Goal: Task Accomplishment & Management: Manage account settings

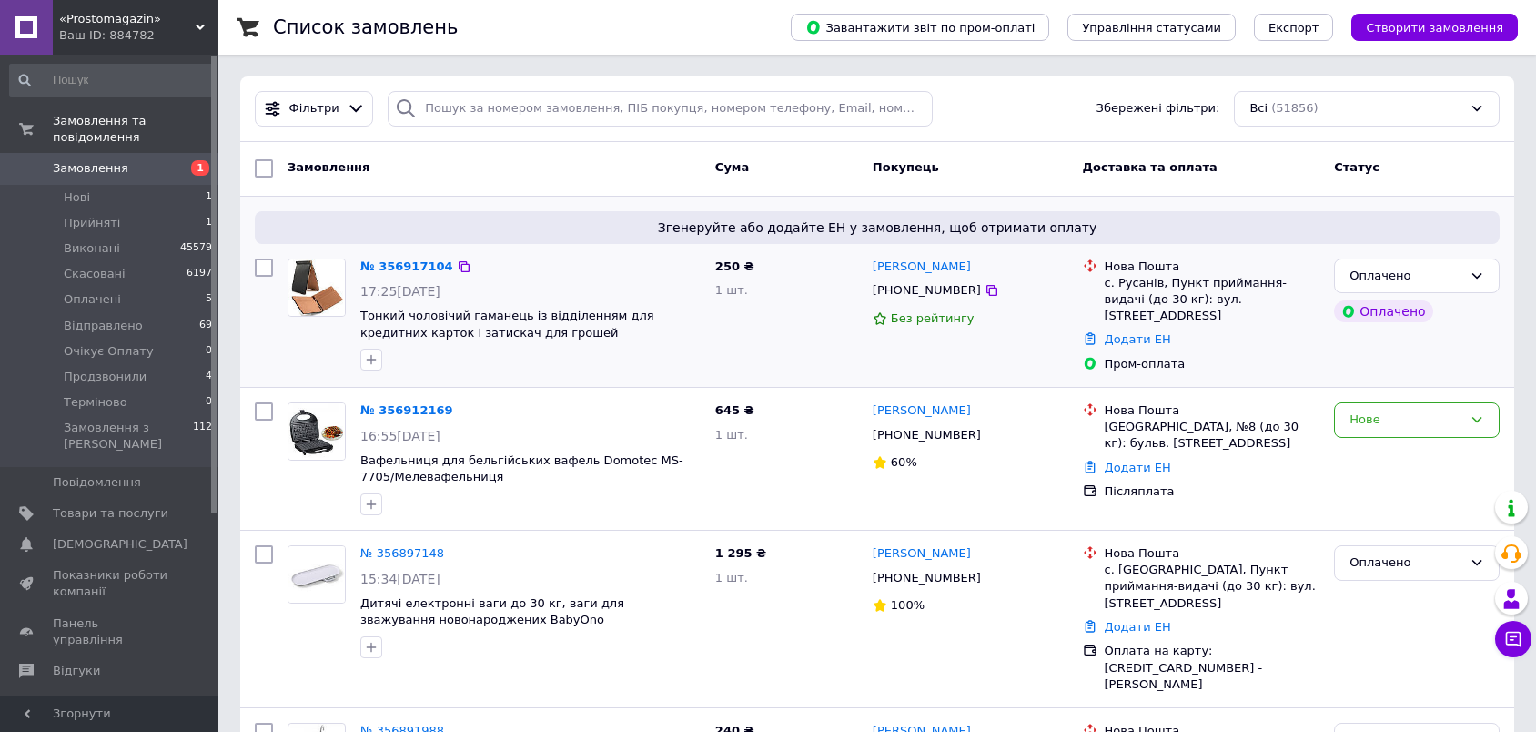
click at [793, 302] on div "250 ₴ 1 шт." at bounding box center [786, 315] width 157 height 129
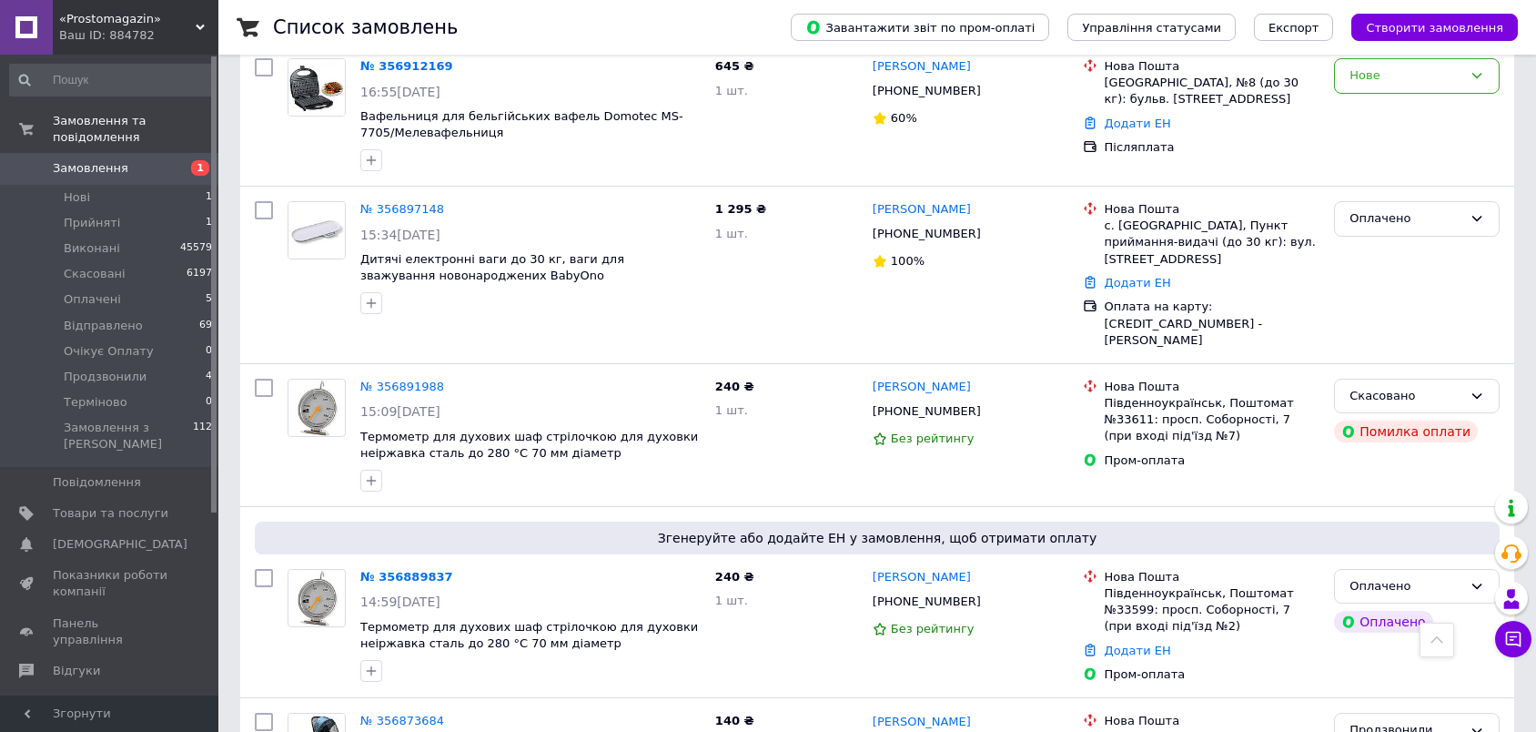
scroll to position [303, 0]
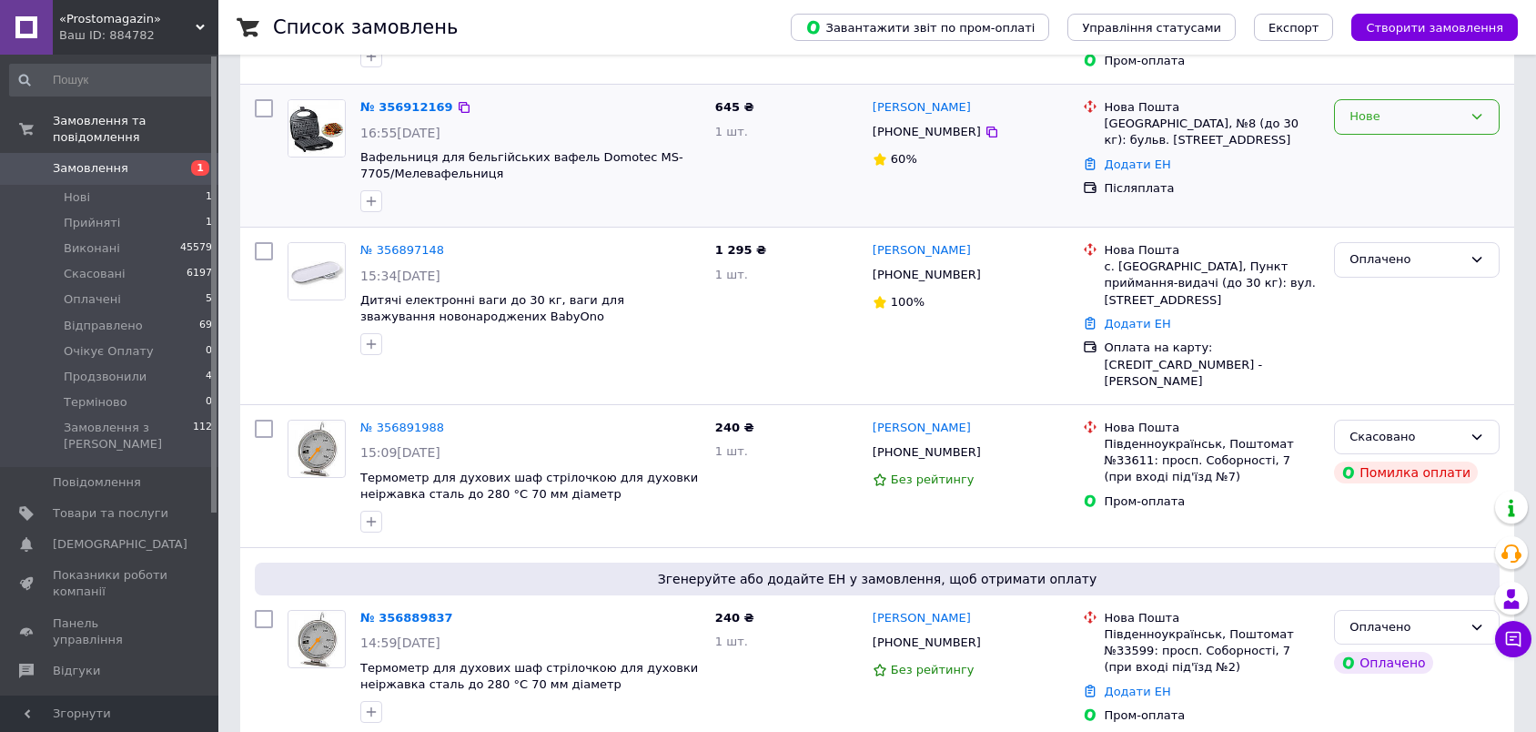
click at [1428, 114] on div "Нове" at bounding box center [1405, 116] width 113 height 19
click at [1411, 147] on li "Прийнято" at bounding box center [1417, 155] width 164 height 34
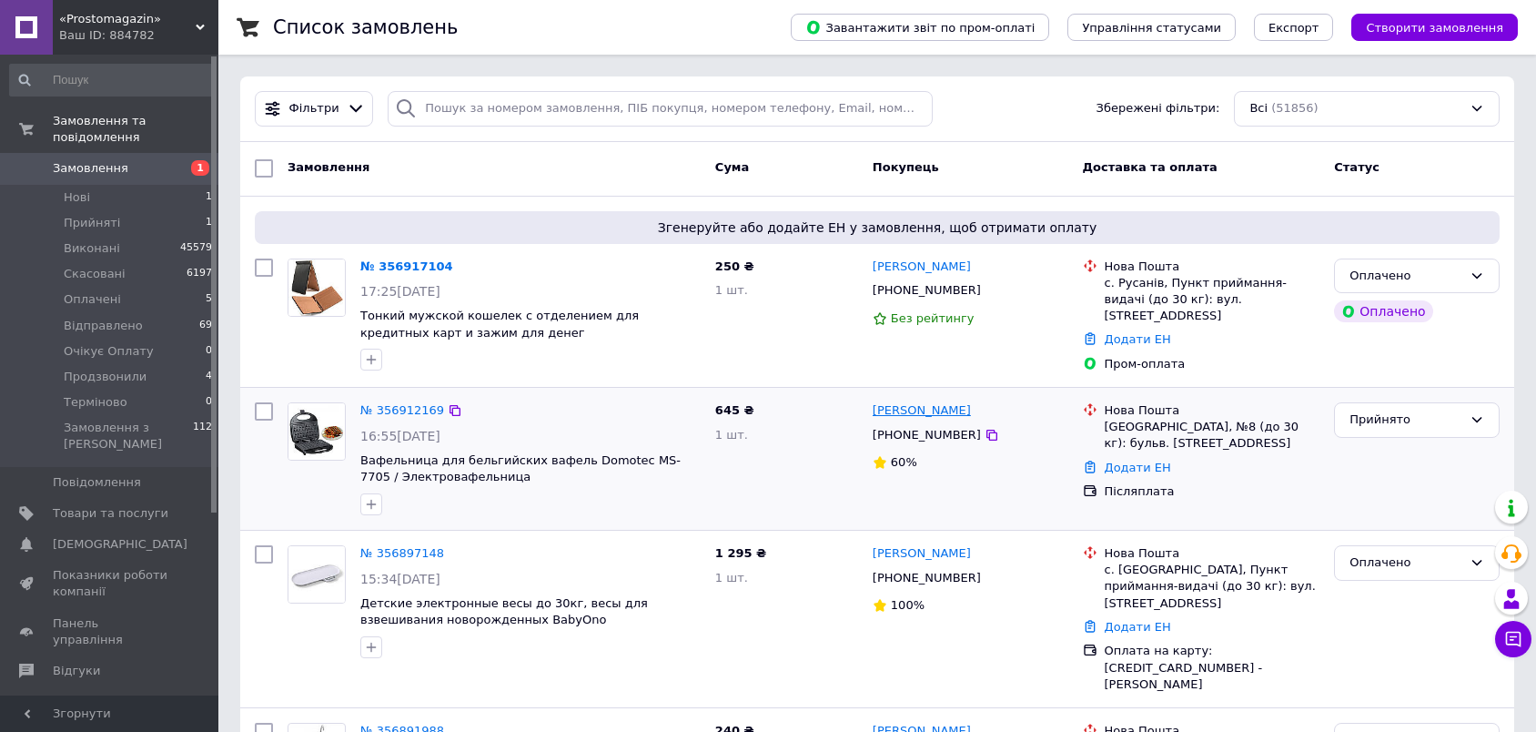
click at [929, 407] on link "Ірина Білицька" at bounding box center [922, 410] width 98 height 17
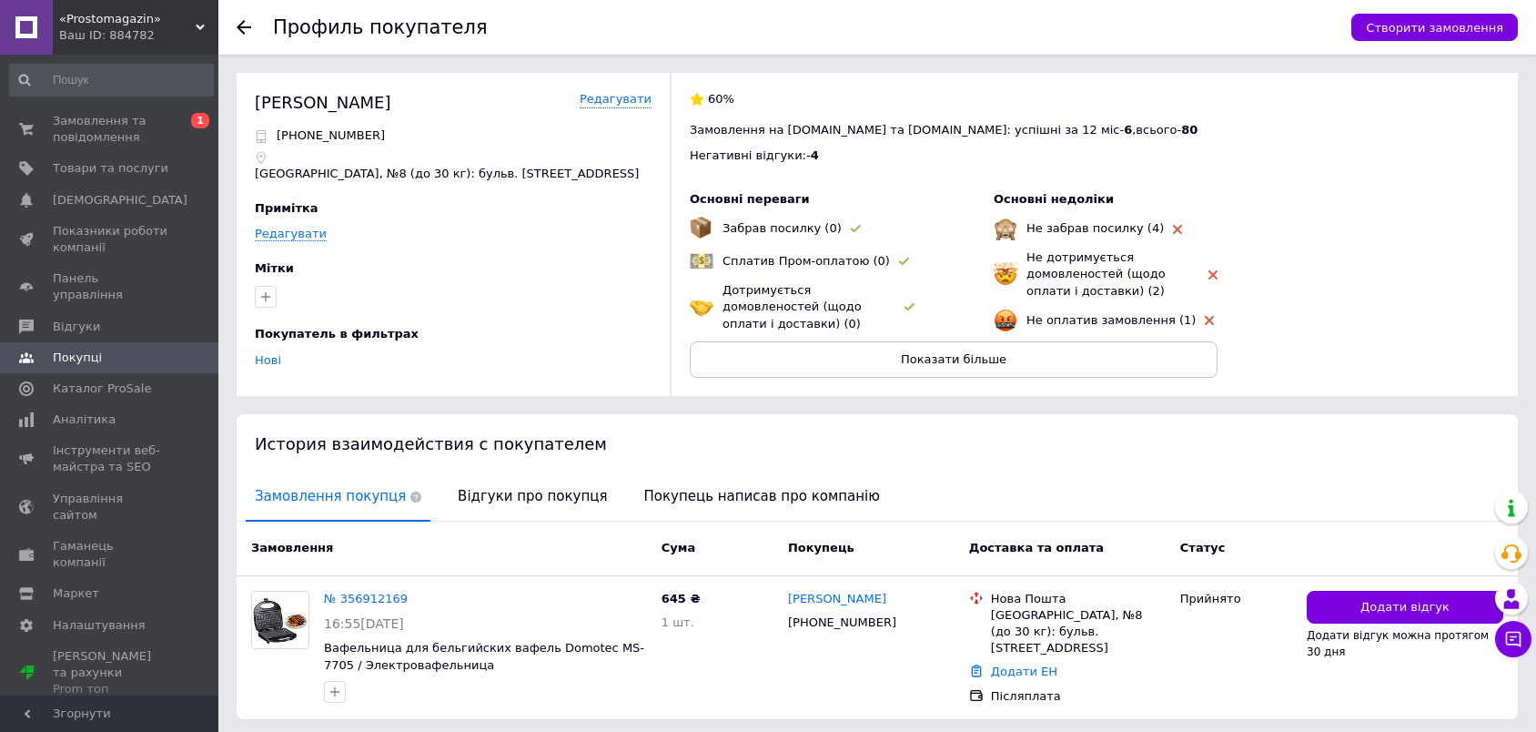
scroll to position [58, 0]
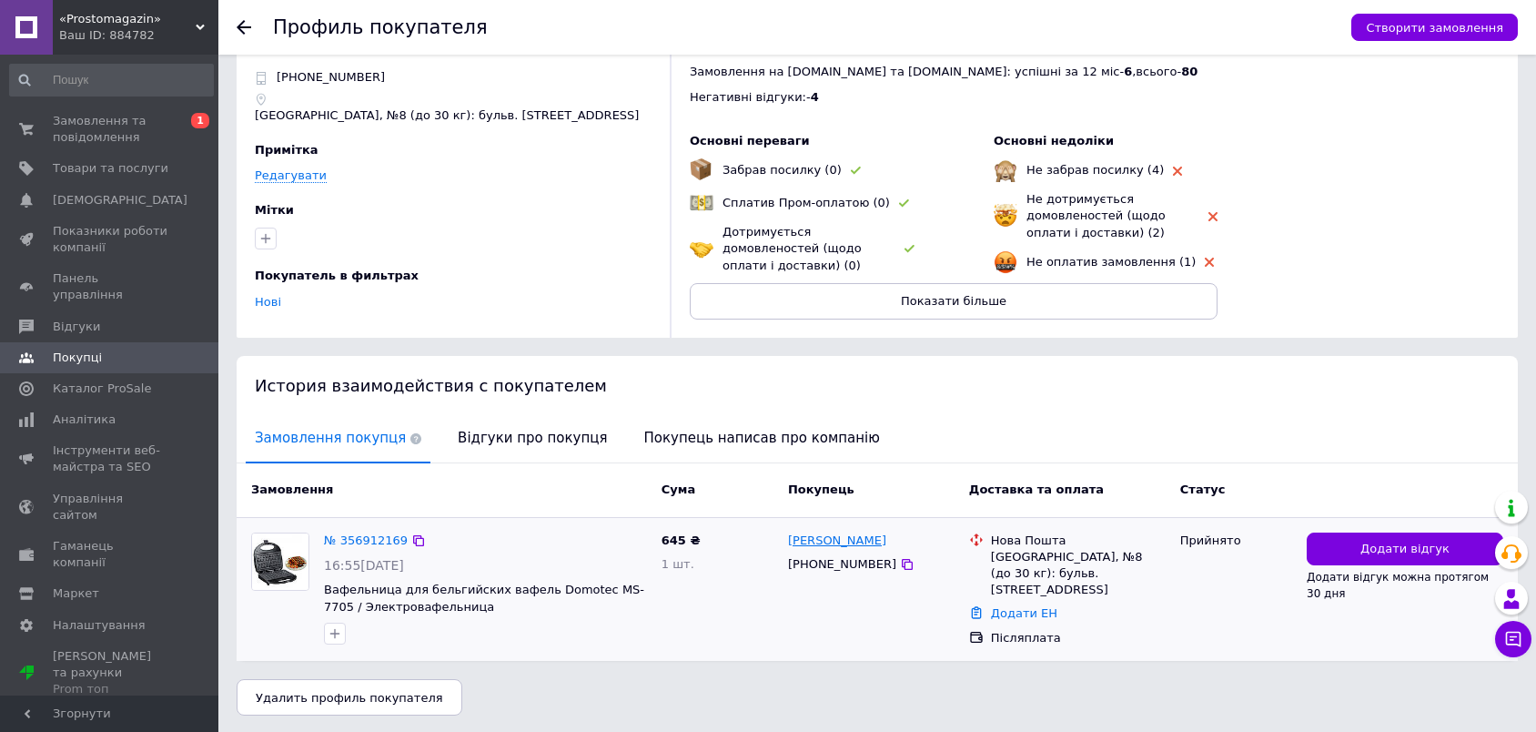
drag, startPoint x: 872, startPoint y: 543, endPoint x: 822, endPoint y: 548, distance: 50.2
click at [822, 548] on div "Ірина Білицька" at bounding box center [871, 540] width 170 height 21
copy link "Білицька"
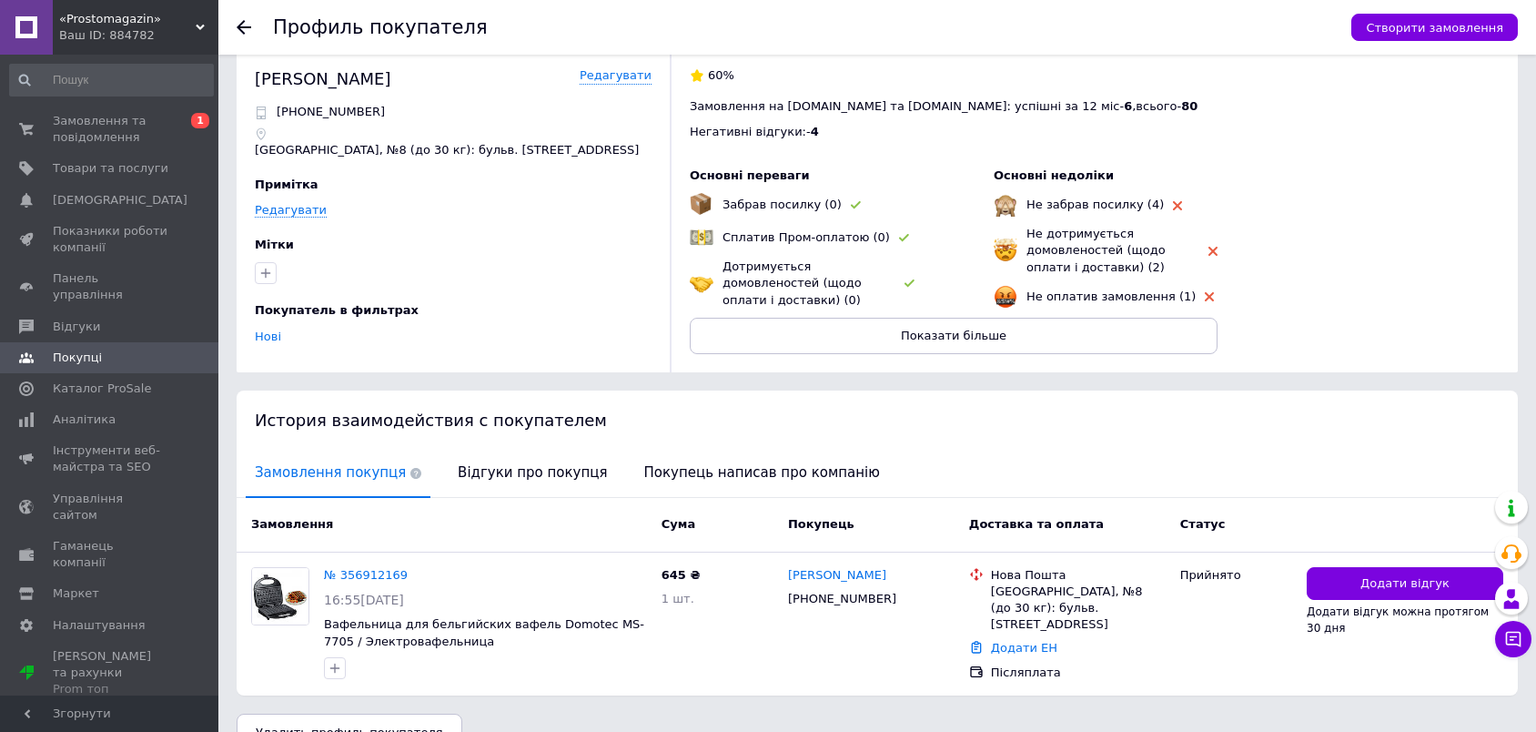
scroll to position [0, 0]
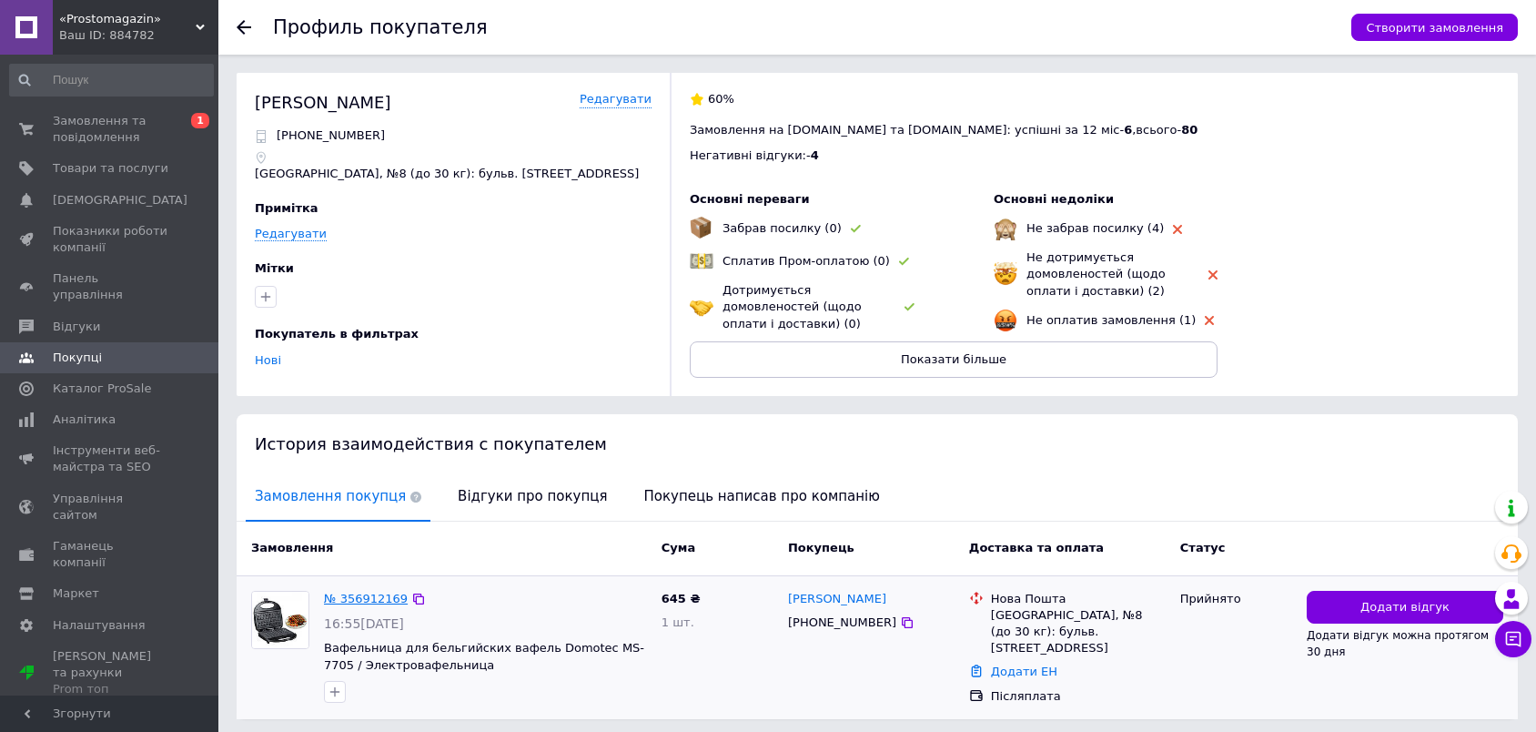
click at [374, 601] on link "№ 356912169" at bounding box center [366, 598] width 84 height 14
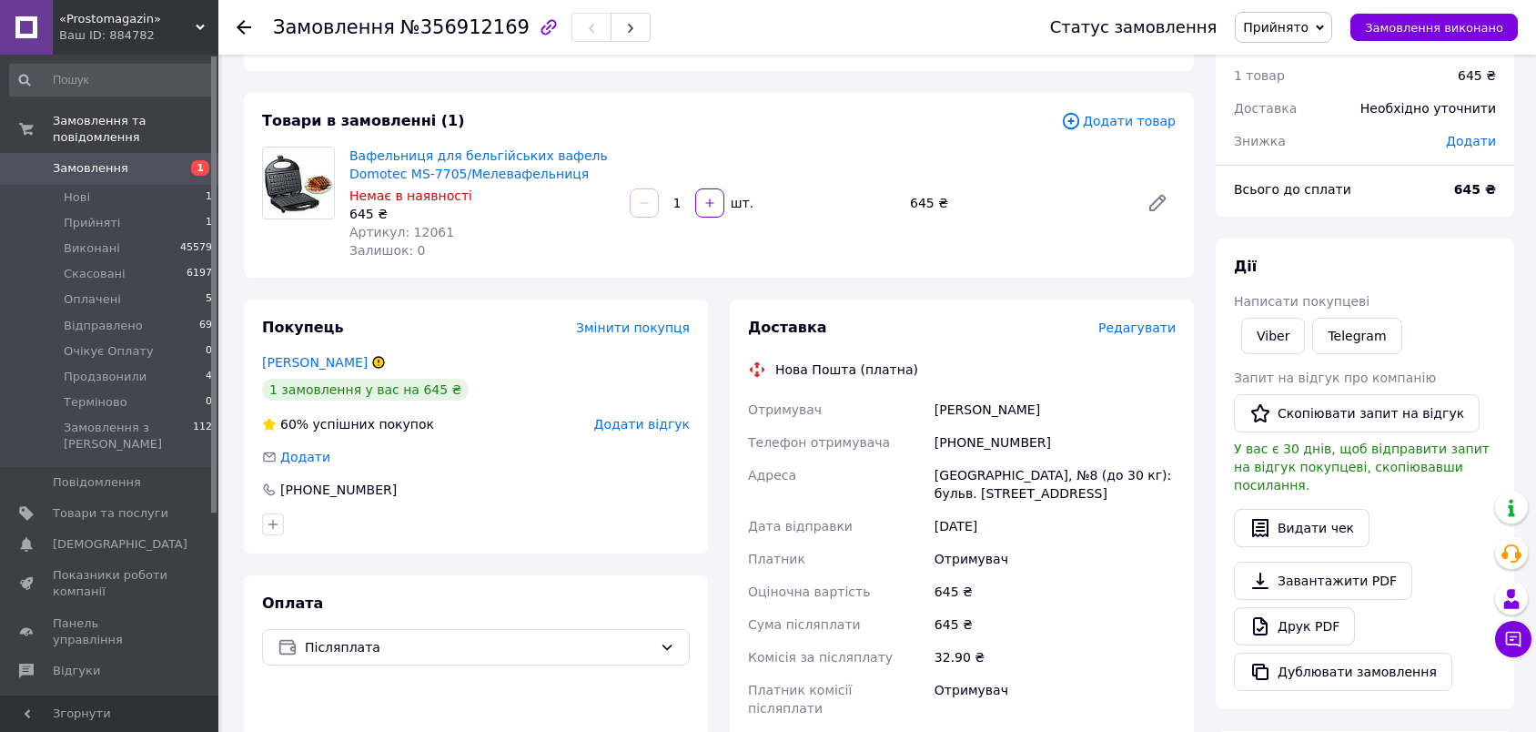
scroll to position [61, 0]
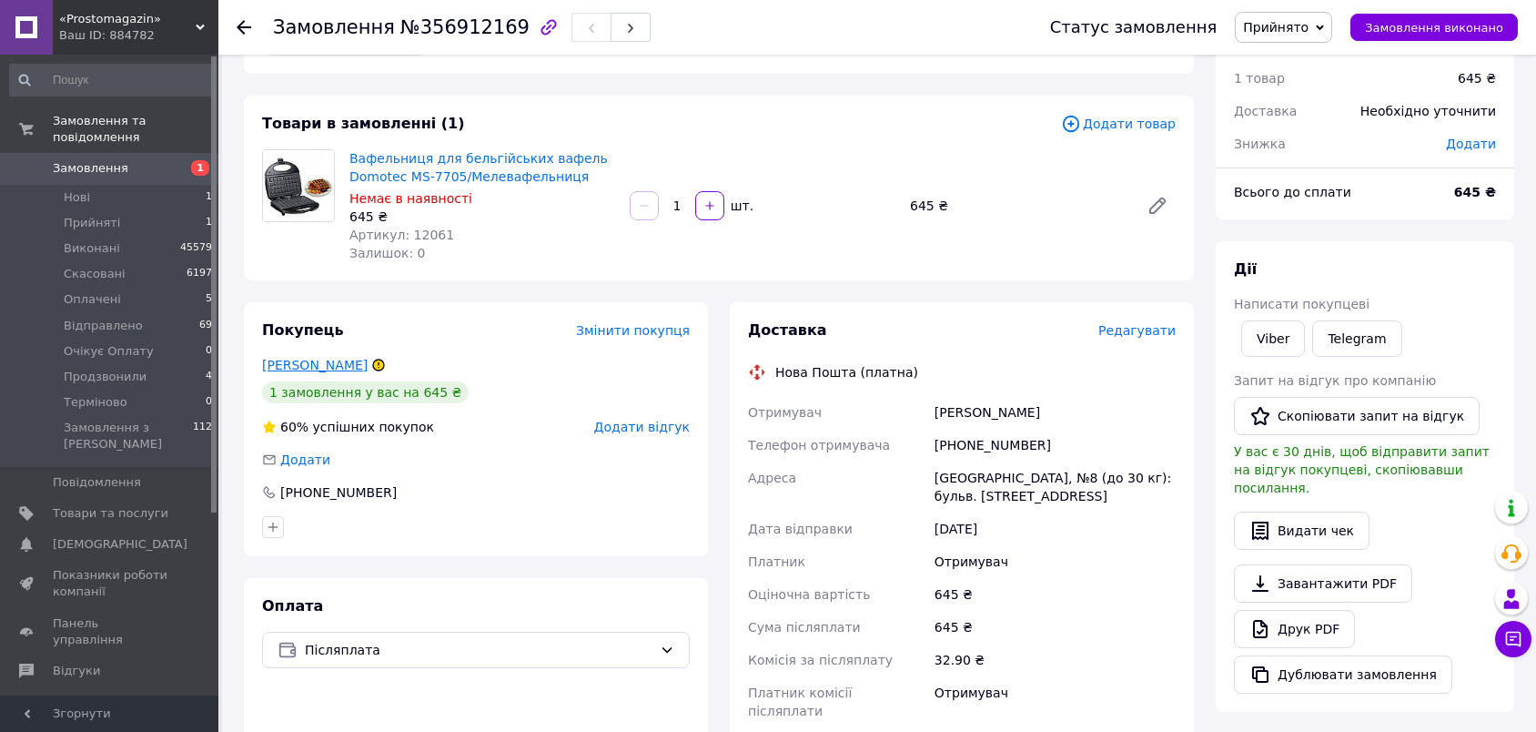
click at [320, 365] on link "Білицька Ірина" at bounding box center [315, 365] width 106 height 15
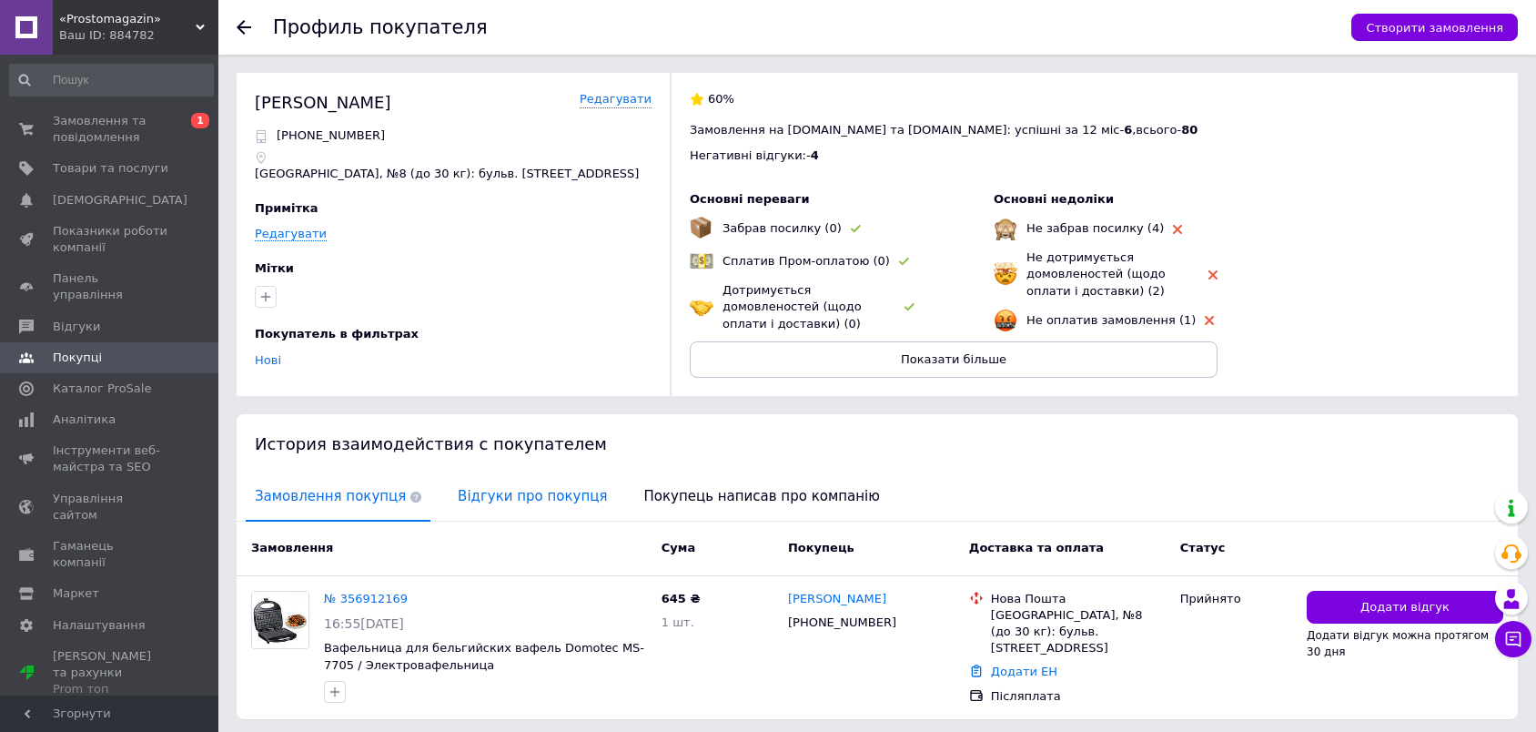
click at [530, 491] on span "Відгуки про покупця" at bounding box center [532, 496] width 167 height 46
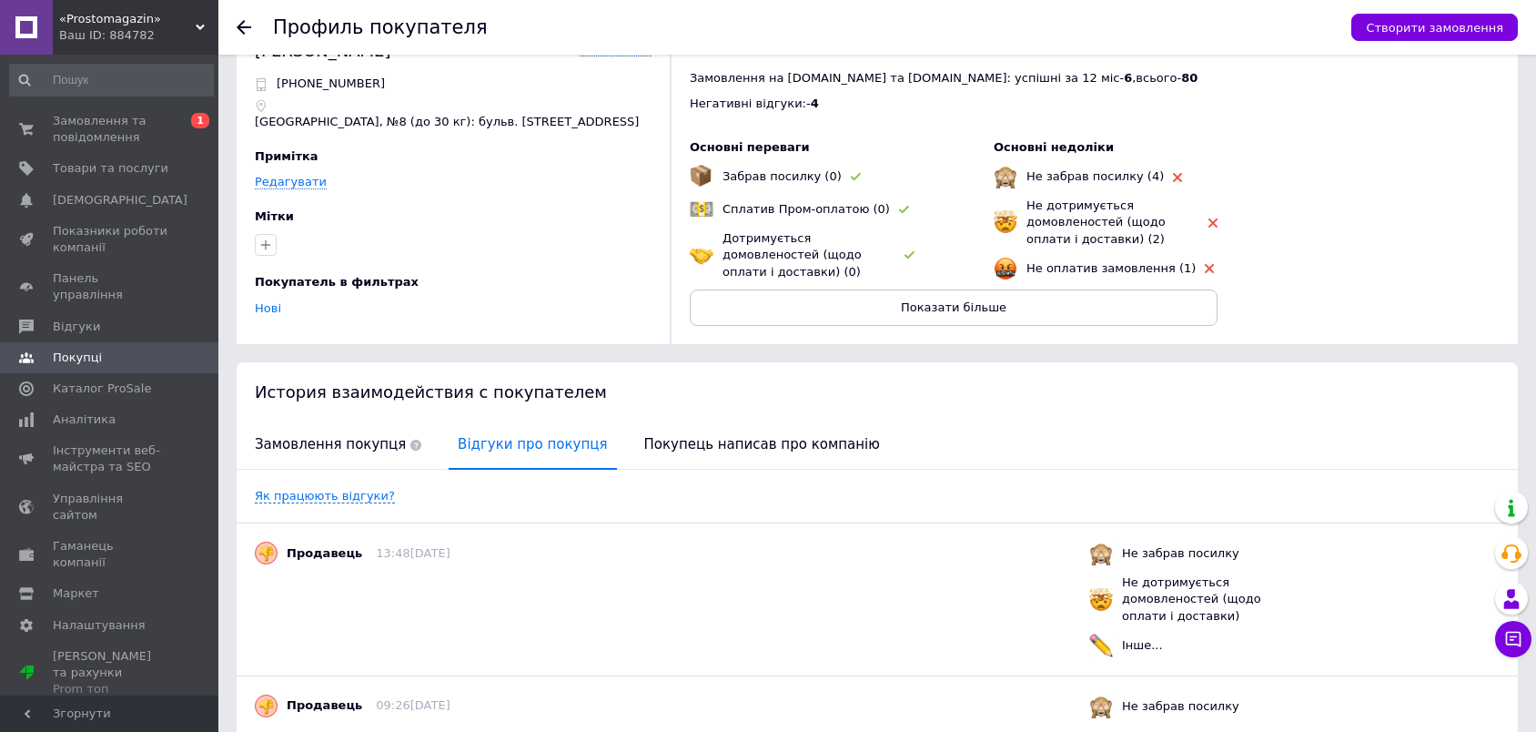
scroll to position [48, 0]
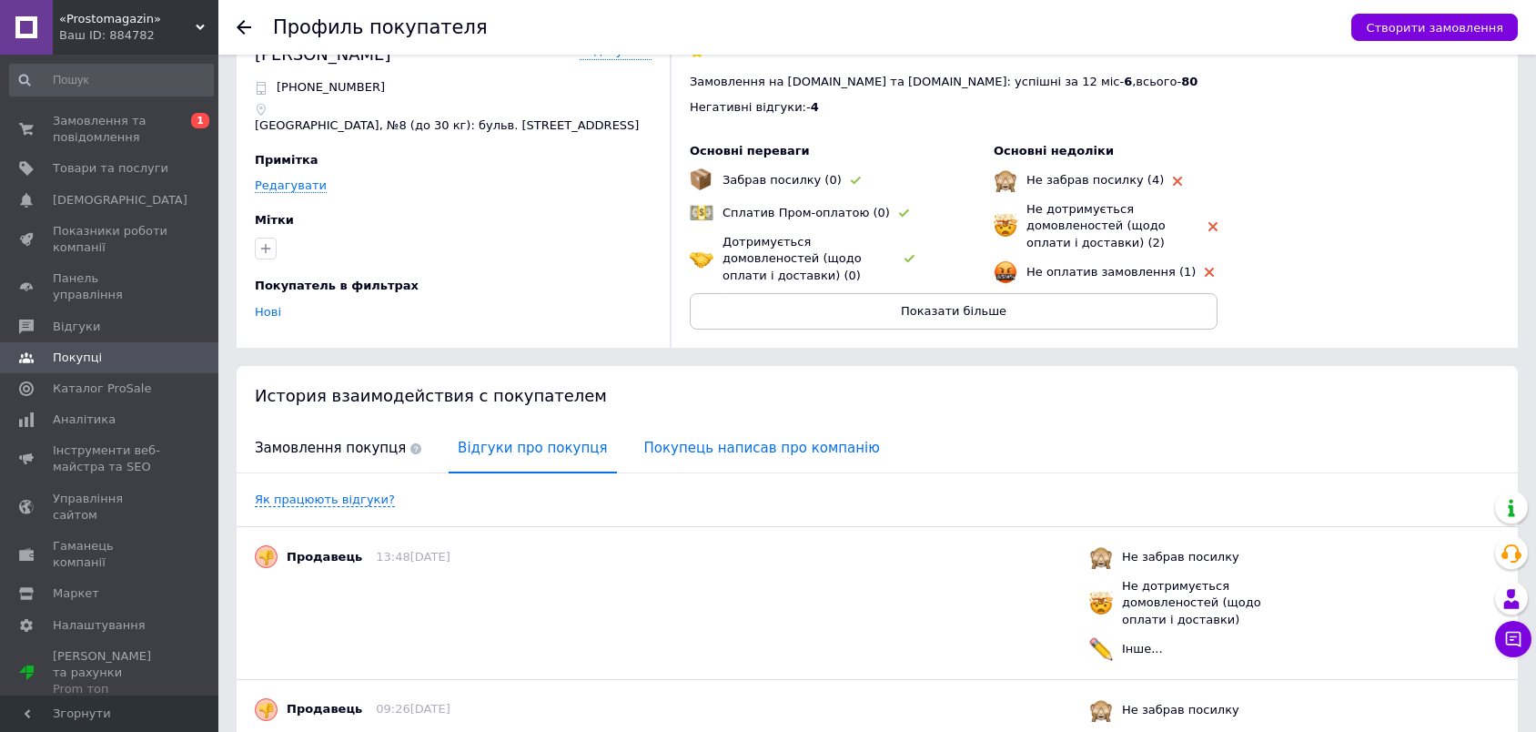
click at [651, 449] on span "Покупець написав про компанію" at bounding box center [762, 448] width 254 height 46
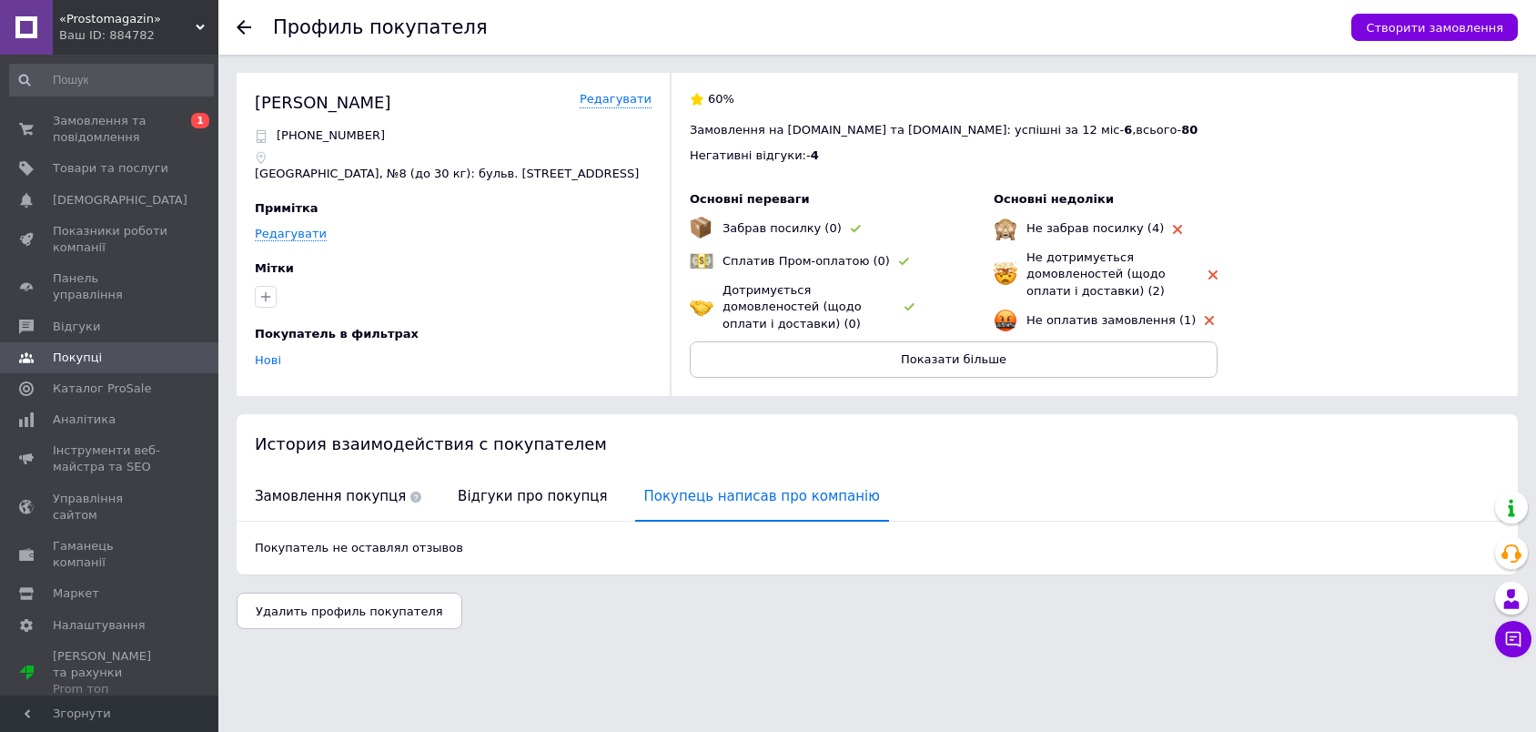
scroll to position [0, 0]
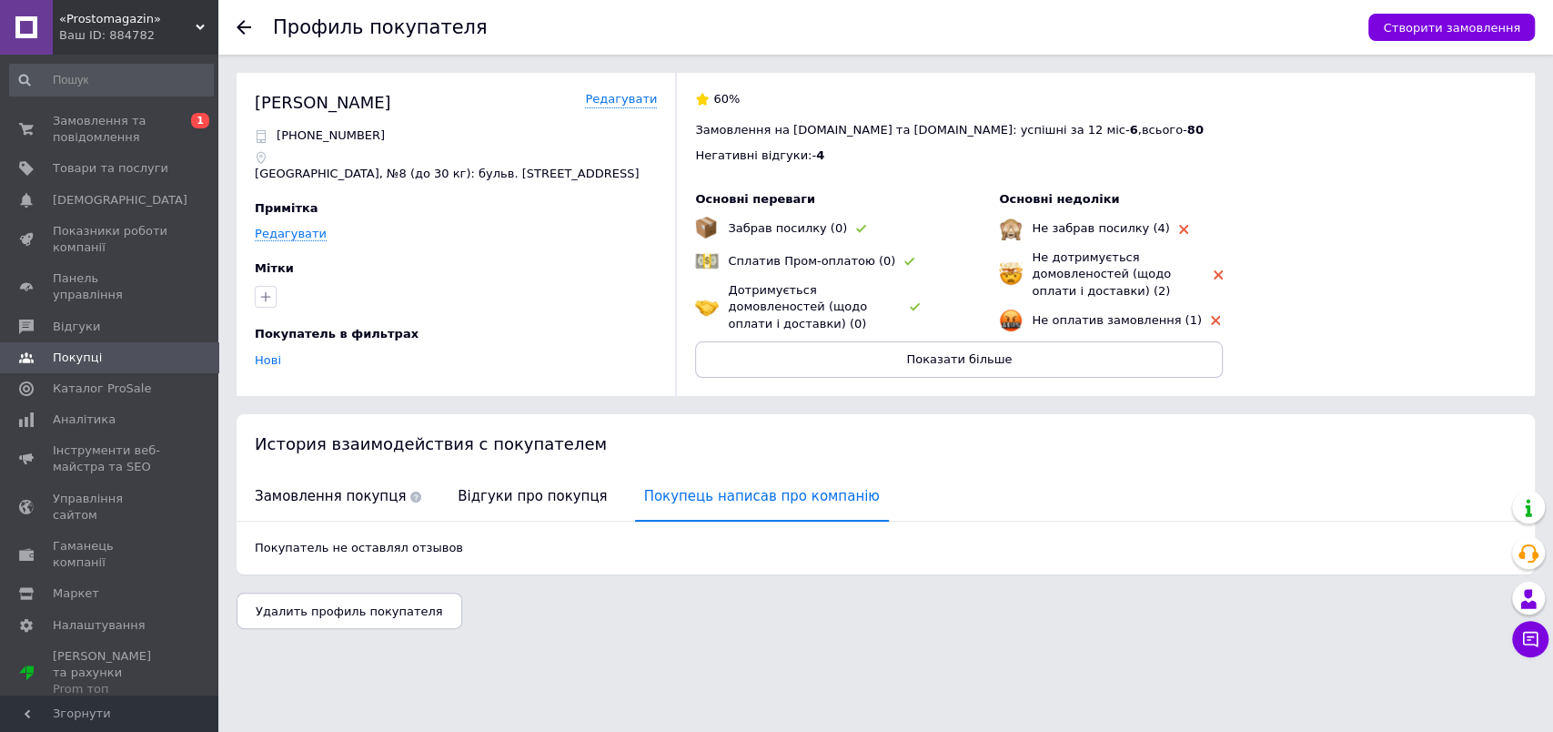
drag, startPoint x: 495, startPoint y: 490, endPoint x: 424, endPoint y: 490, distance: 71.0
click at [495, 491] on span "Відгуки про покупця" at bounding box center [532, 496] width 167 height 46
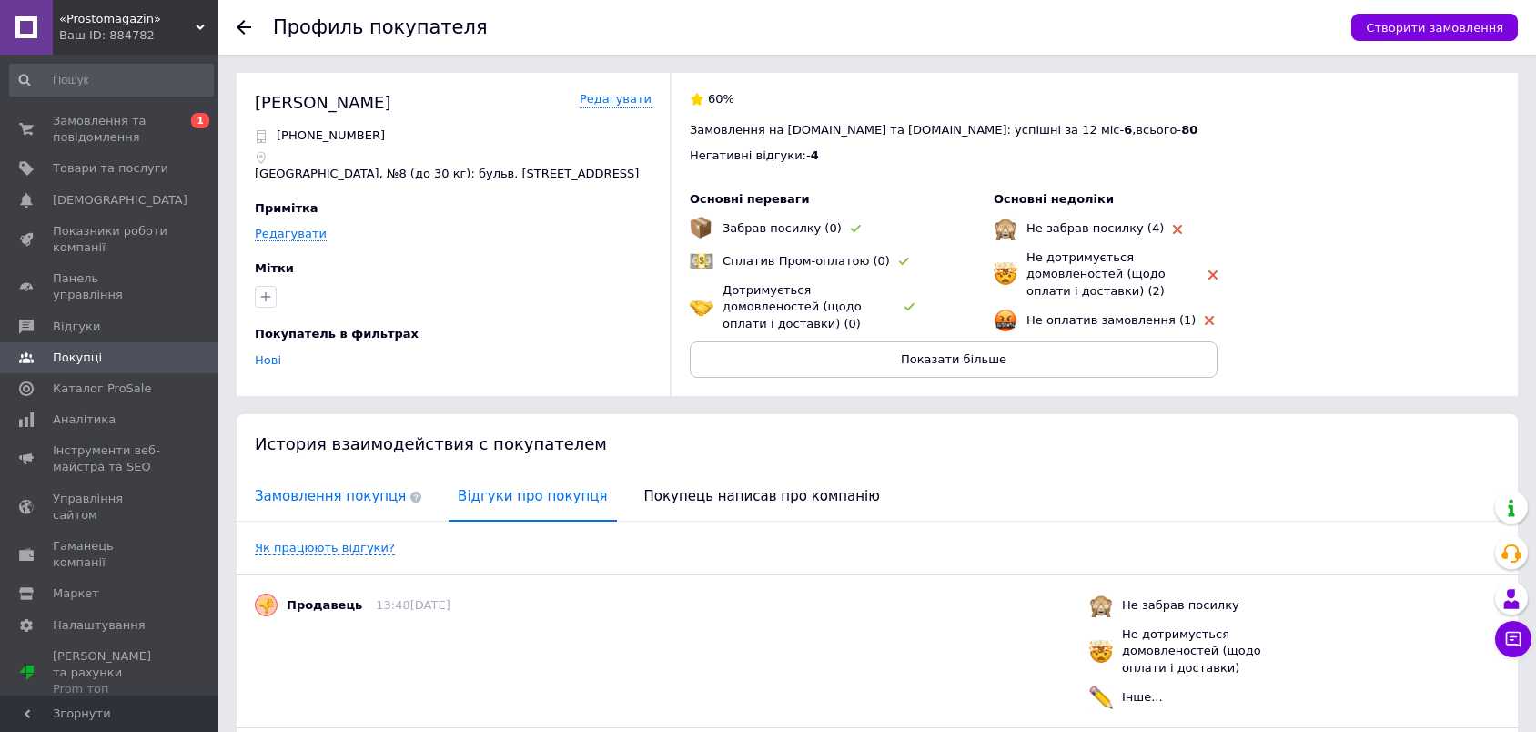
click at [357, 489] on span "Замовлення покупця" at bounding box center [338, 496] width 185 height 46
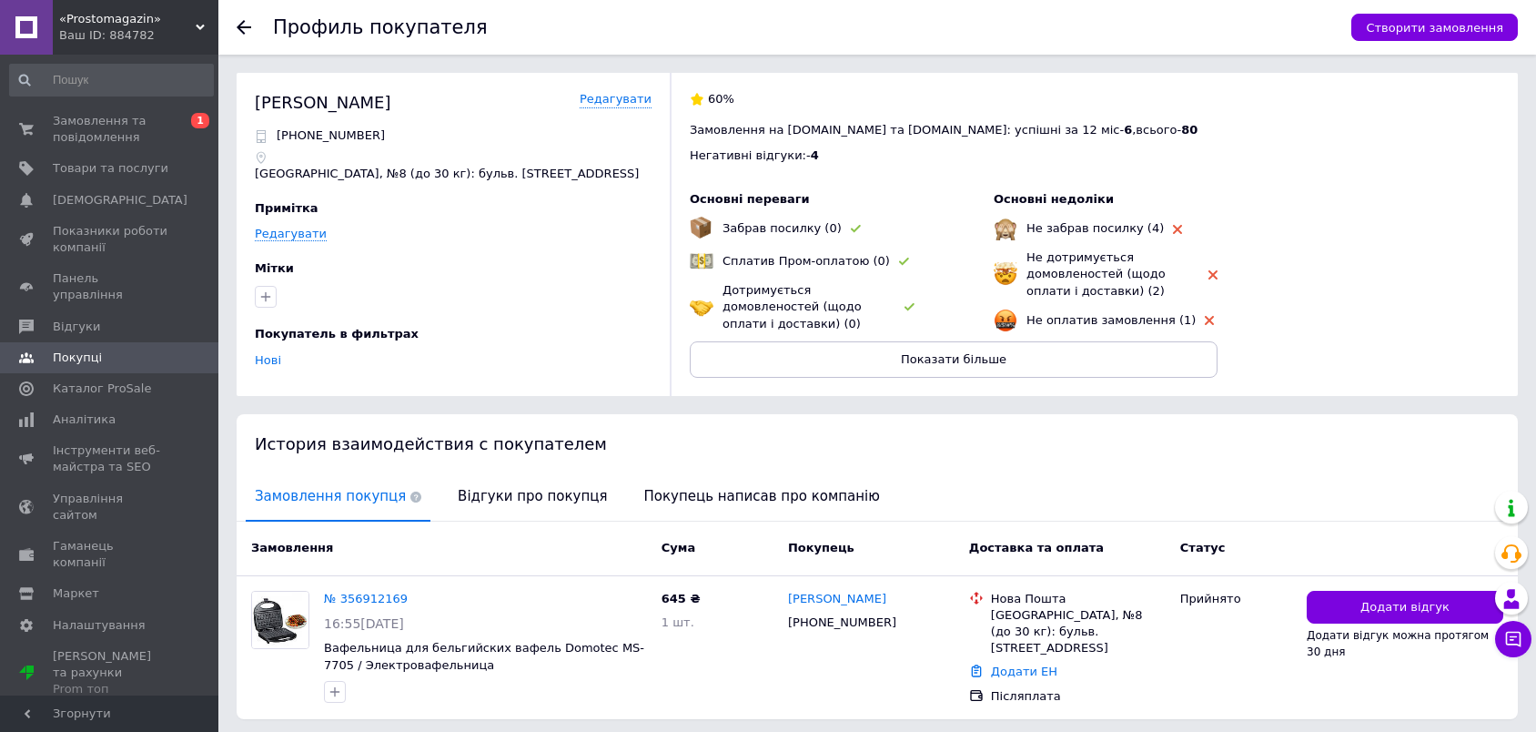
drag, startPoint x: 72, startPoint y: 127, endPoint x: 79, endPoint y: 10, distance: 117.6
click at [73, 127] on span "Замовлення та повідомлення" at bounding box center [111, 129] width 116 height 33
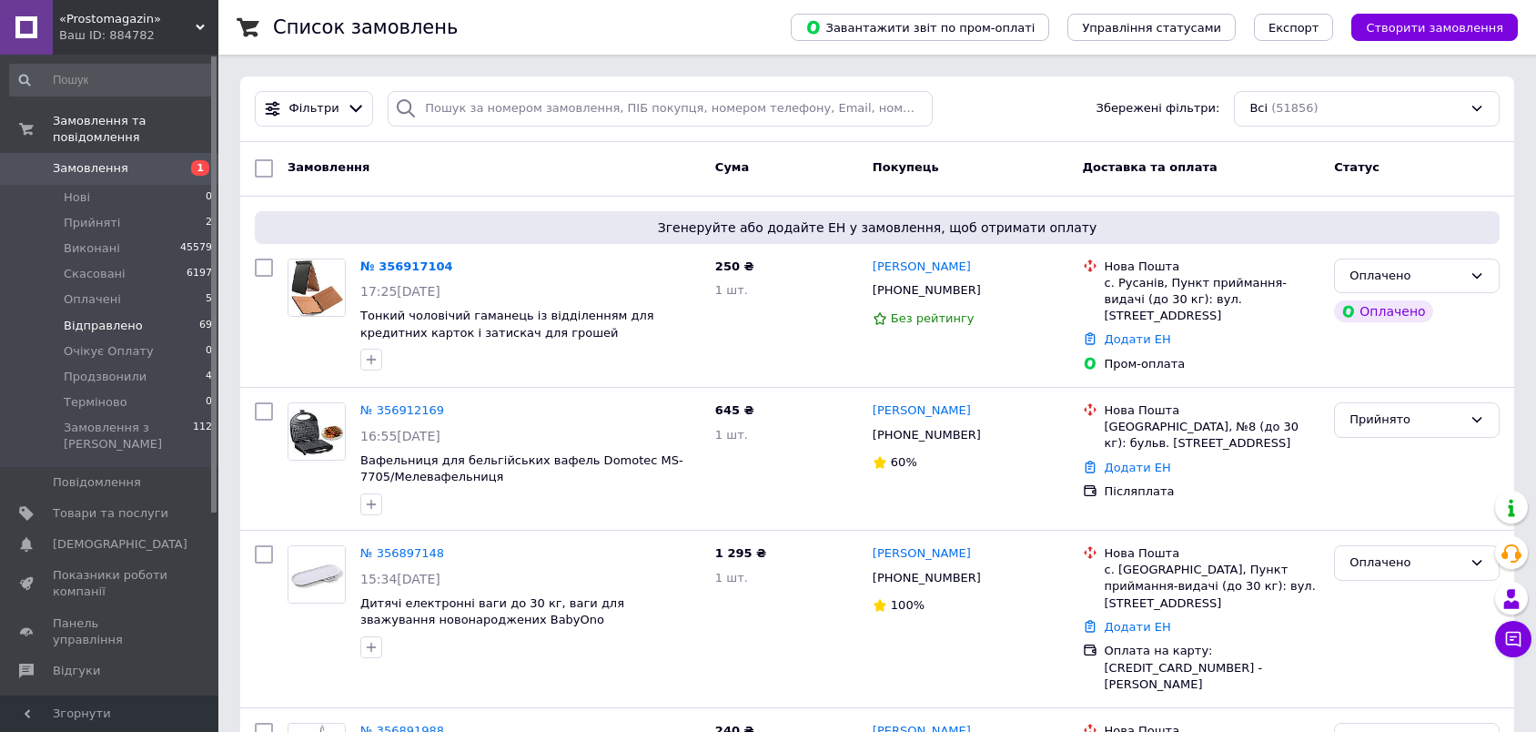
click at [87, 318] on span "Відправлено" at bounding box center [103, 326] width 79 height 16
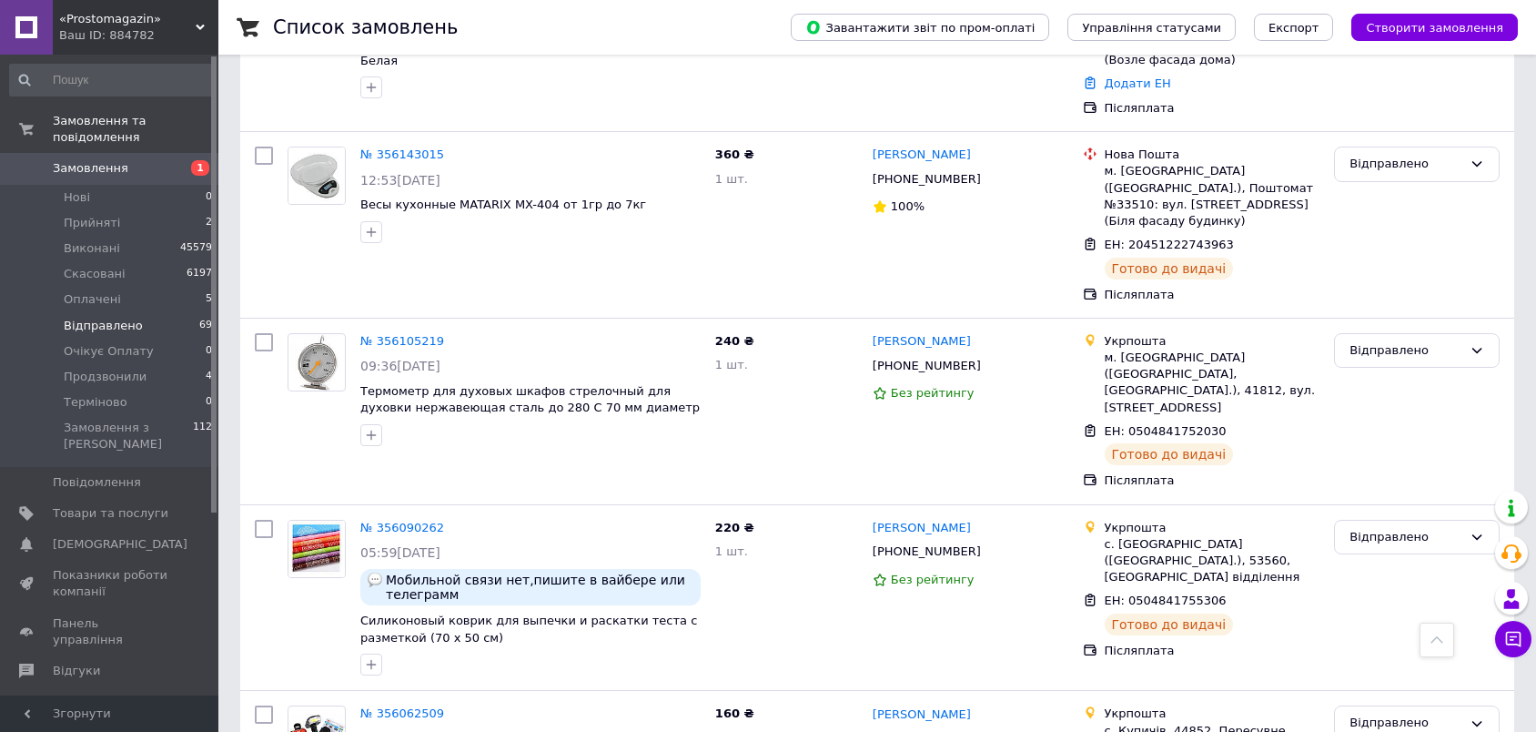
scroll to position [10407, 0]
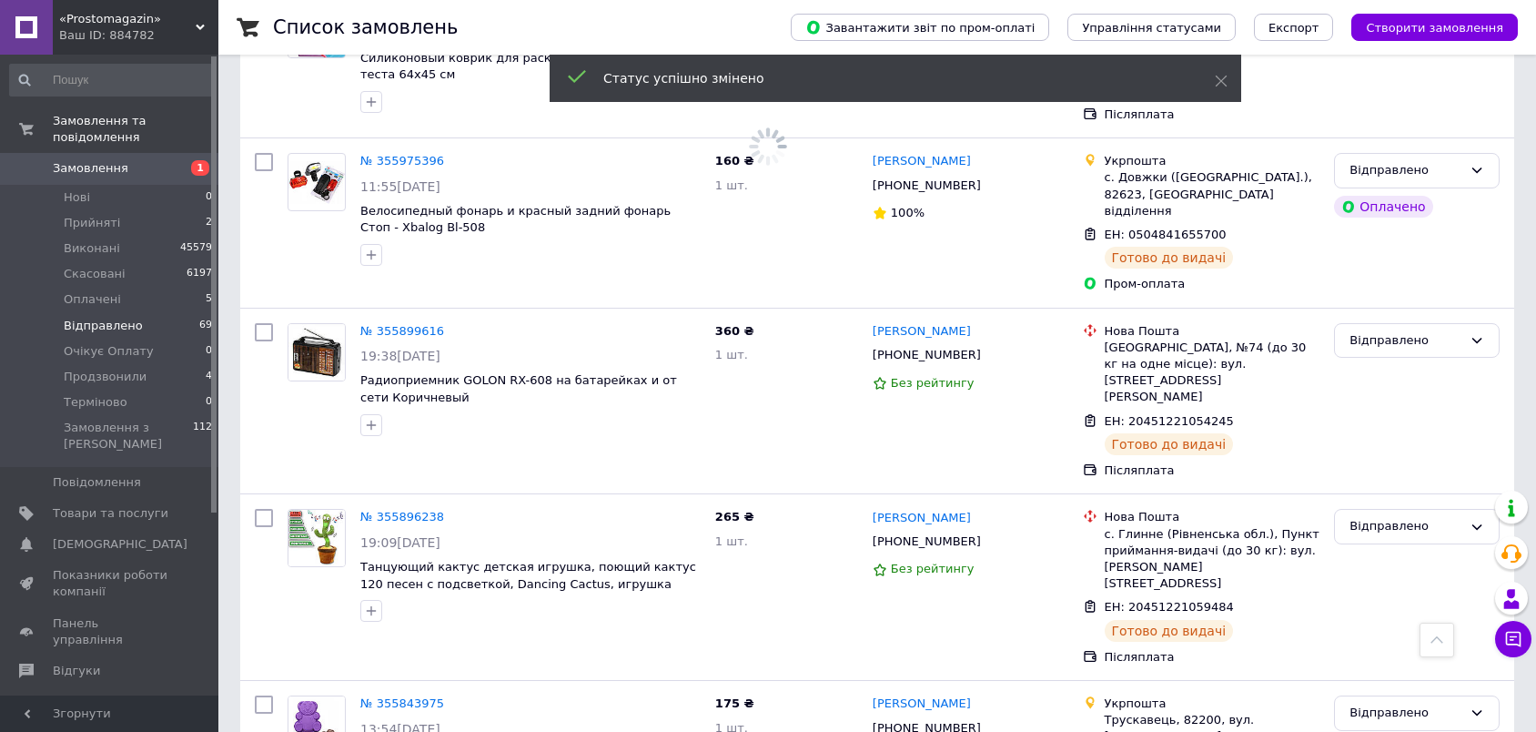
scroll to position [1477, 0]
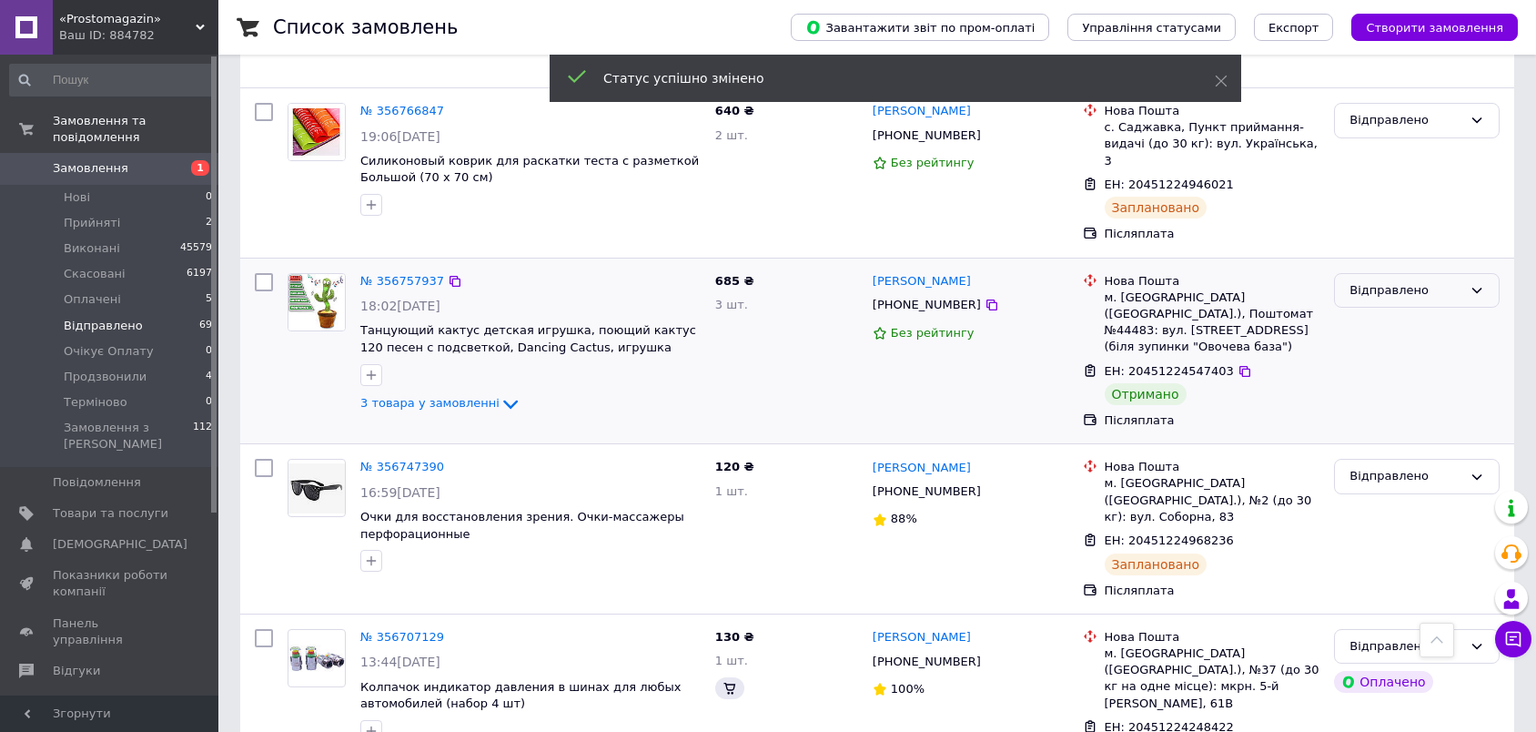
click at [1398, 281] on div "Відправлено" at bounding box center [1405, 290] width 113 height 19
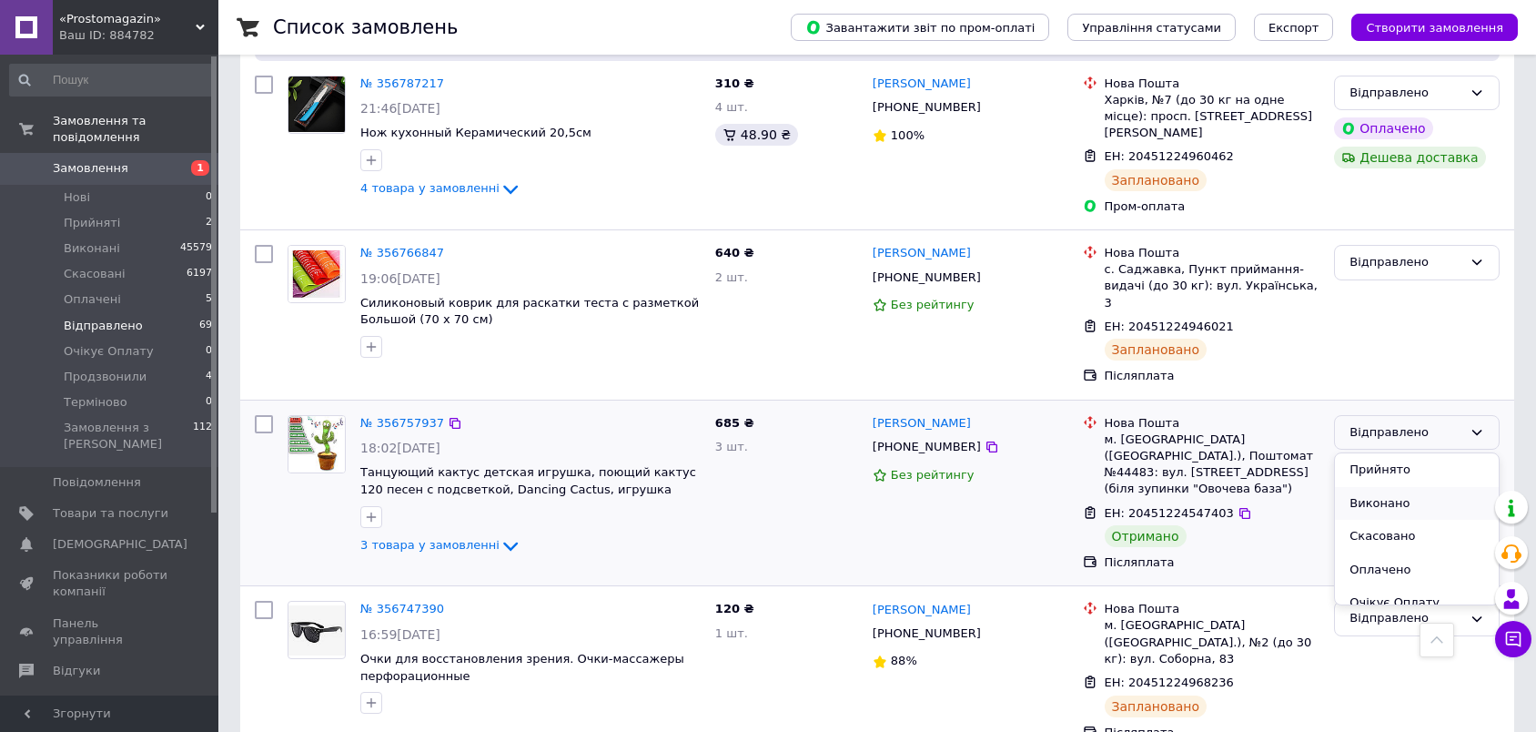
click at [1387, 487] on li "Виконано" at bounding box center [1417, 504] width 164 height 34
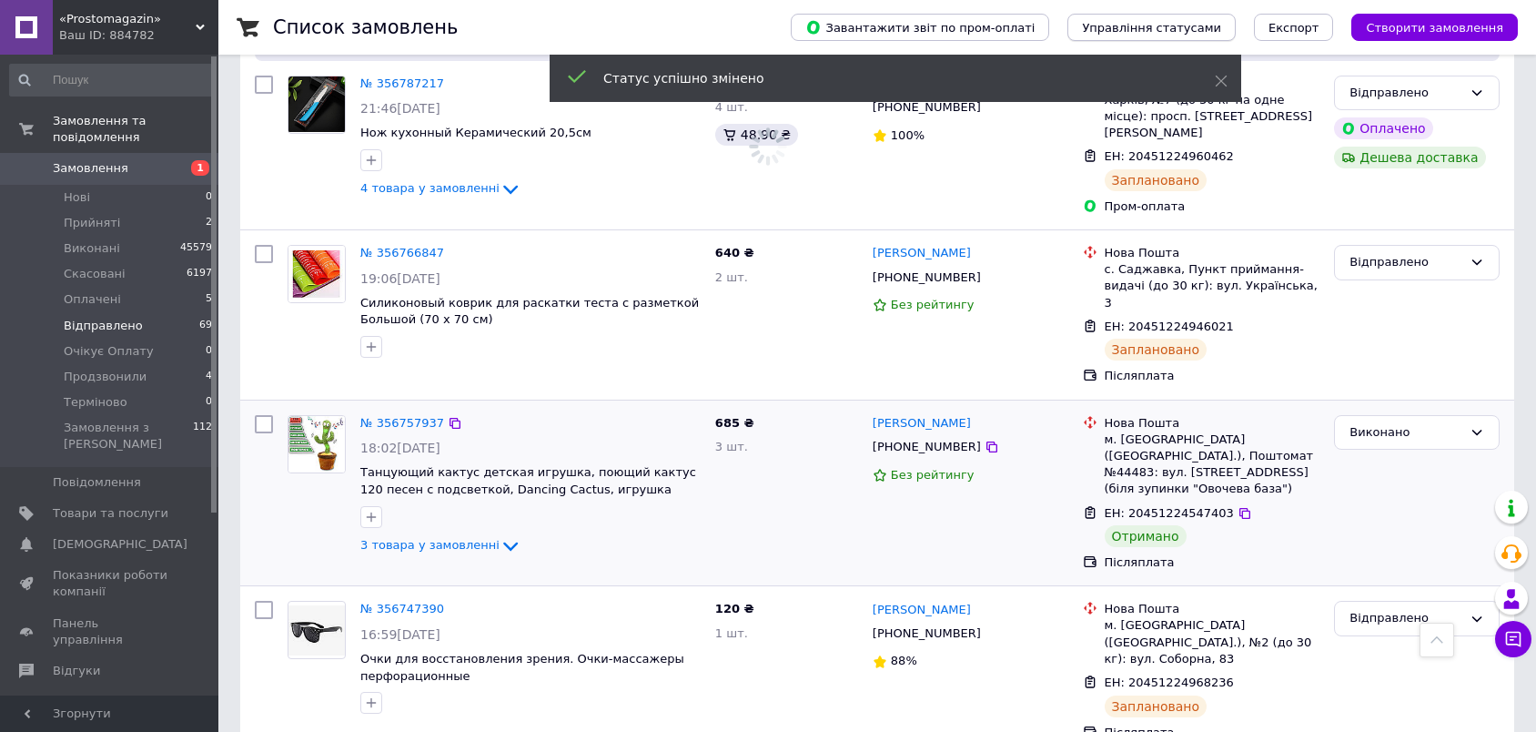
scroll to position [3103, 0]
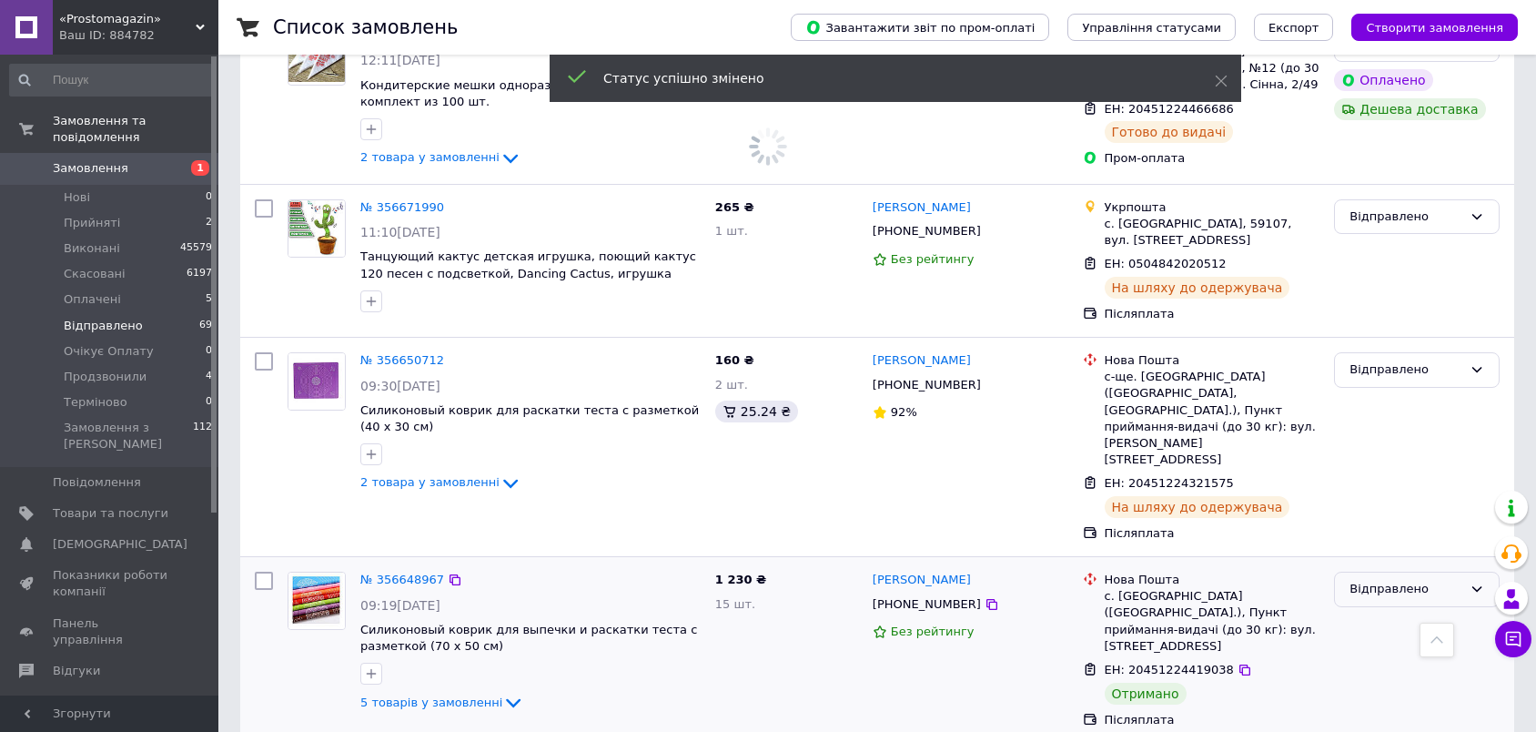
click at [1390, 580] on div "Відправлено" at bounding box center [1405, 589] width 113 height 19
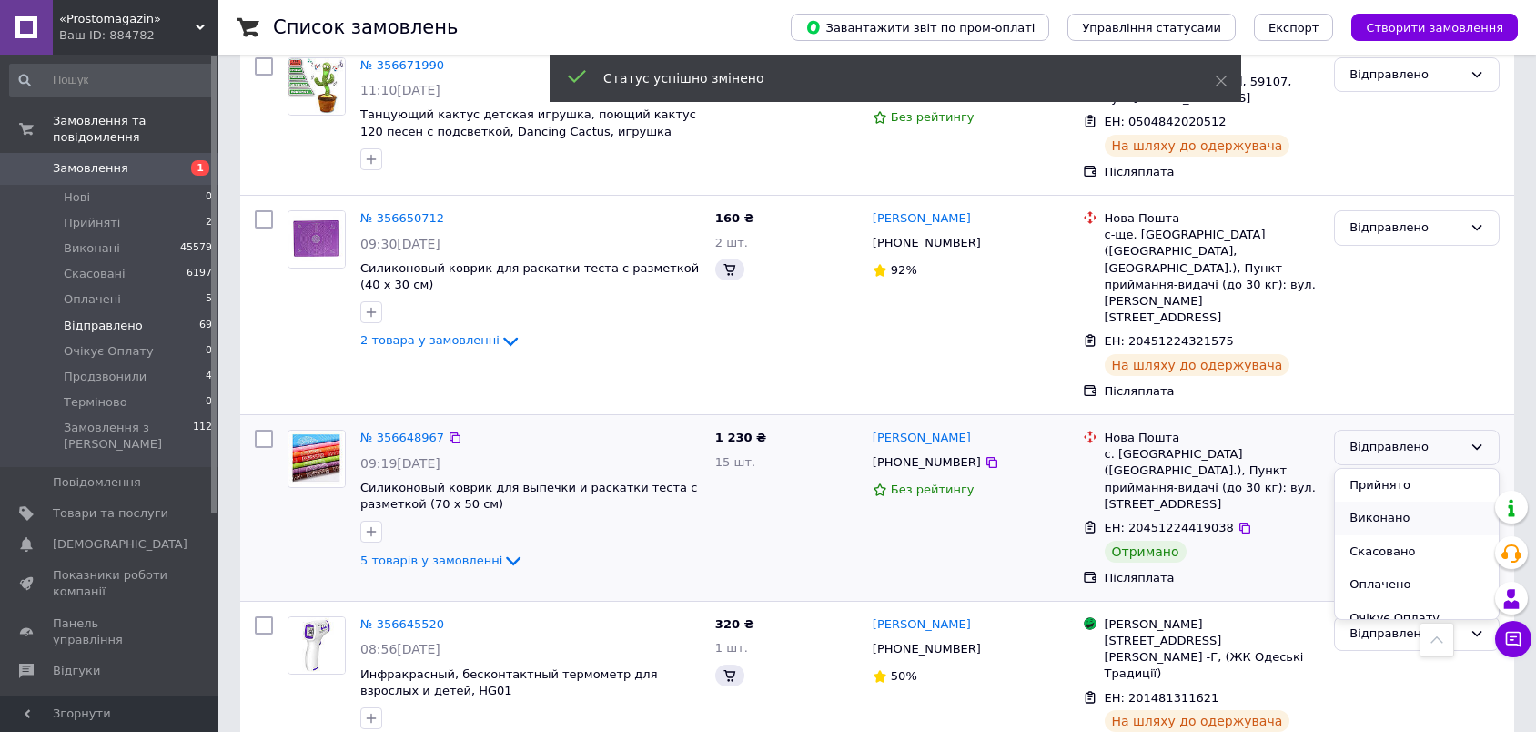
click at [1381, 501] on li "Виконано" at bounding box center [1417, 518] width 164 height 34
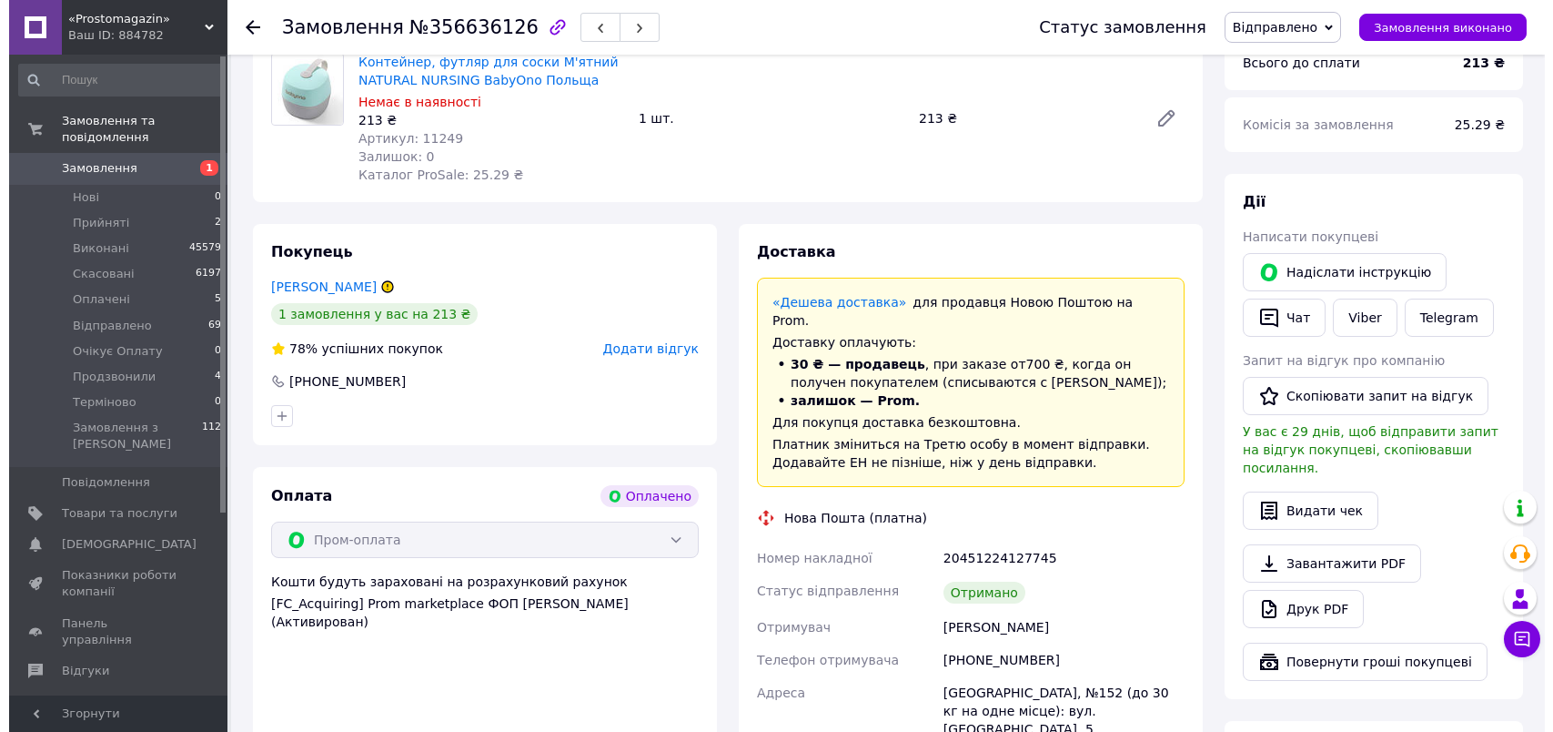
scroll to position [303, 0]
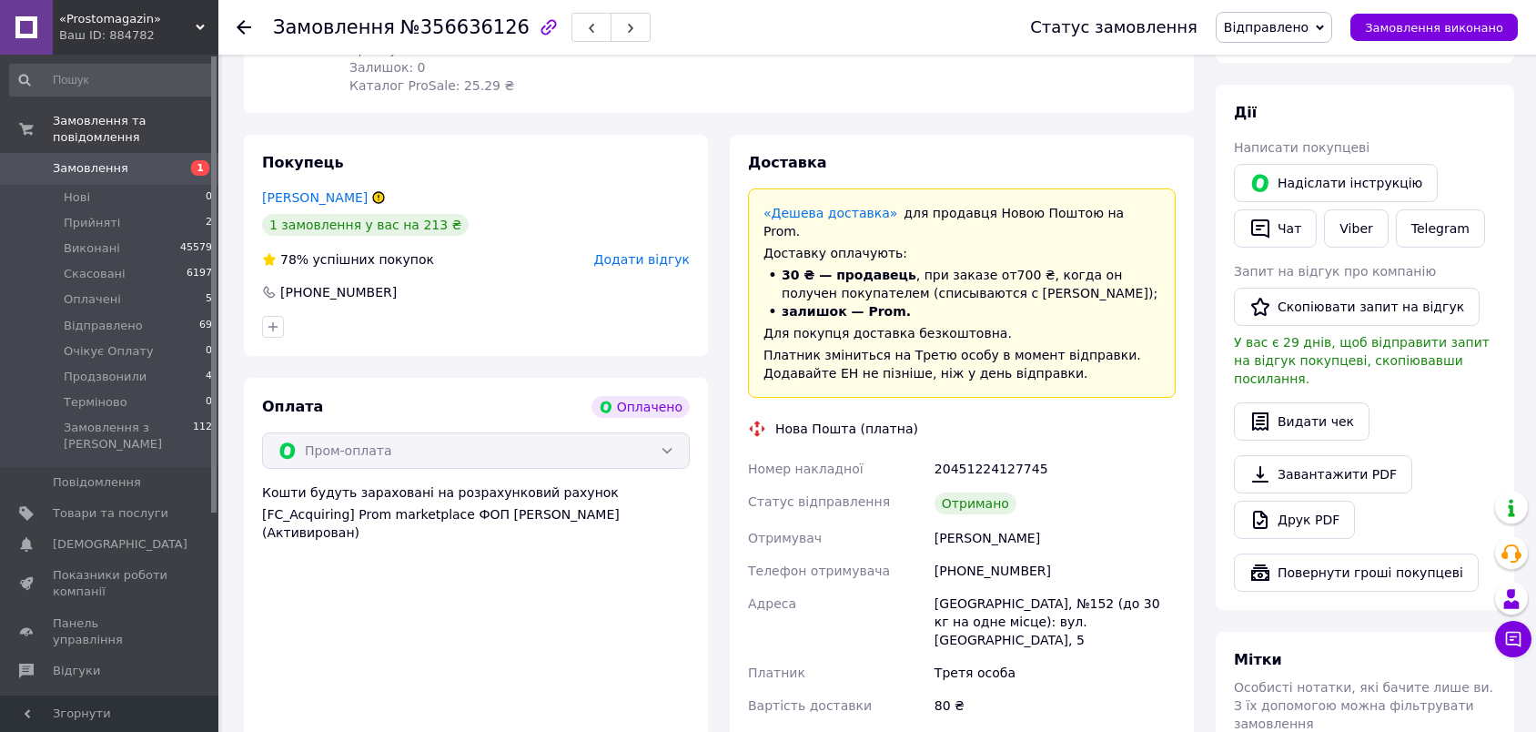
click at [670, 259] on span "Додати відгук" at bounding box center [642, 259] width 96 height 15
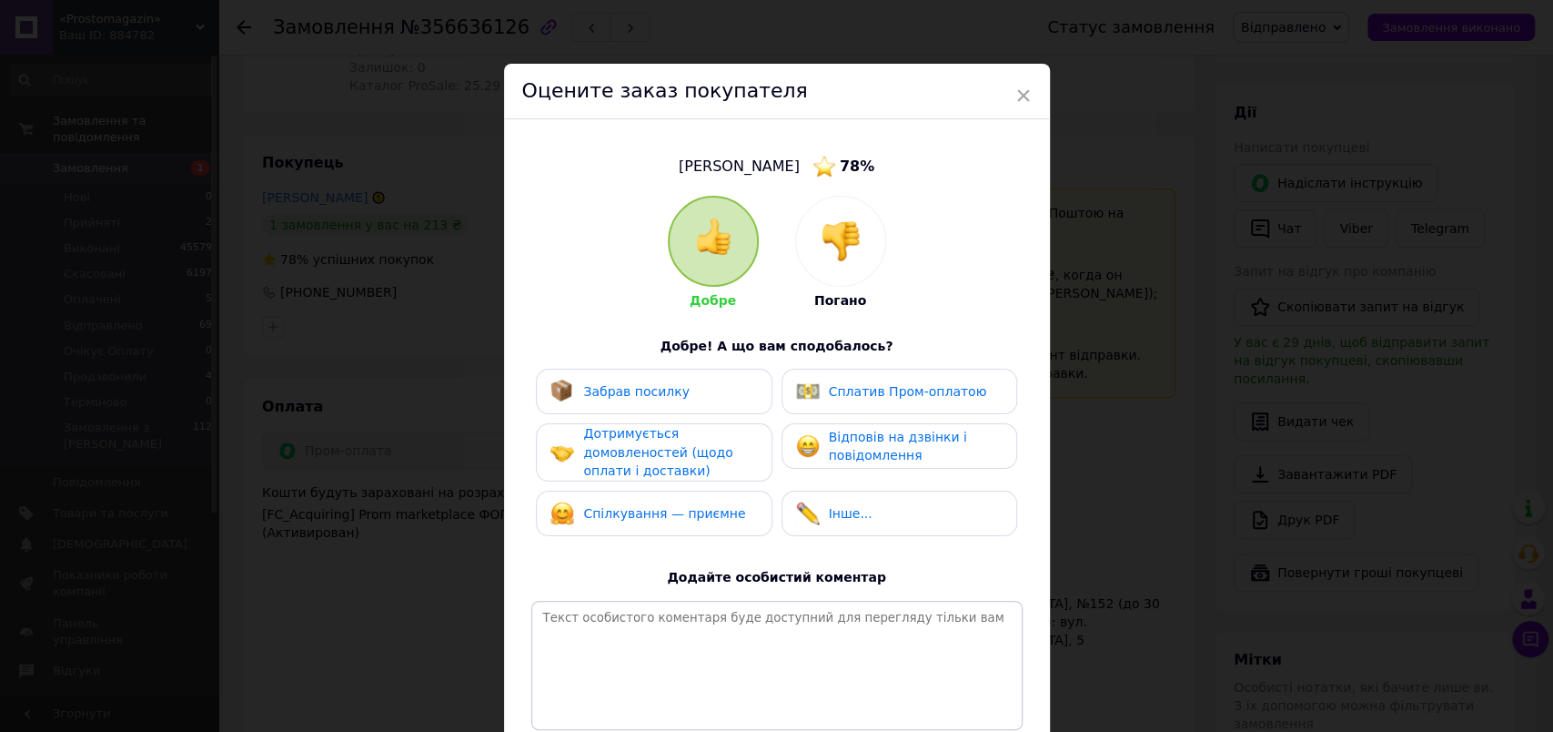
click at [676, 394] on div "Забрав посилку" at bounding box center [653, 391] width 207 height 24
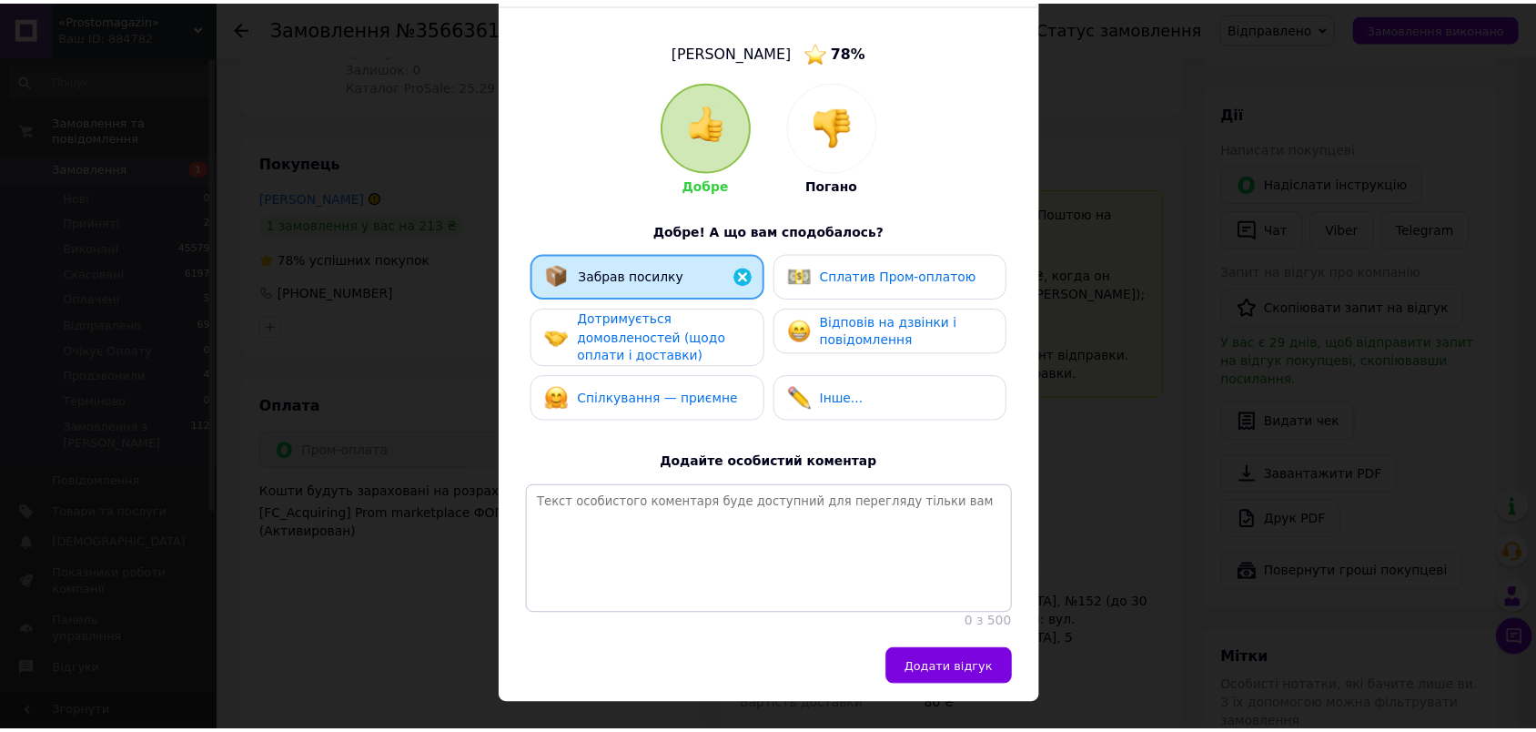
scroll to position [169, 0]
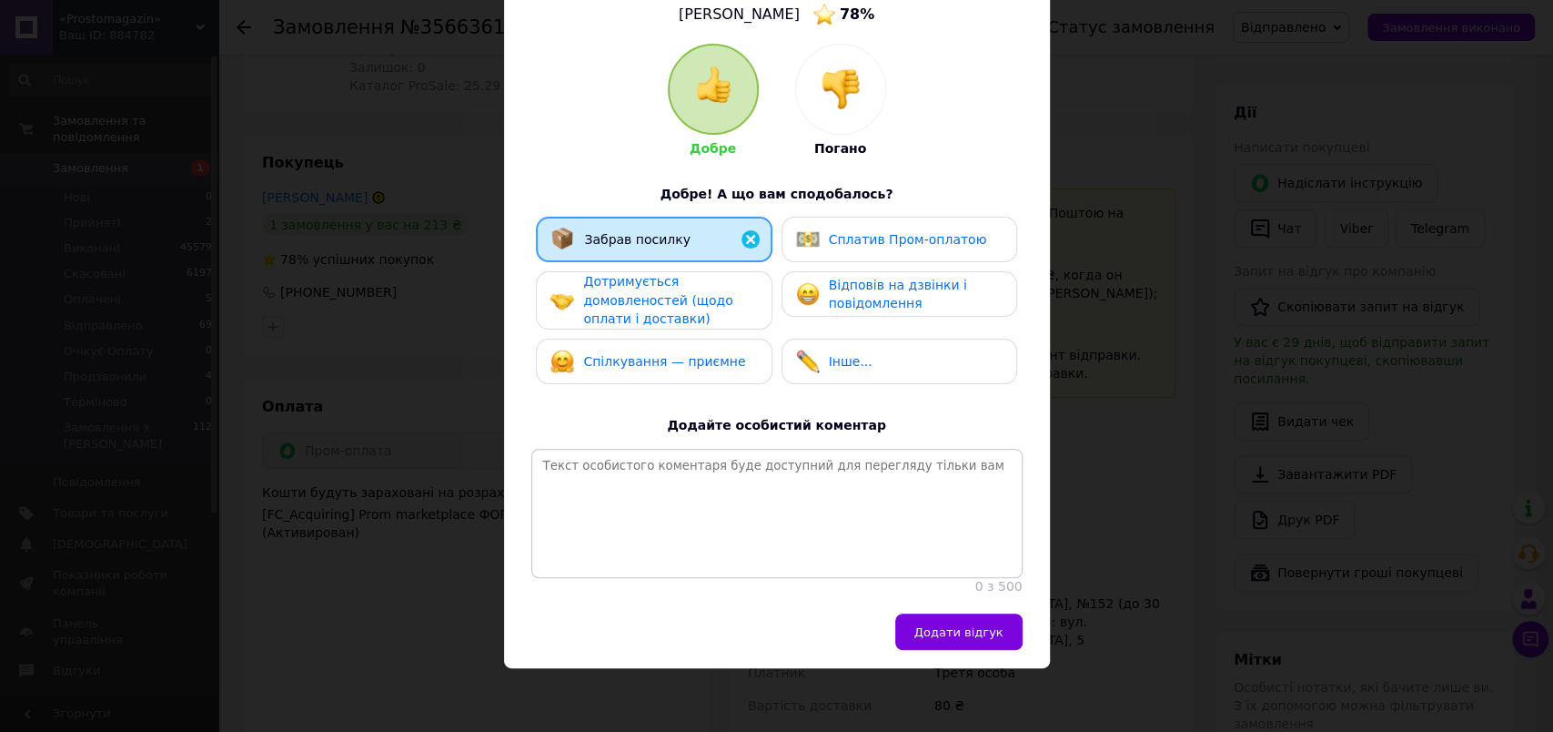
click at [945, 626] on span "Додати відгук" at bounding box center [958, 632] width 89 height 14
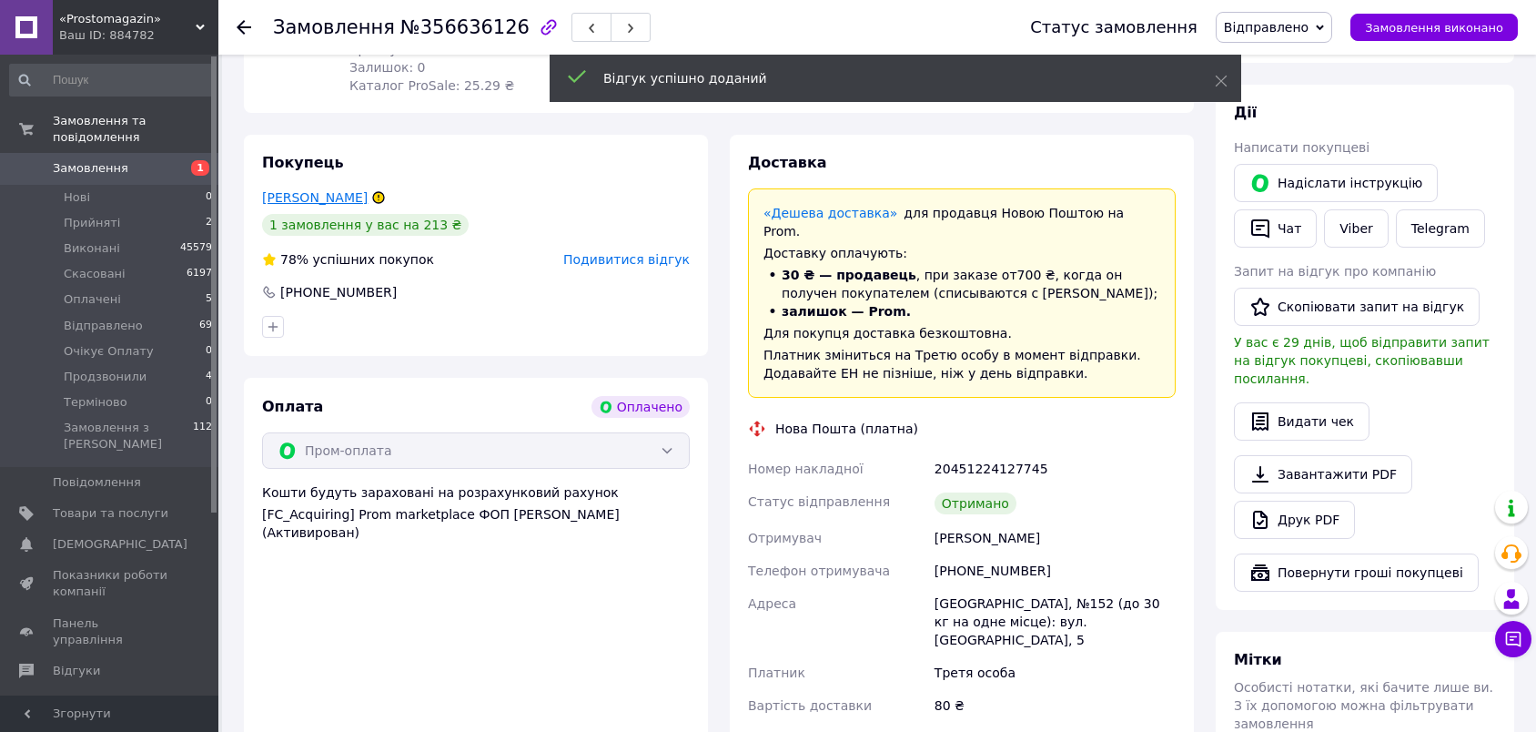
click at [321, 199] on link "Мовчан Марина" at bounding box center [315, 197] width 106 height 15
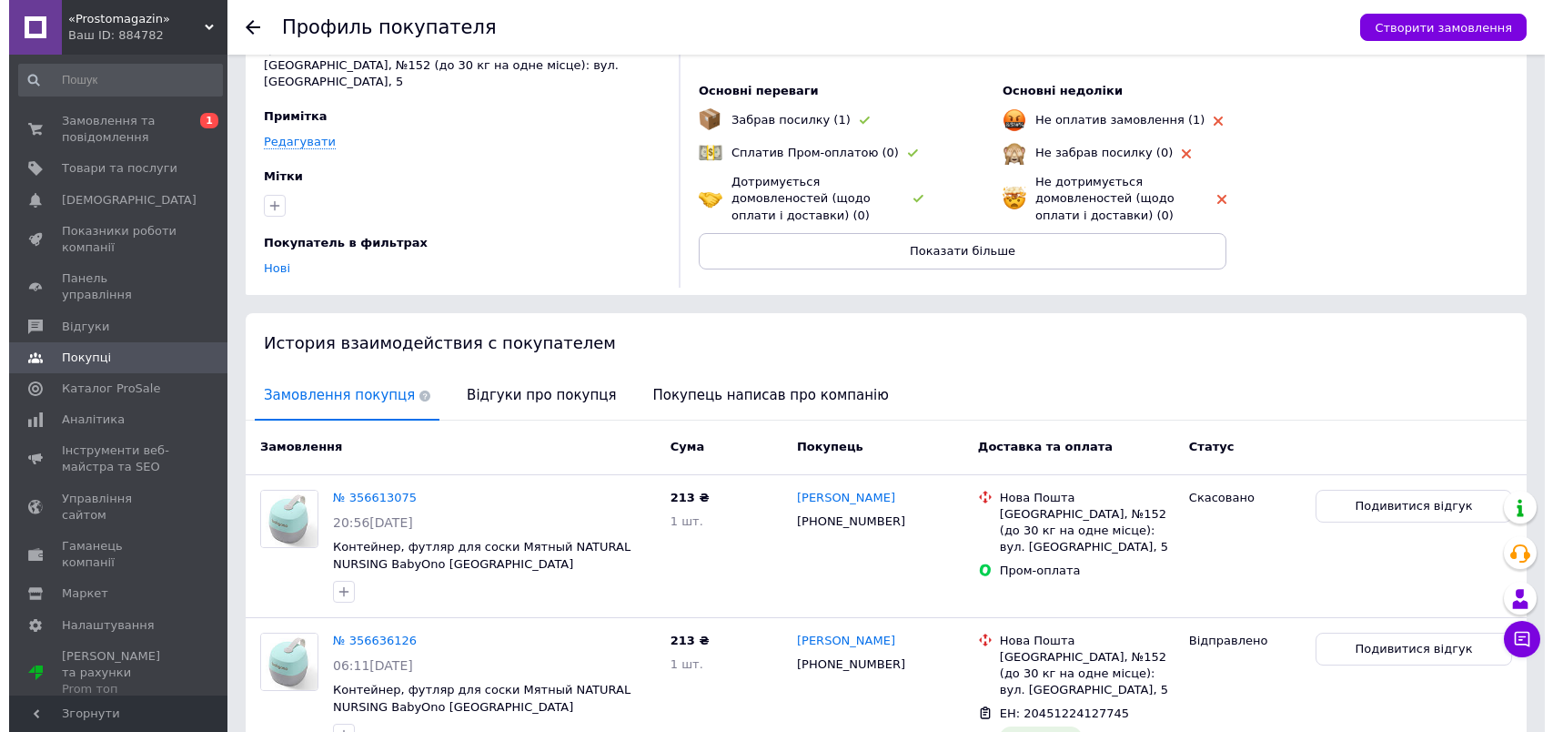
scroll to position [211, 0]
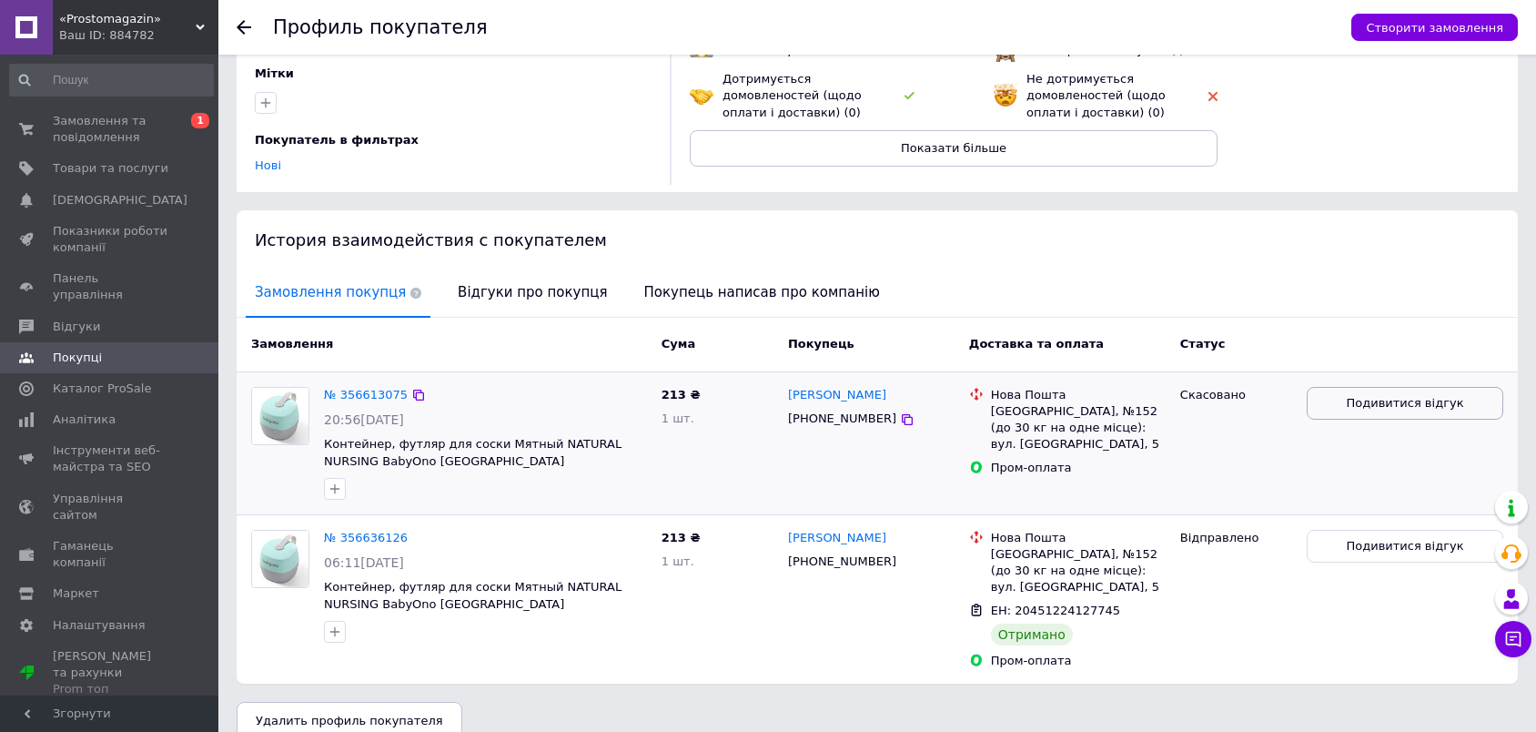
click at [1399, 395] on span "Подивитися відгук" at bounding box center [1404, 403] width 117 height 17
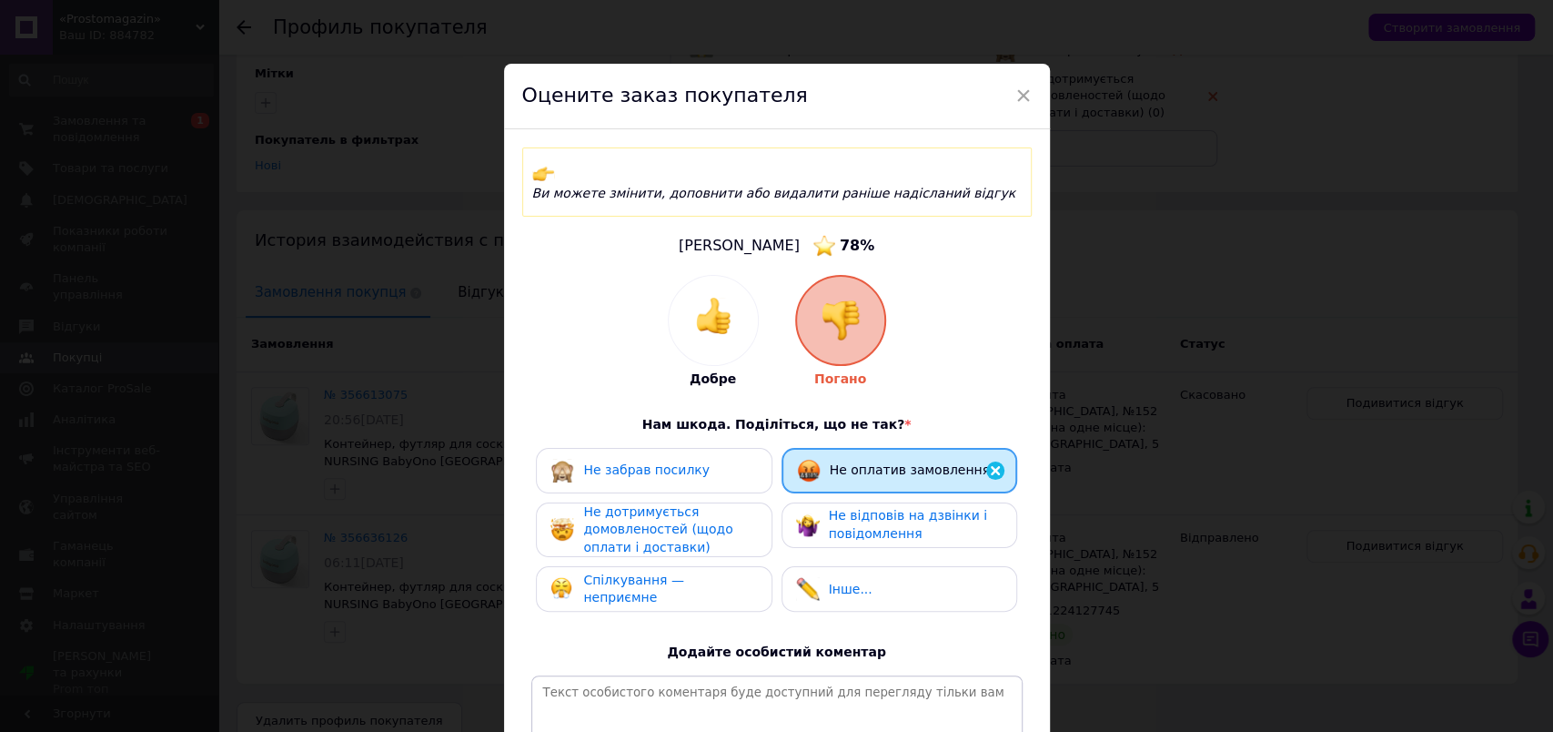
click at [752, 308] on div at bounding box center [713, 320] width 89 height 89
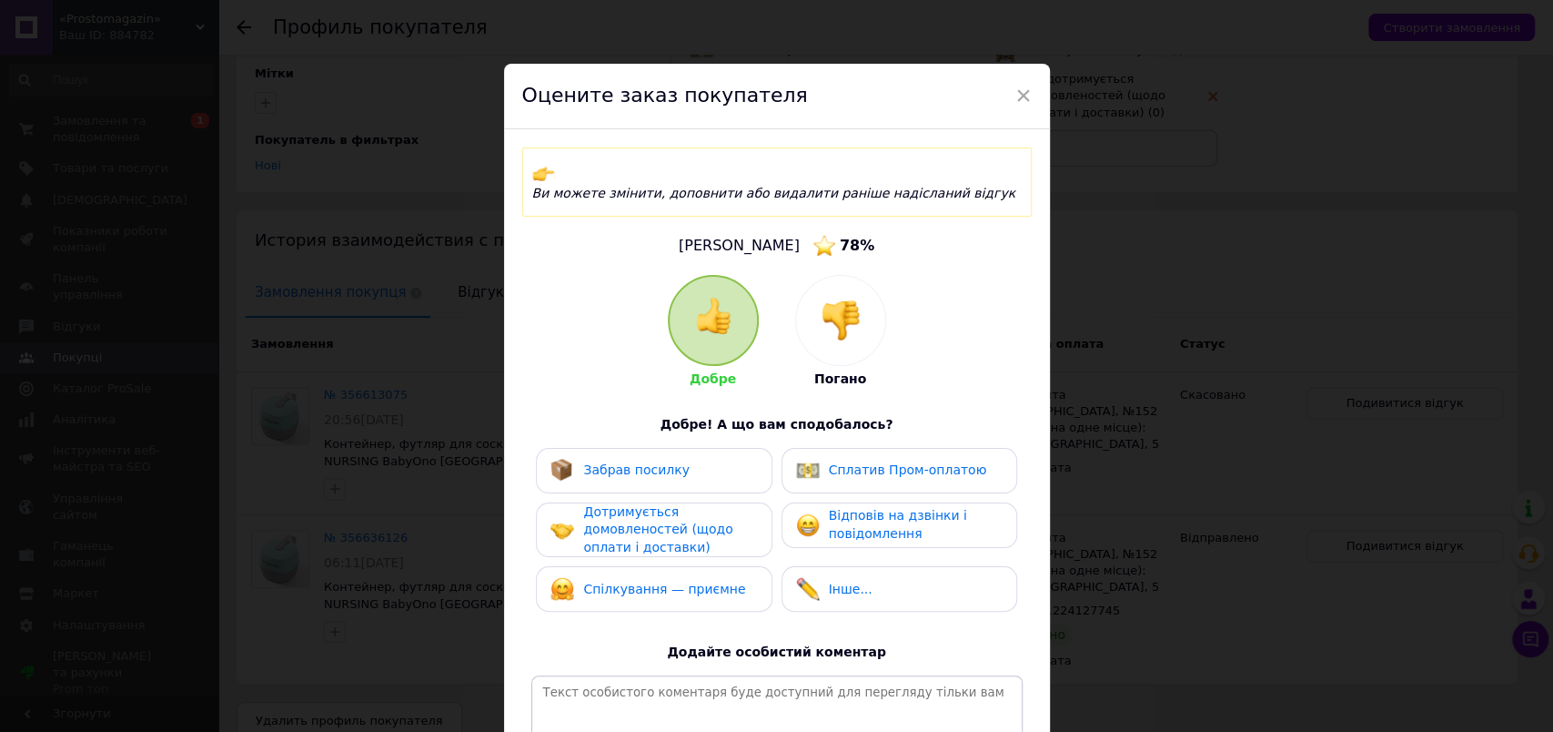
click at [681, 459] on div "Забрав посилку" at bounding box center [653, 471] width 207 height 24
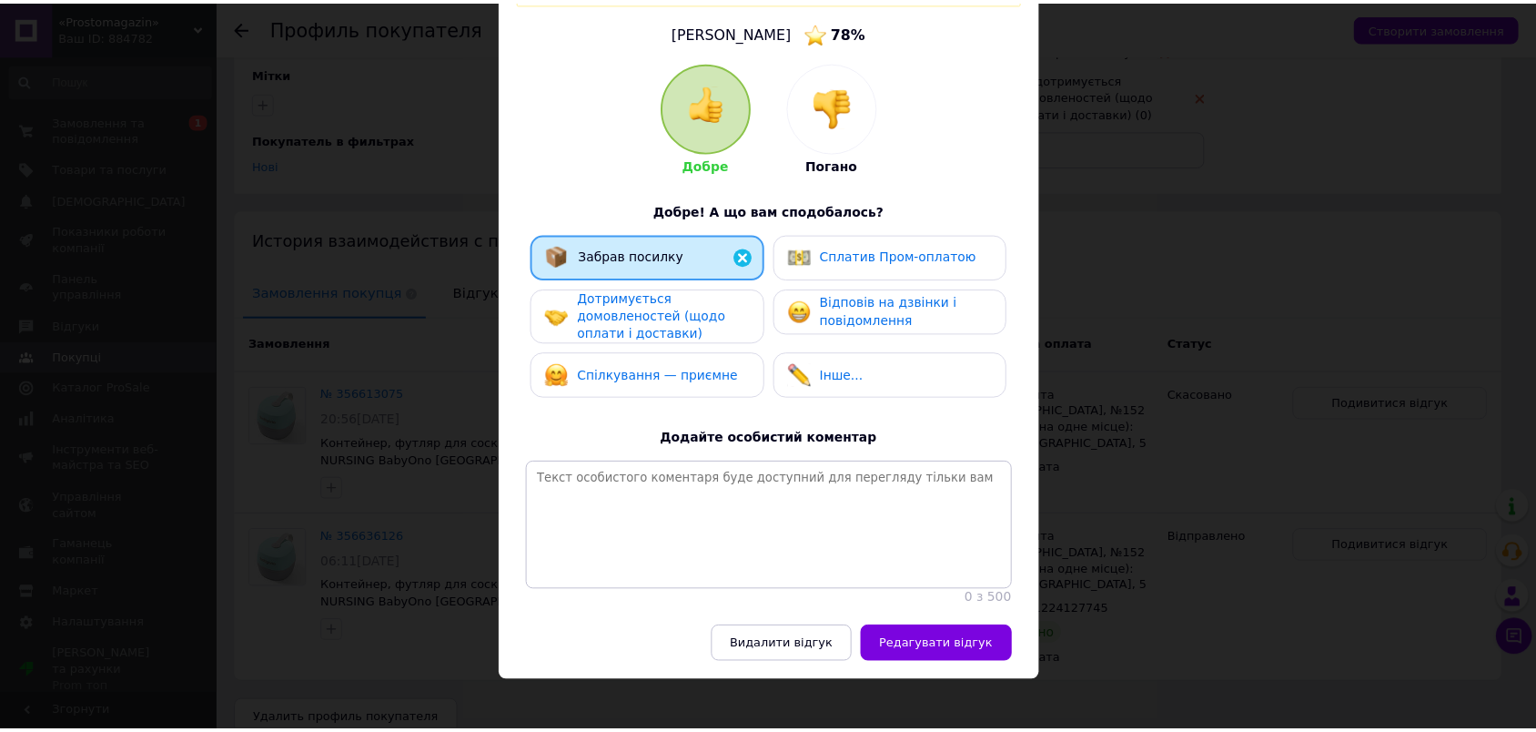
scroll to position [228, 0]
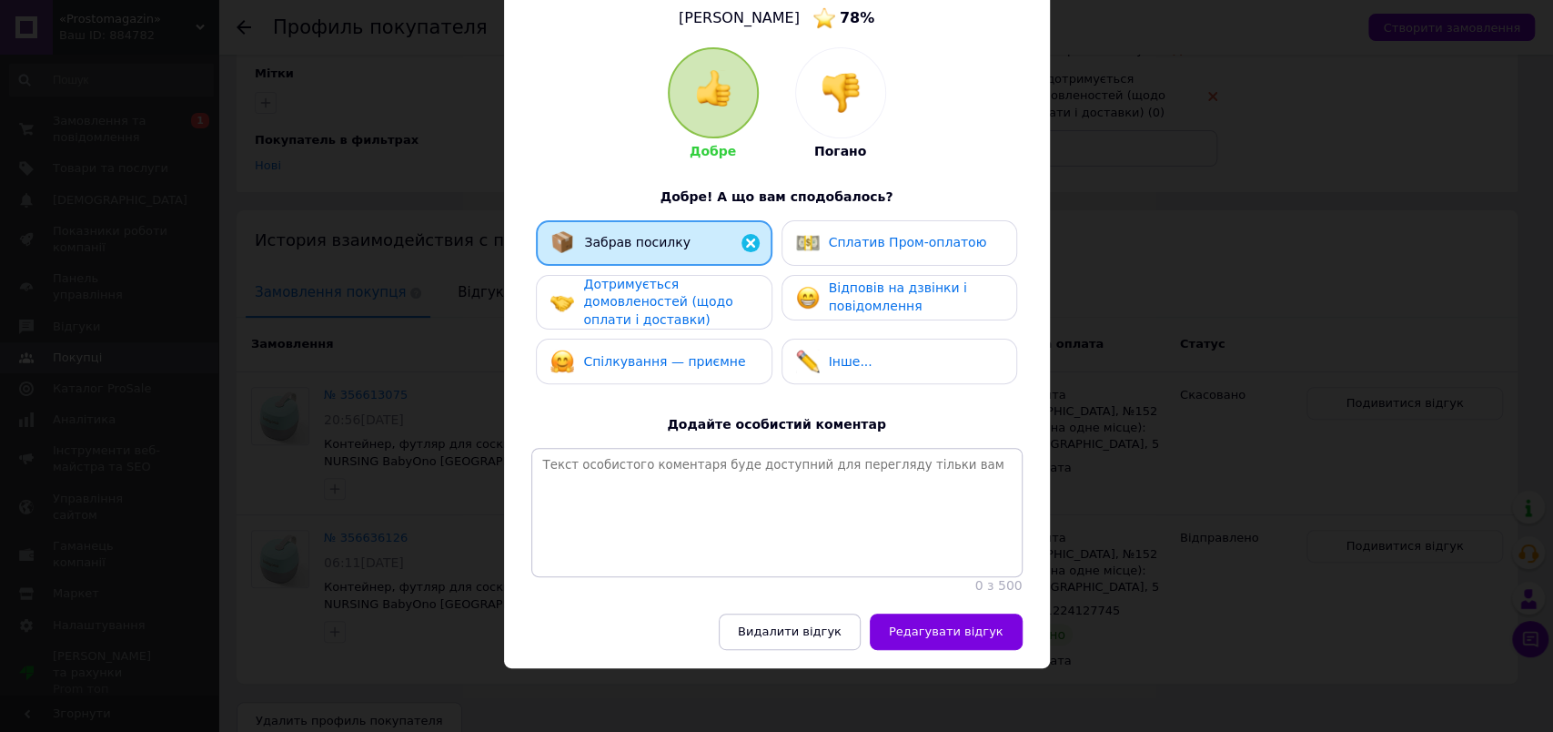
click at [947, 633] on span "Редагувати відгук" at bounding box center [946, 631] width 115 height 14
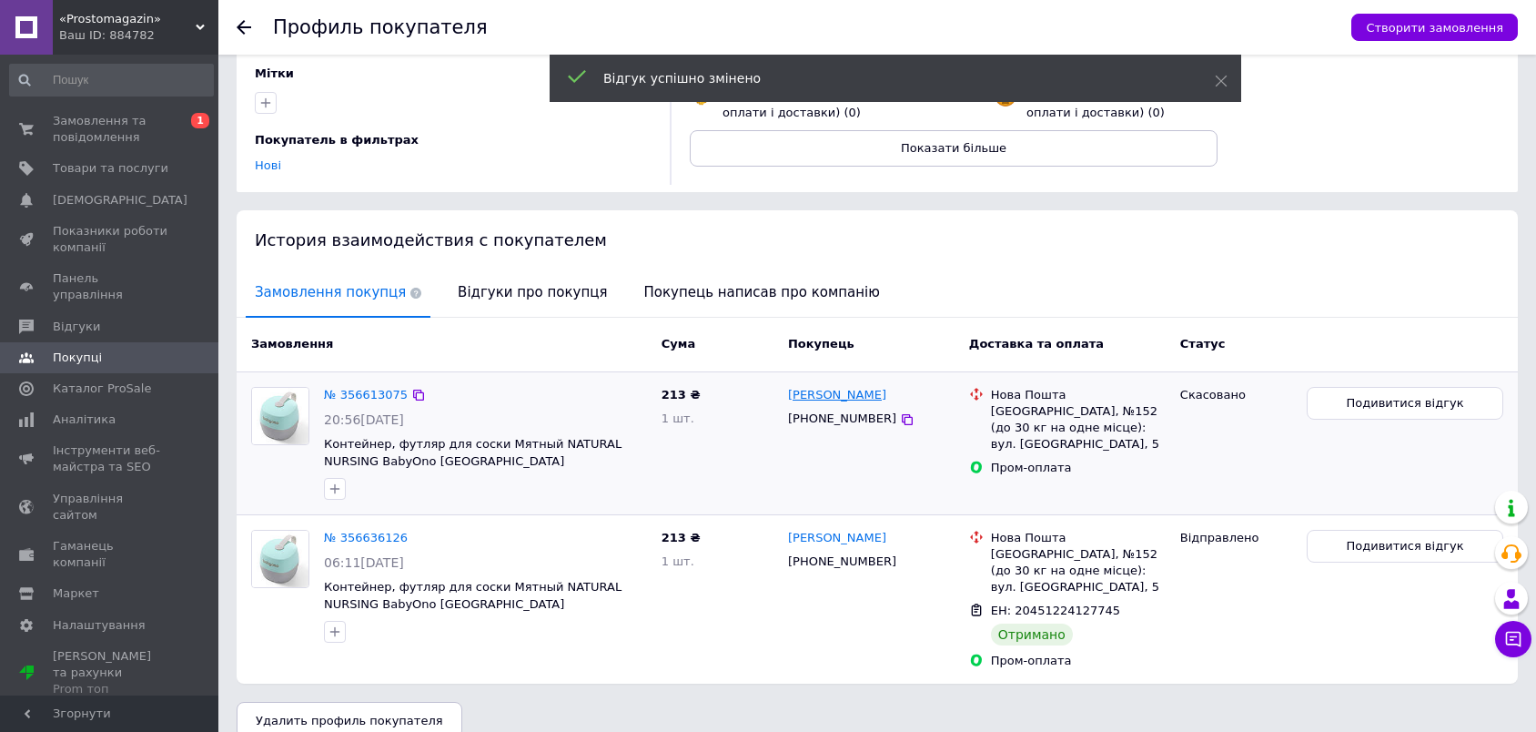
click at [833, 392] on link "Марина Мовчан" at bounding box center [837, 395] width 98 height 17
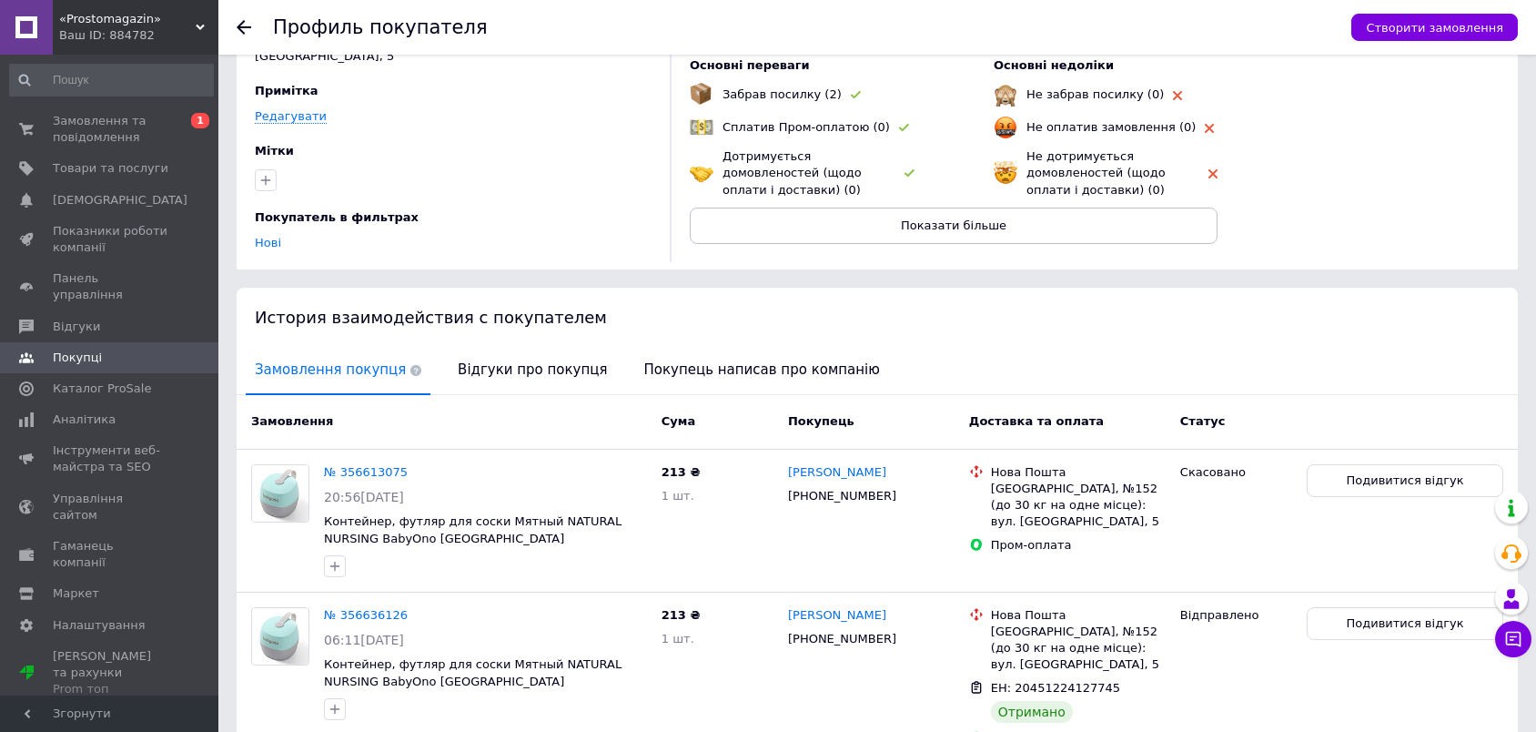
scroll to position [211, 0]
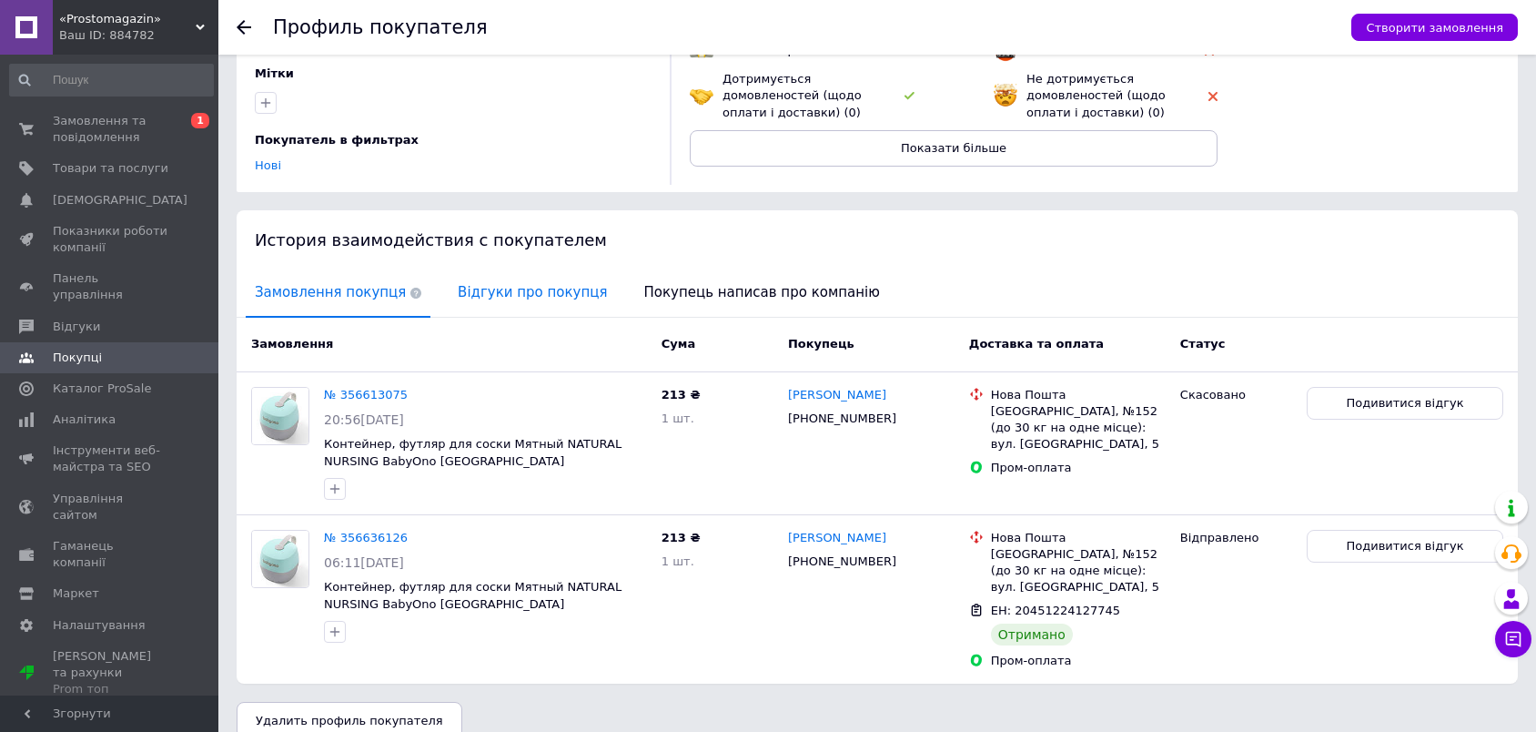
click at [516, 287] on span "Відгуки про покупця" at bounding box center [532, 292] width 167 height 46
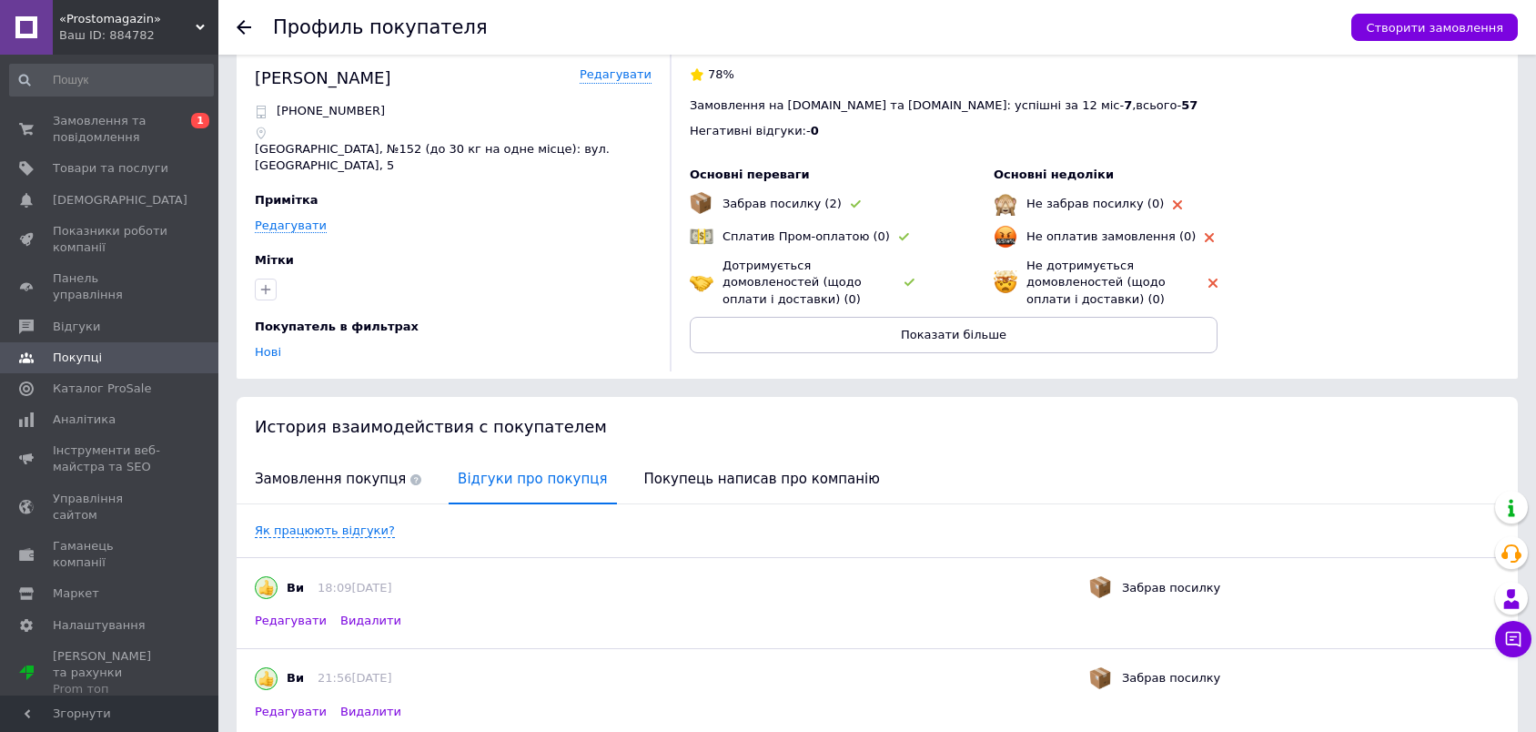
scroll to position [0, 0]
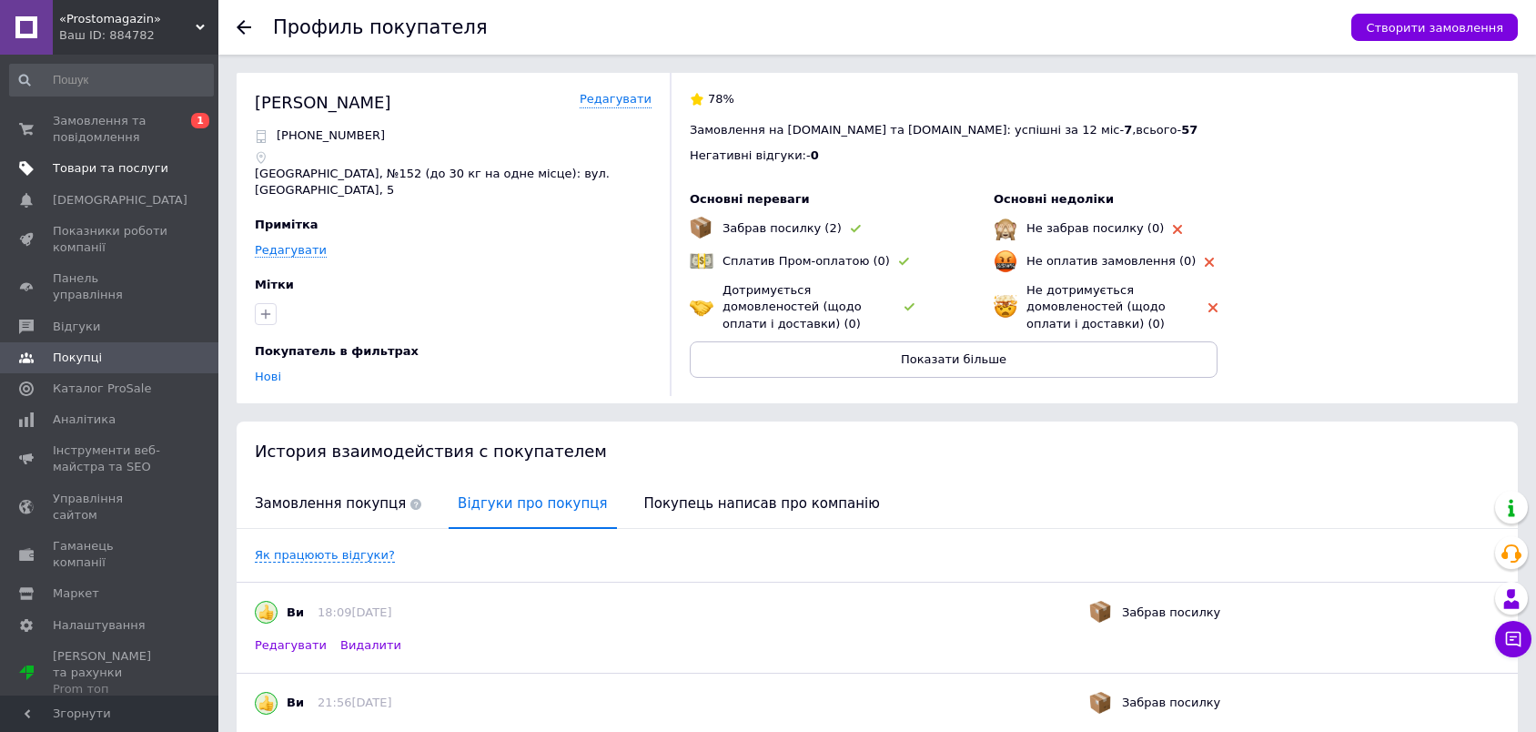
click at [97, 156] on link "Товари та послуги" at bounding box center [111, 168] width 223 height 31
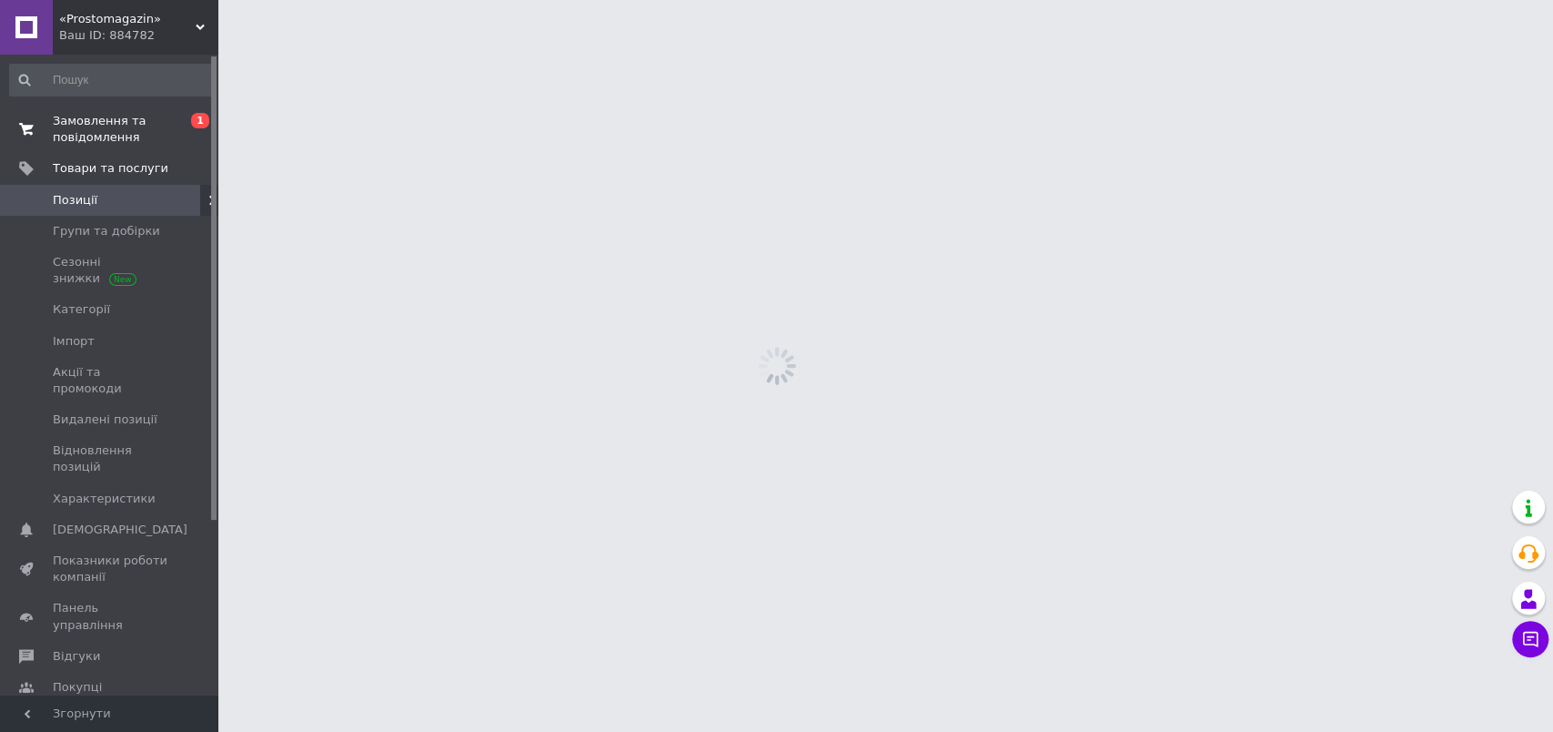
click at [99, 135] on span "Замовлення та повідомлення" at bounding box center [111, 129] width 116 height 33
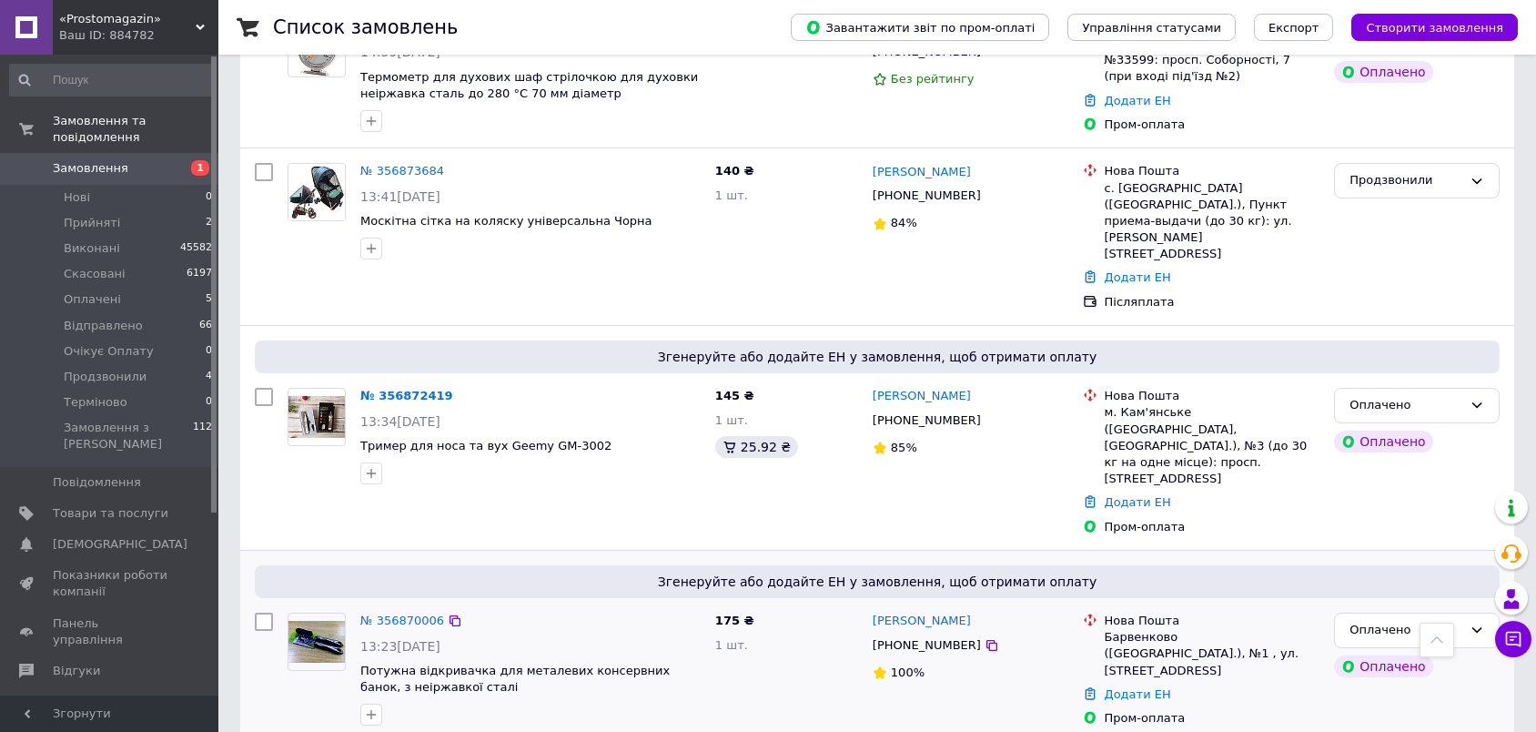
scroll to position [910, 0]
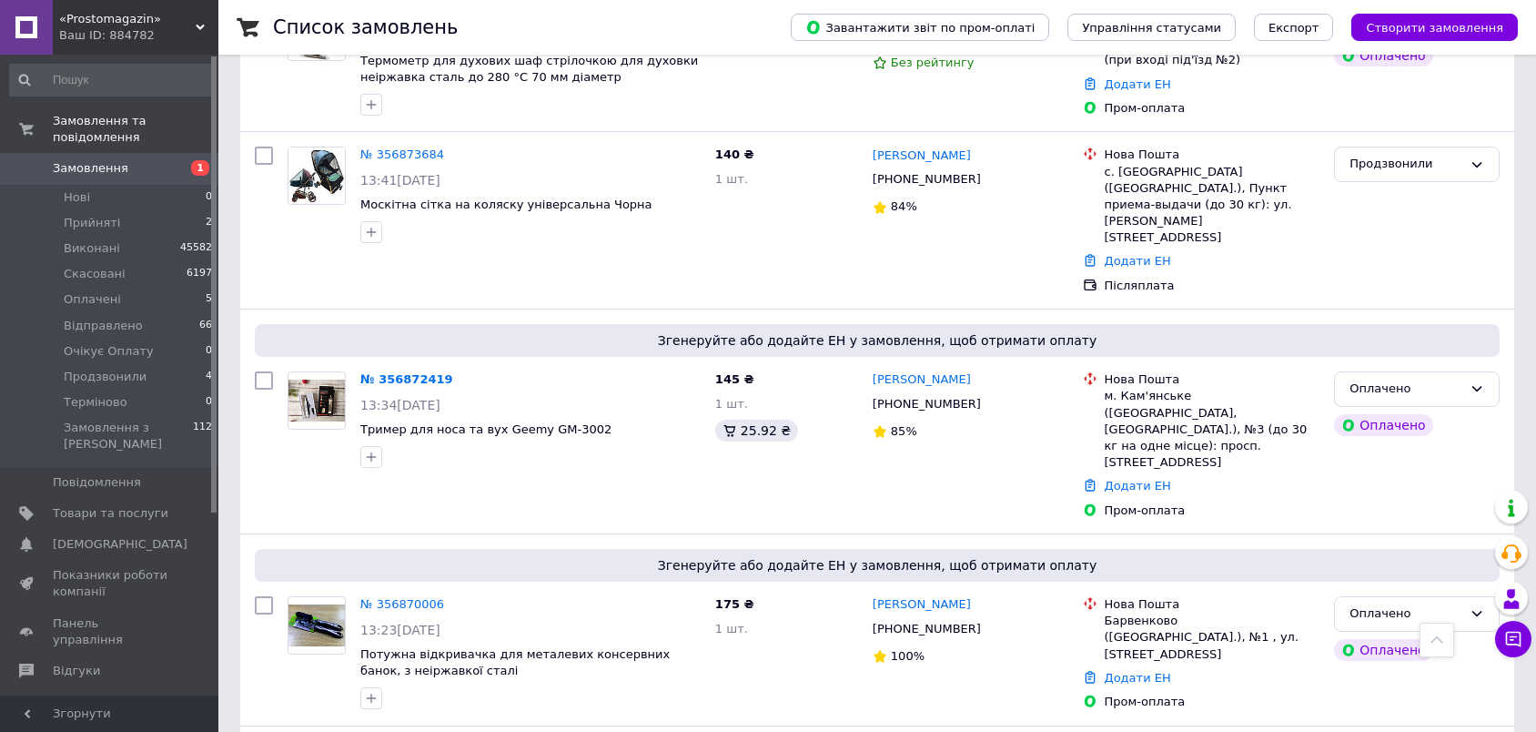
click at [87, 160] on span "Замовлення" at bounding box center [91, 168] width 76 height 16
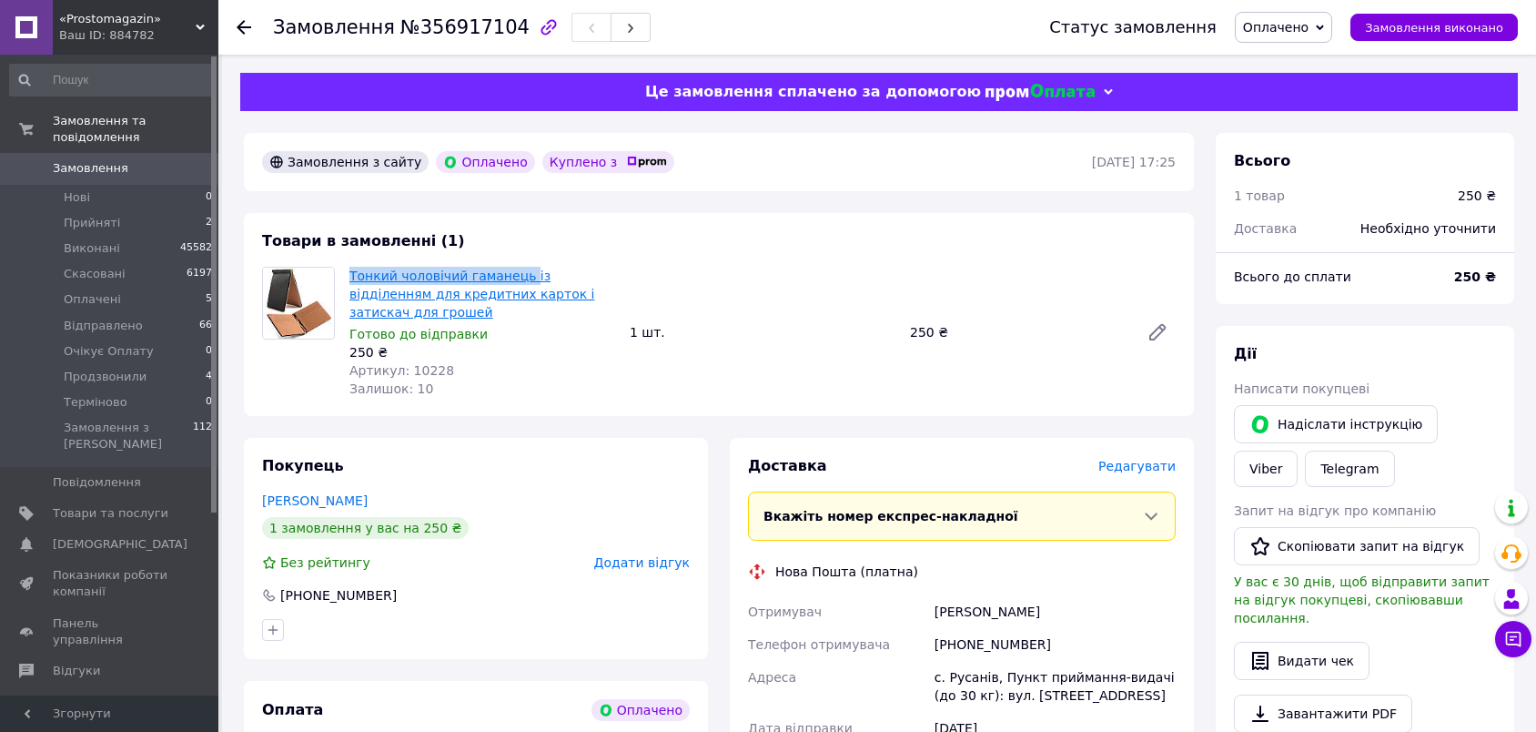
drag, startPoint x: 348, startPoint y: 273, endPoint x: 515, endPoint y: 274, distance: 166.5
click at [515, 274] on div "Тонкий чоловічий гаманець із відділенням для кредитних карток і затискач для гр…" at bounding box center [482, 332] width 280 height 138
copy link "Тонкий чоловічий гаманець"
click at [955, 628] on div "+380997416812" at bounding box center [1055, 644] width 248 height 33
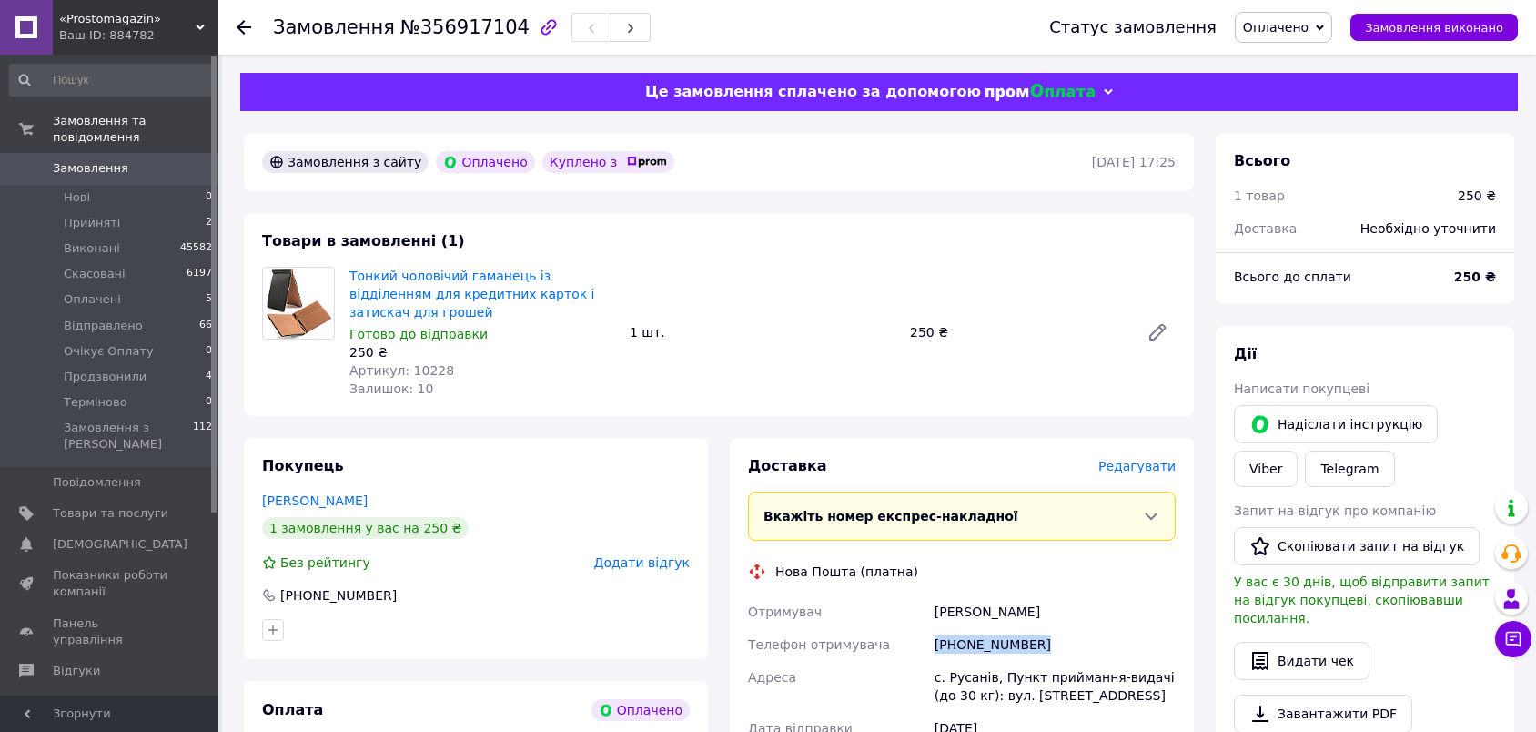
click at [955, 628] on div "+380997416812" at bounding box center [1055, 644] width 248 height 33
copy div "+380997416812"
click at [947, 595] on div "Хамбір Максим" at bounding box center [1055, 611] width 248 height 33
copy div "Хамбір"
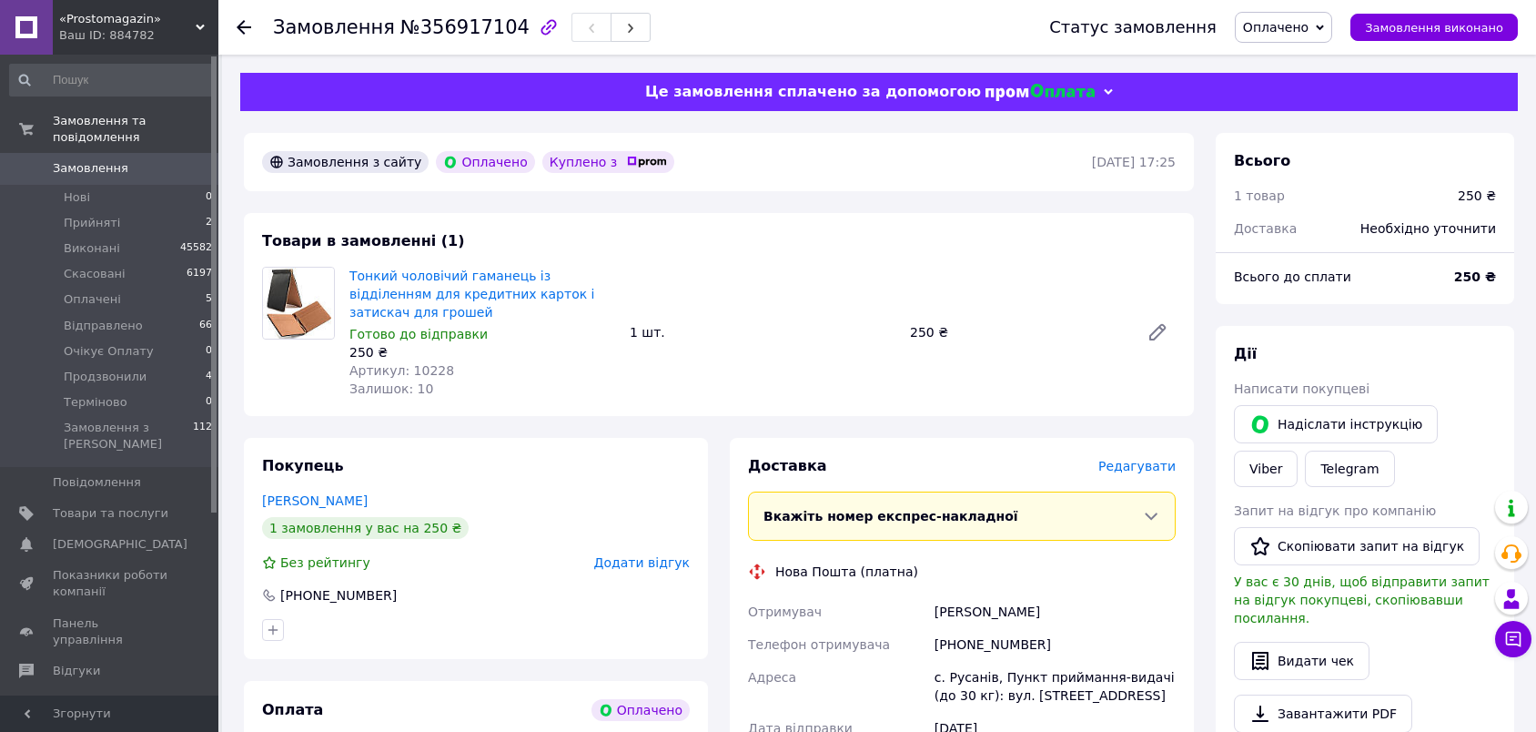
click at [1006, 599] on div "Хамбір Максим" at bounding box center [1055, 611] width 248 height 33
copy div "Максим"
click at [977, 661] on div "с. Русанів, Пункт приймання-видачі (до 30 кг): вул. Київська, 107Б" at bounding box center [1055, 686] width 248 height 51
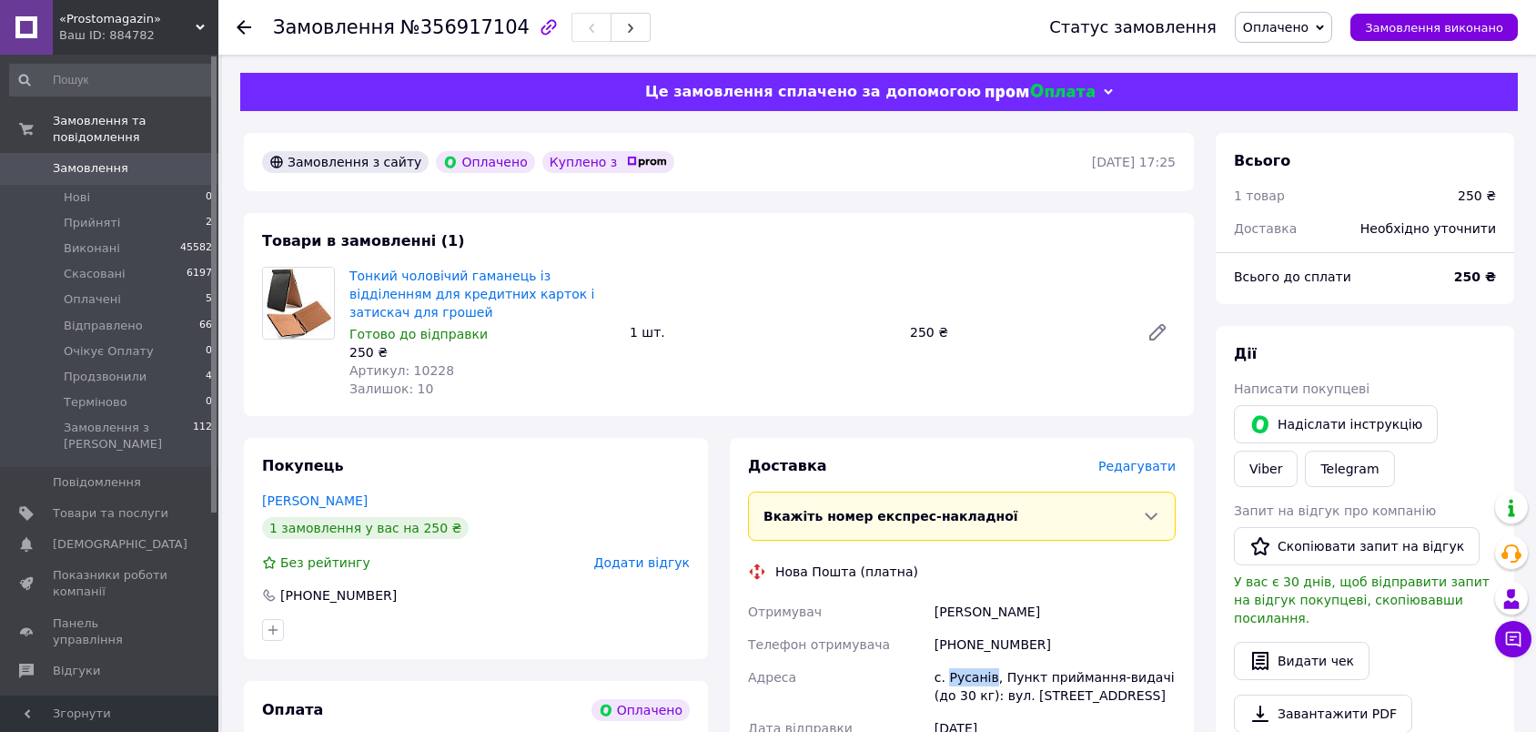
copy div "Русанів"
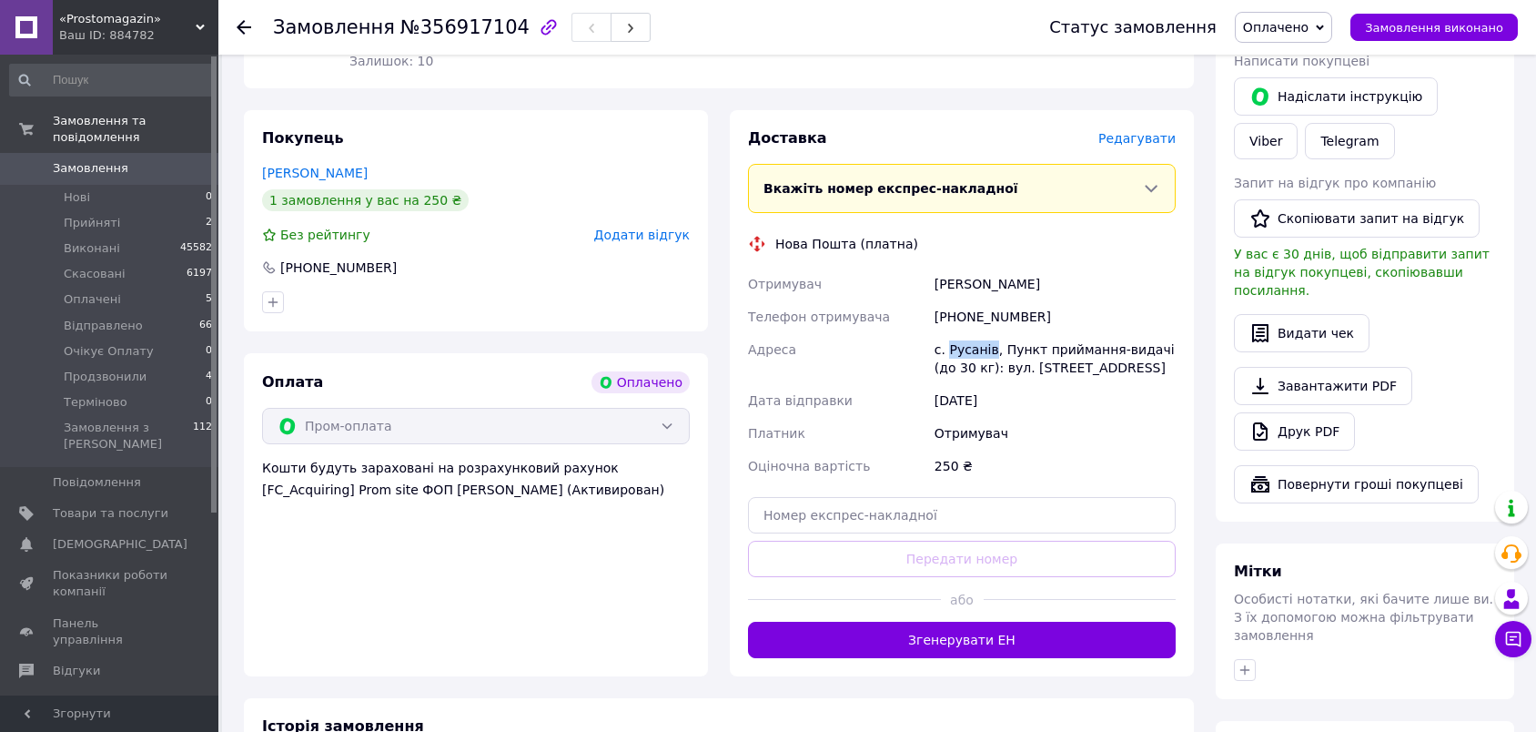
scroll to position [505, 0]
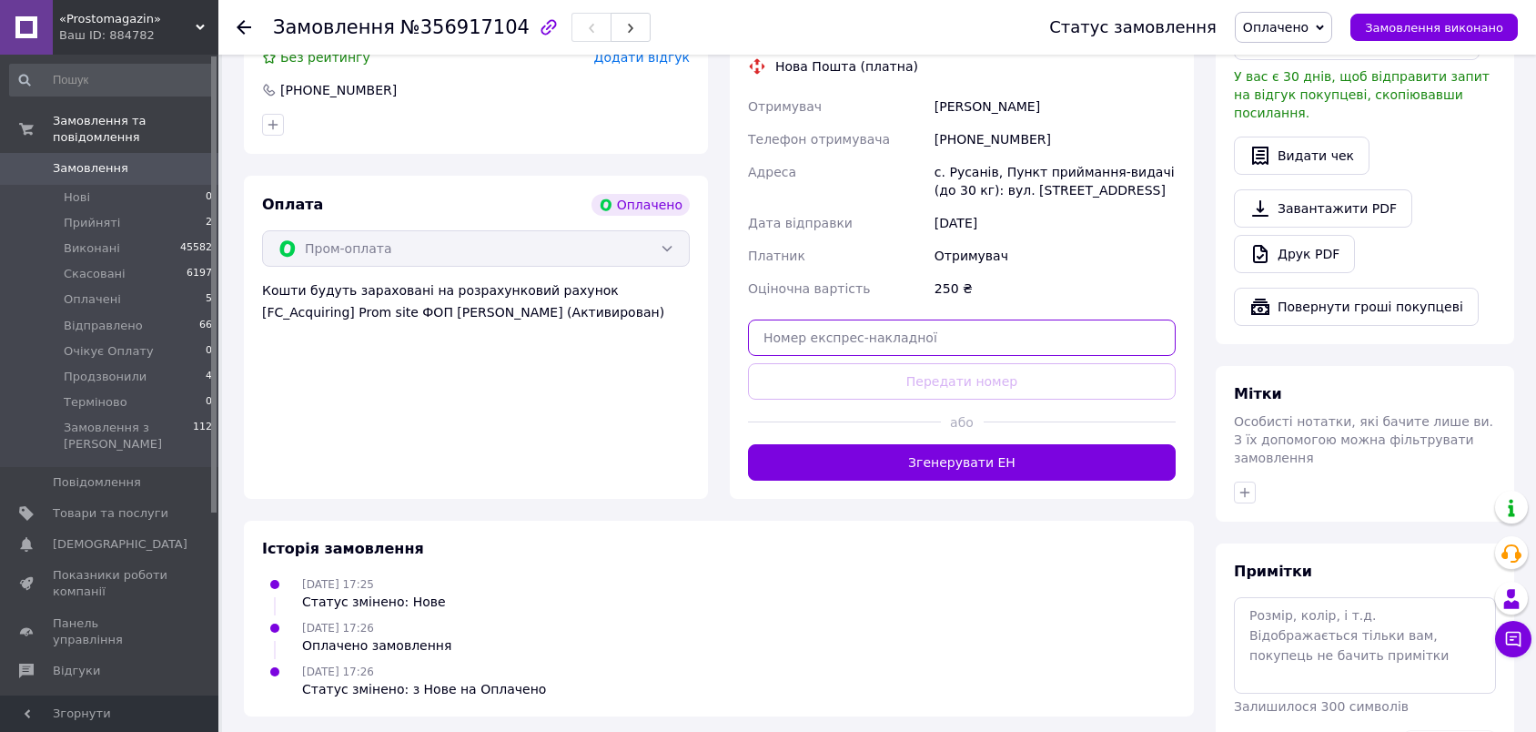
click at [1032, 323] on input "text" at bounding box center [962, 337] width 428 height 36
paste input "20451225367983"
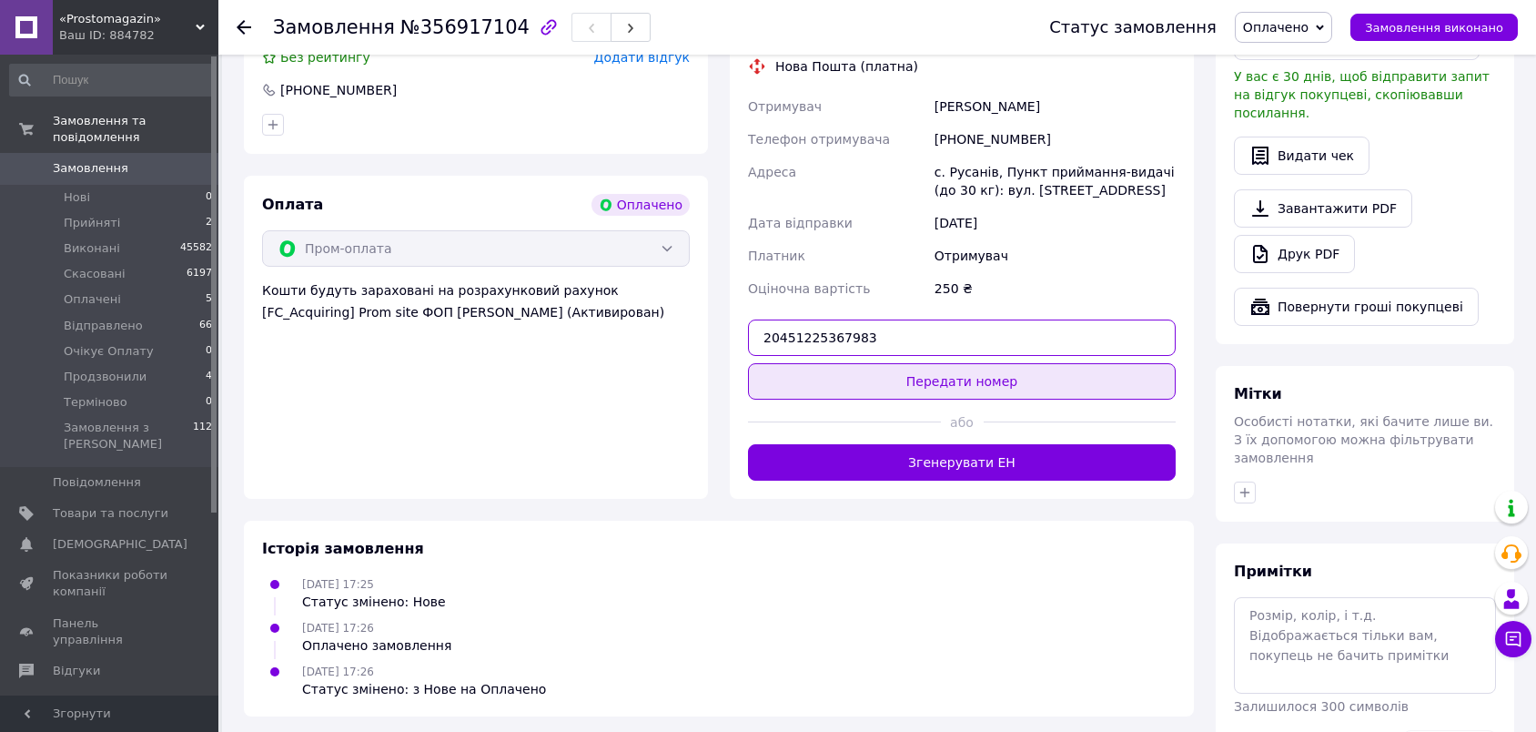
type input "20451225367983"
click at [1037, 365] on button "Передати номер" at bounding box center [962, 381] width 428 height 36
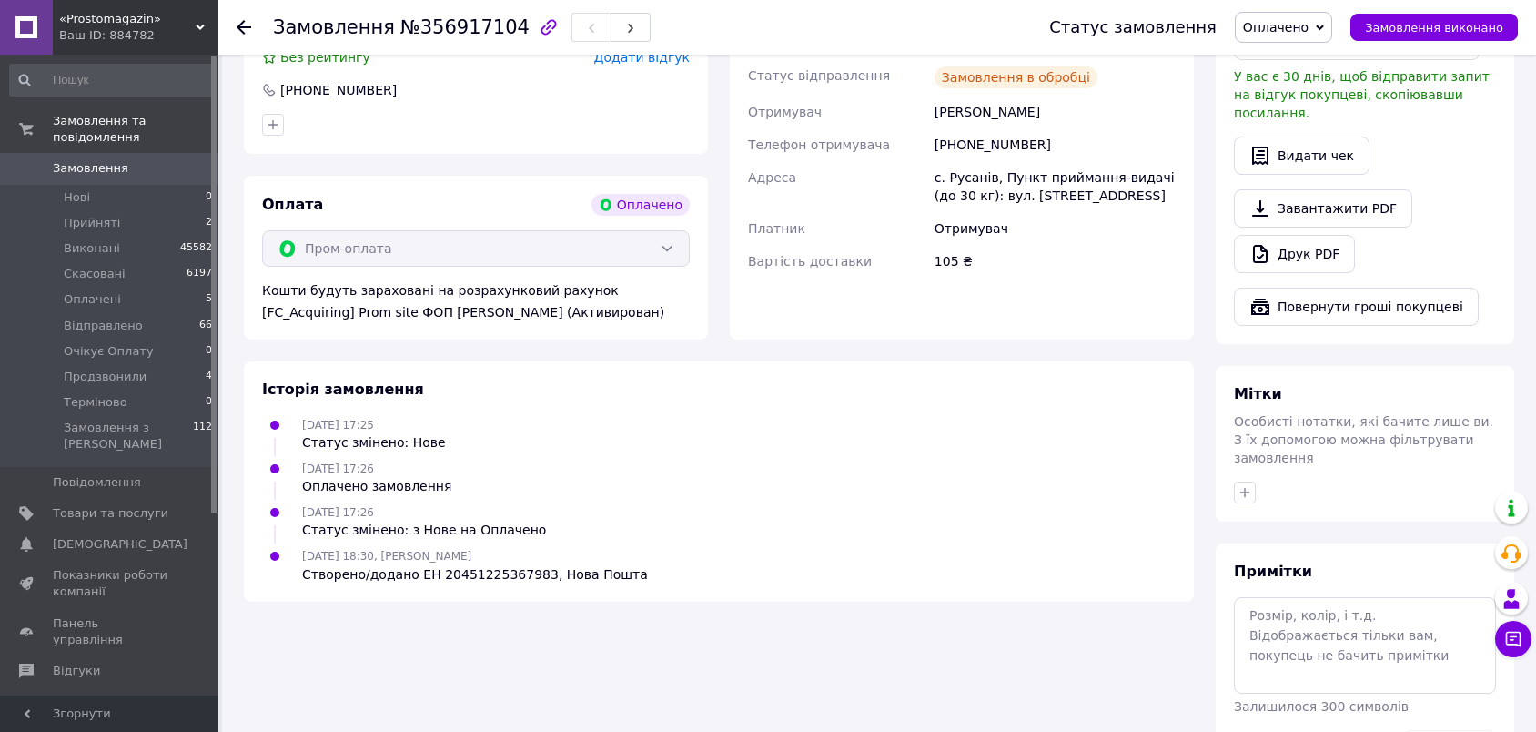
click at [1294, 25] on span "Оплачено" at bounding box center [1276, 27] width 66 height 15
click at [1300, 137] on li "Відправлено" at bounding box center [1290, 145] width 108 height 27
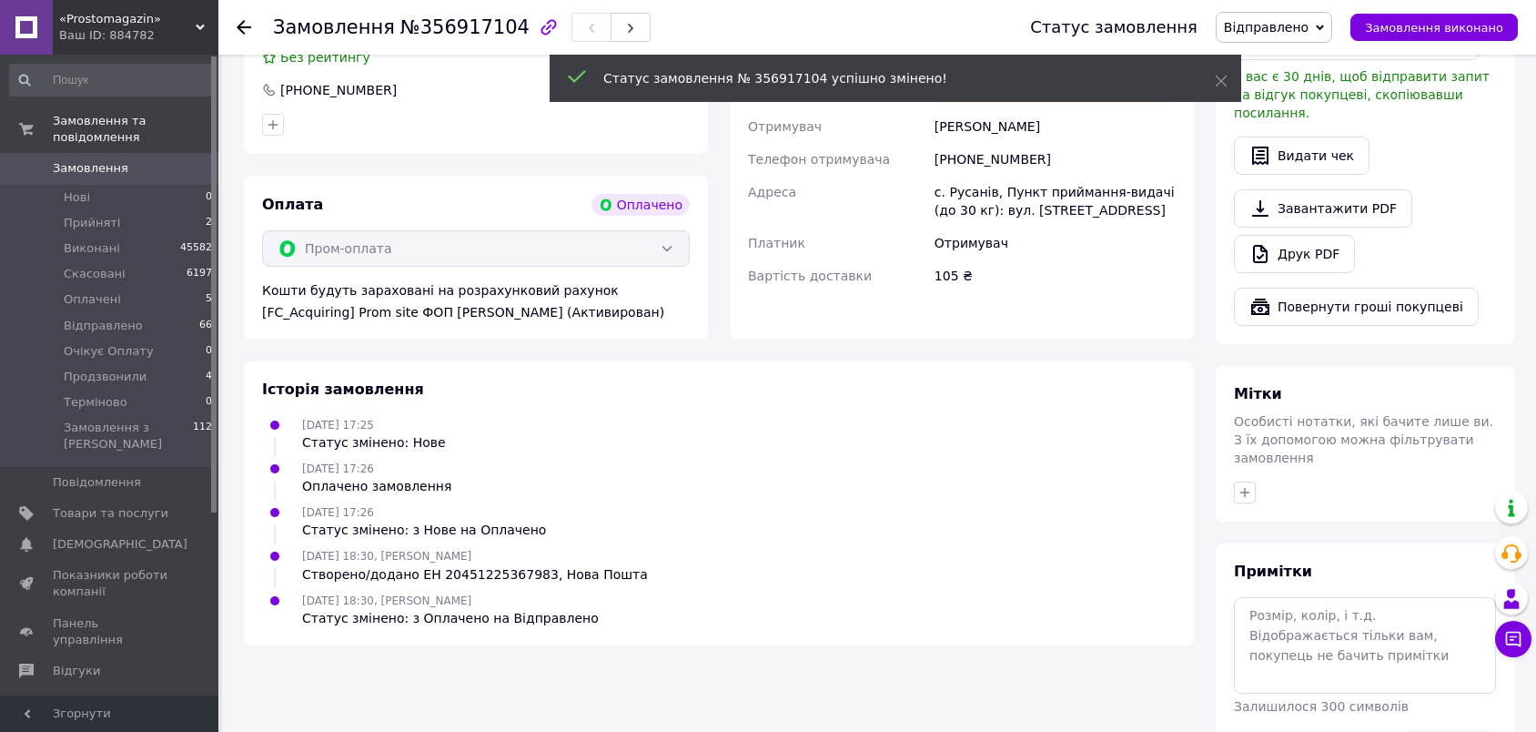
scroll to position [0, 0]
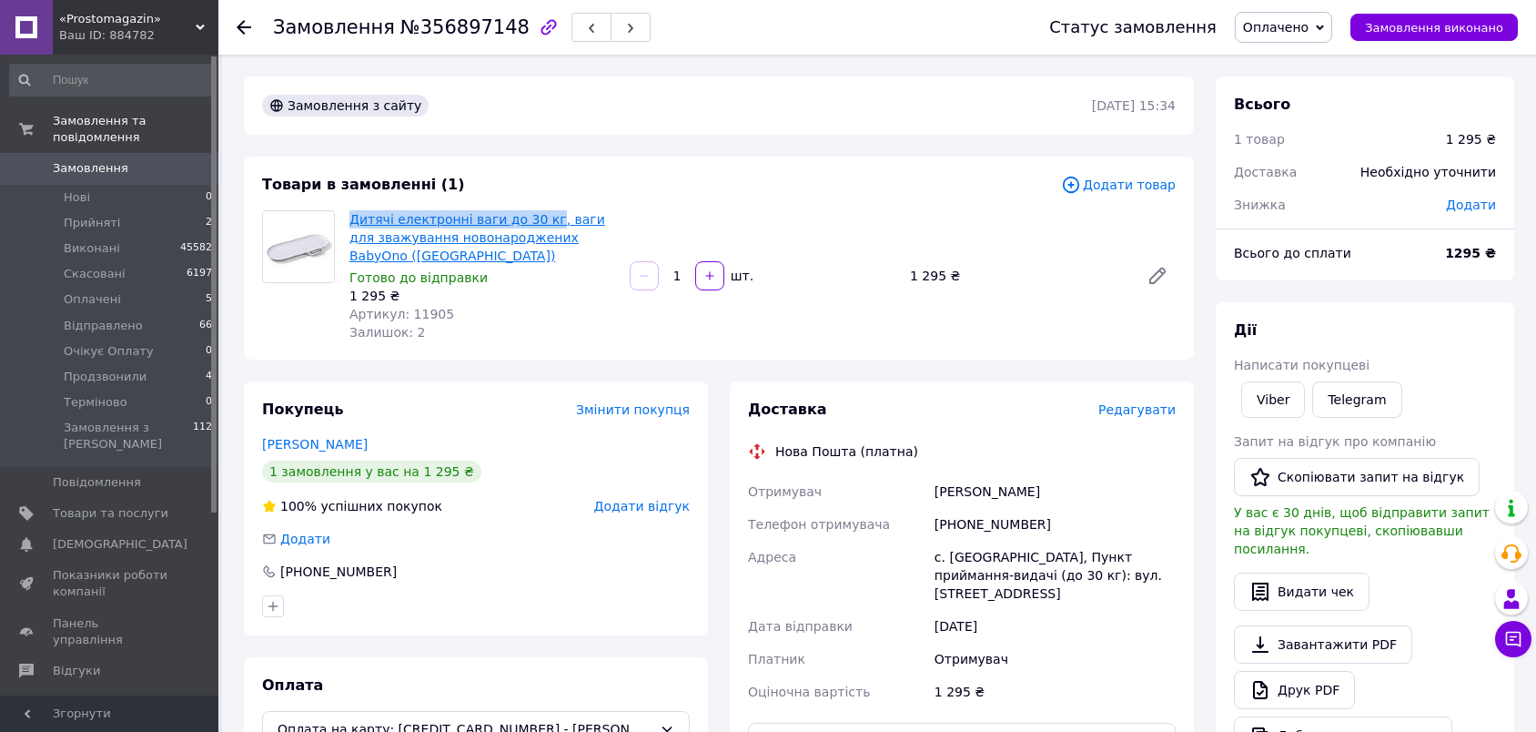
drag, startPoint x: 342, startPoint y: 222, endPoint x: 531, endPoint y: 217, distance: 189.3
click at [531, 217] on div "Дитячі електронні ваги до 30 кг, ваги для зважування новонароджених BabyOno ([G…" at bounding box center [482, 276] width 280 height 138
copy link "Дитячі електронні ваги до 30 кг"
click at [999, 519] on div "[PHONE_NUMBER]" at bounding box center [1055, 524] width 248 height 33
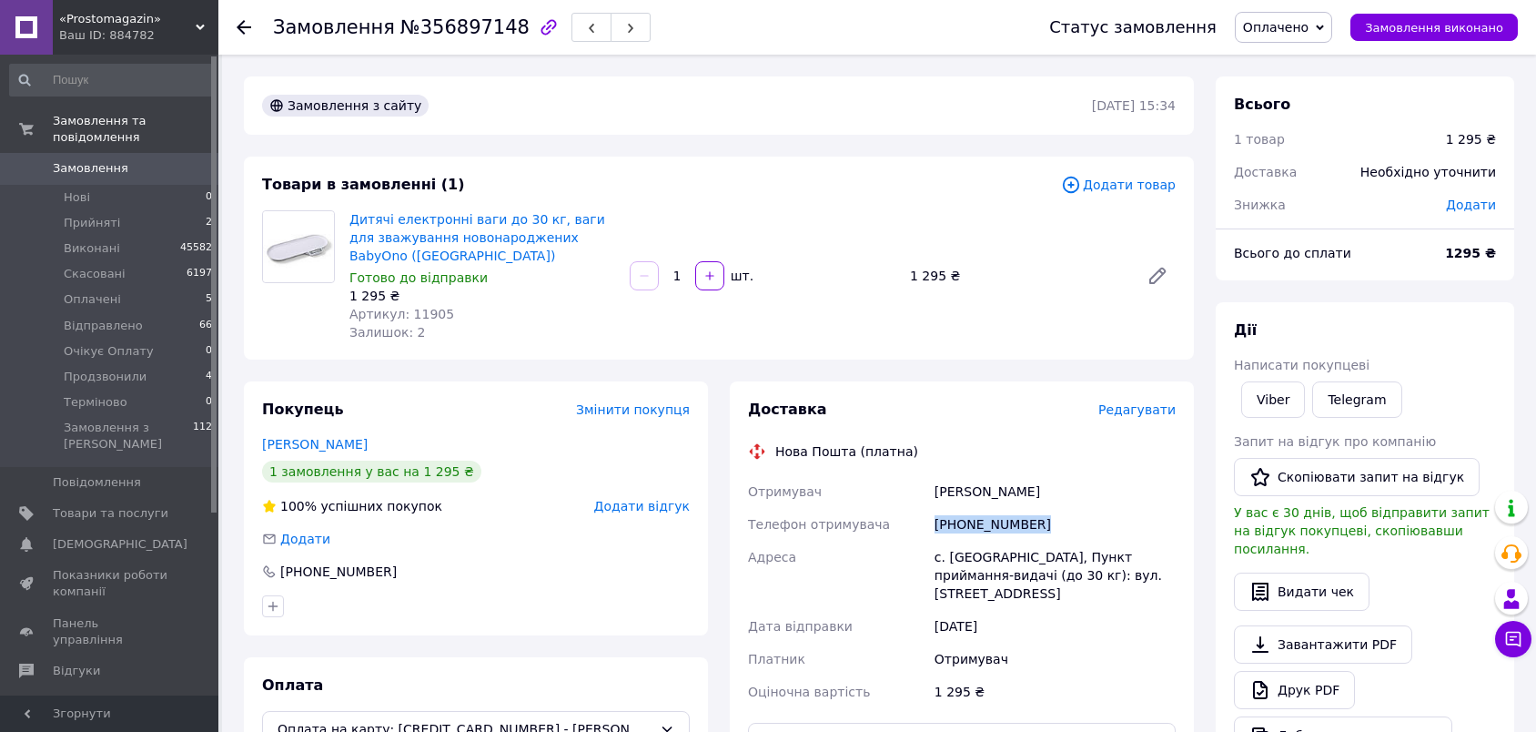
click at [999, 519] on div "[PHONE_NUMBER]" at bounding box center [1055, 524] width 248 height 33
copy div "[PHONE_NUMBER]"
click at [952, 498] on div "Радомська Тетяна" at bounding box center [1055, 491] width 248 height 33
copy div "Радомська"
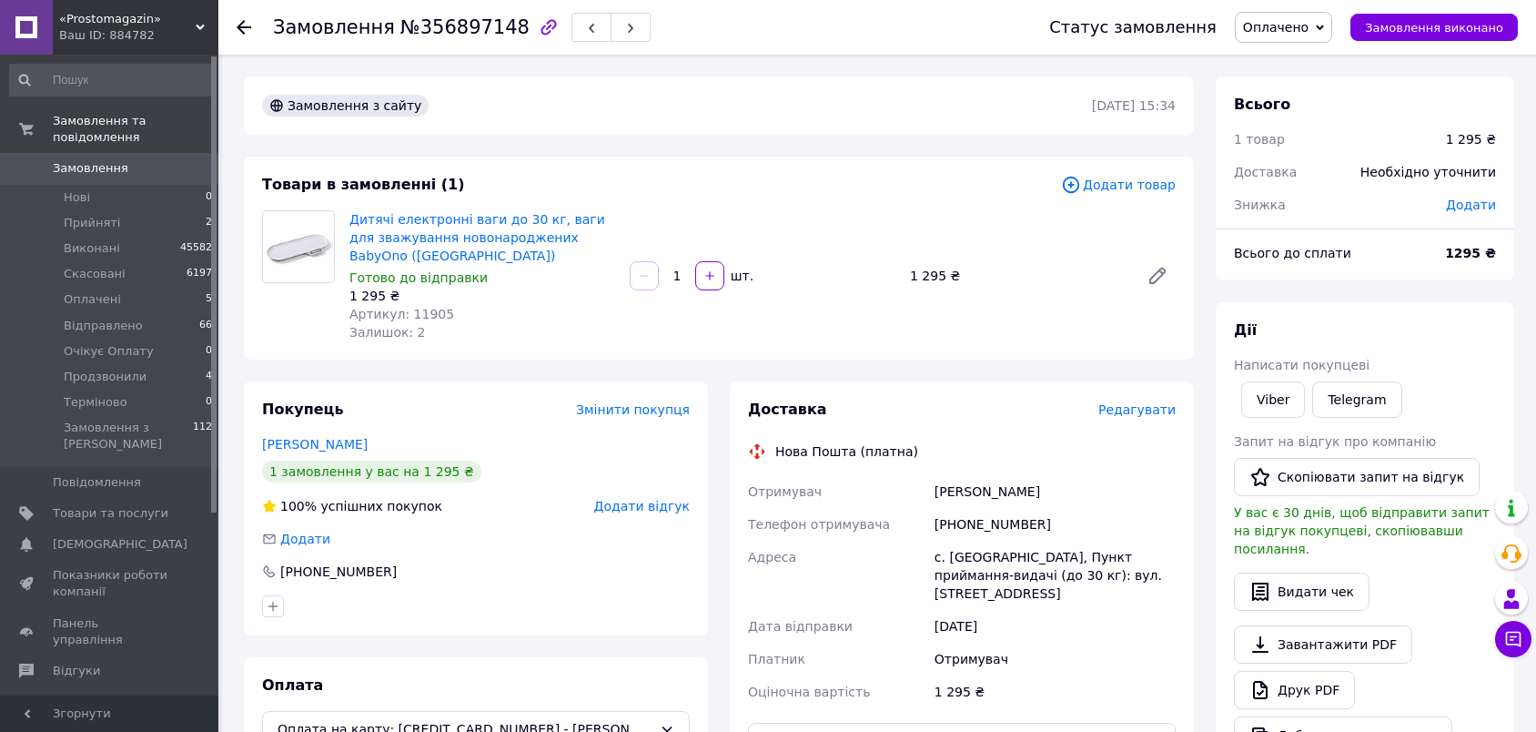
click at [1016, 488] on div "Радомська Тетяна" at bounding box center [1055, 491] width 248 height 33
copy div "Тетяна"
click at [974, 551] on div "с. Вербуватівка, Пункт приймання-видачі (до 30 кг): вул. Центральна, 30" at bounding box center [1055, 574] width 248 height 69
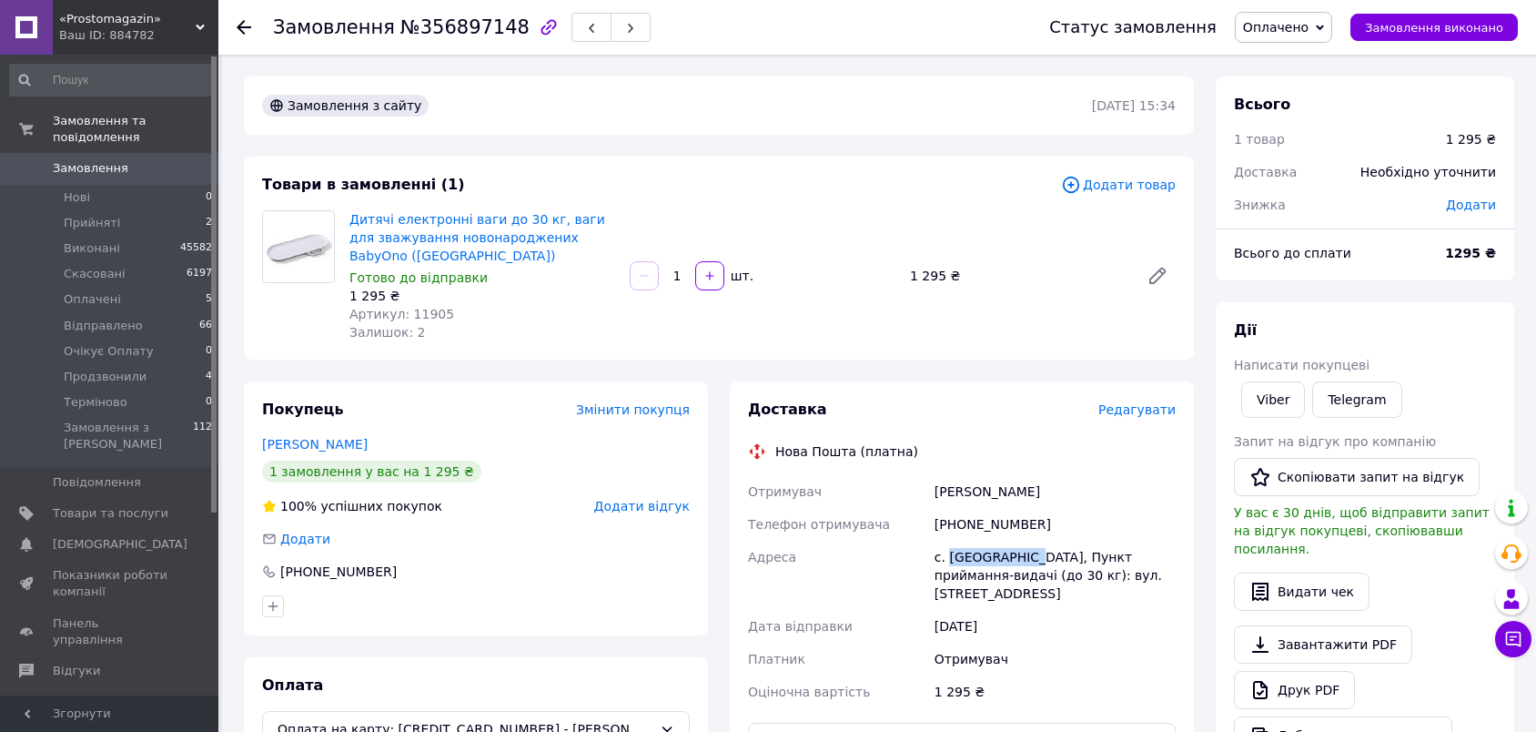
copy div "Вербуватівка"
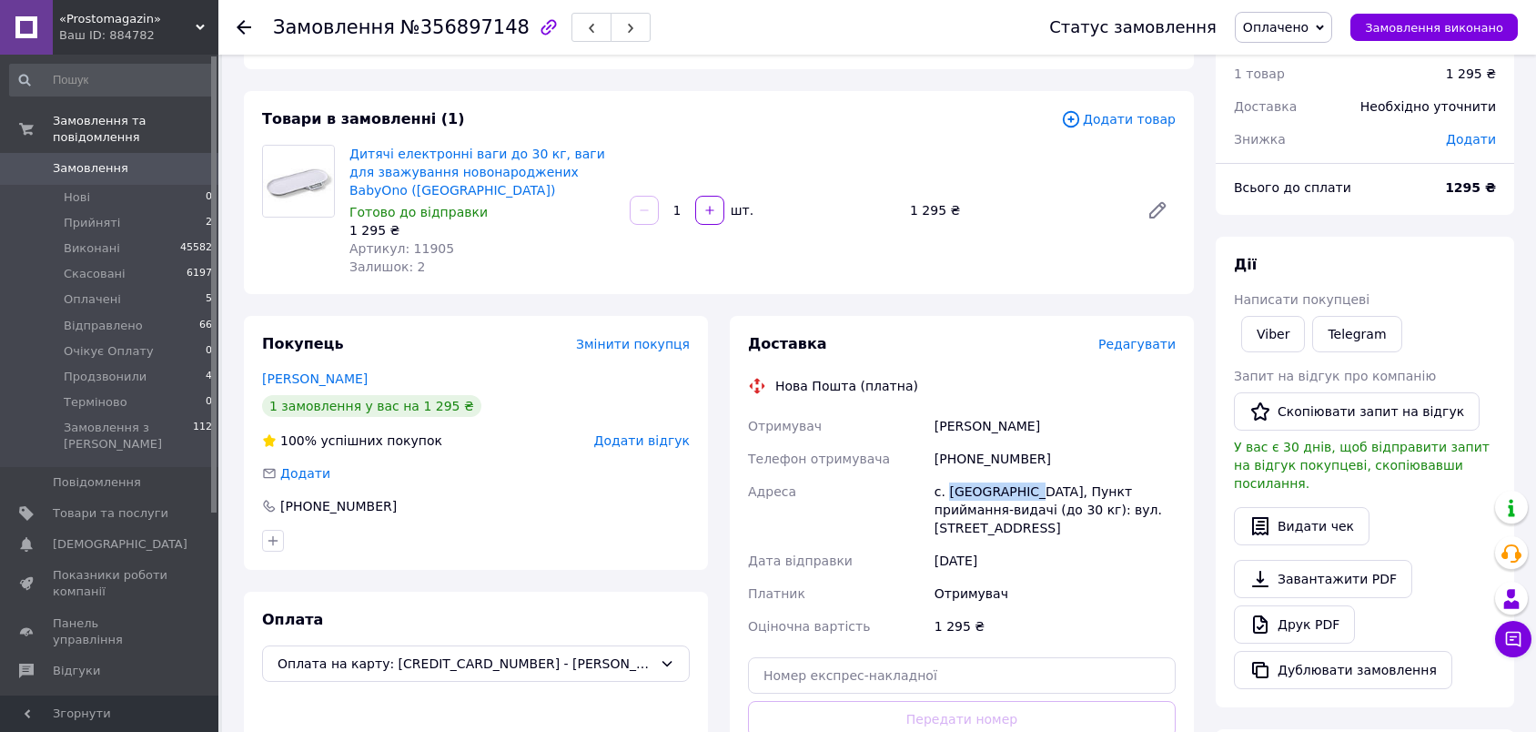
scroll to position [202, 0]
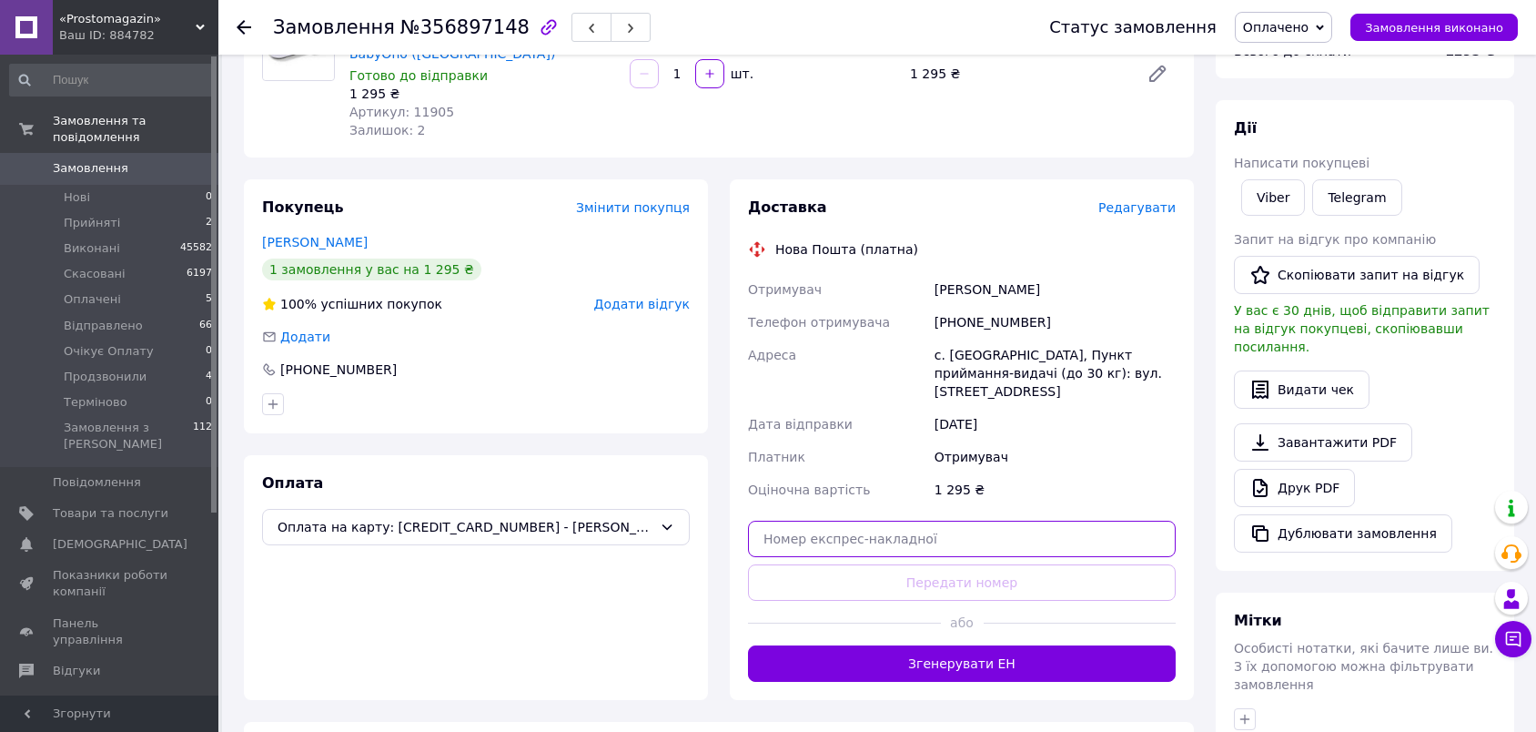
click at [1085, 523] on input "text" at bounding box center [962, 538] width 428 height 36
paste input "20451225355930"
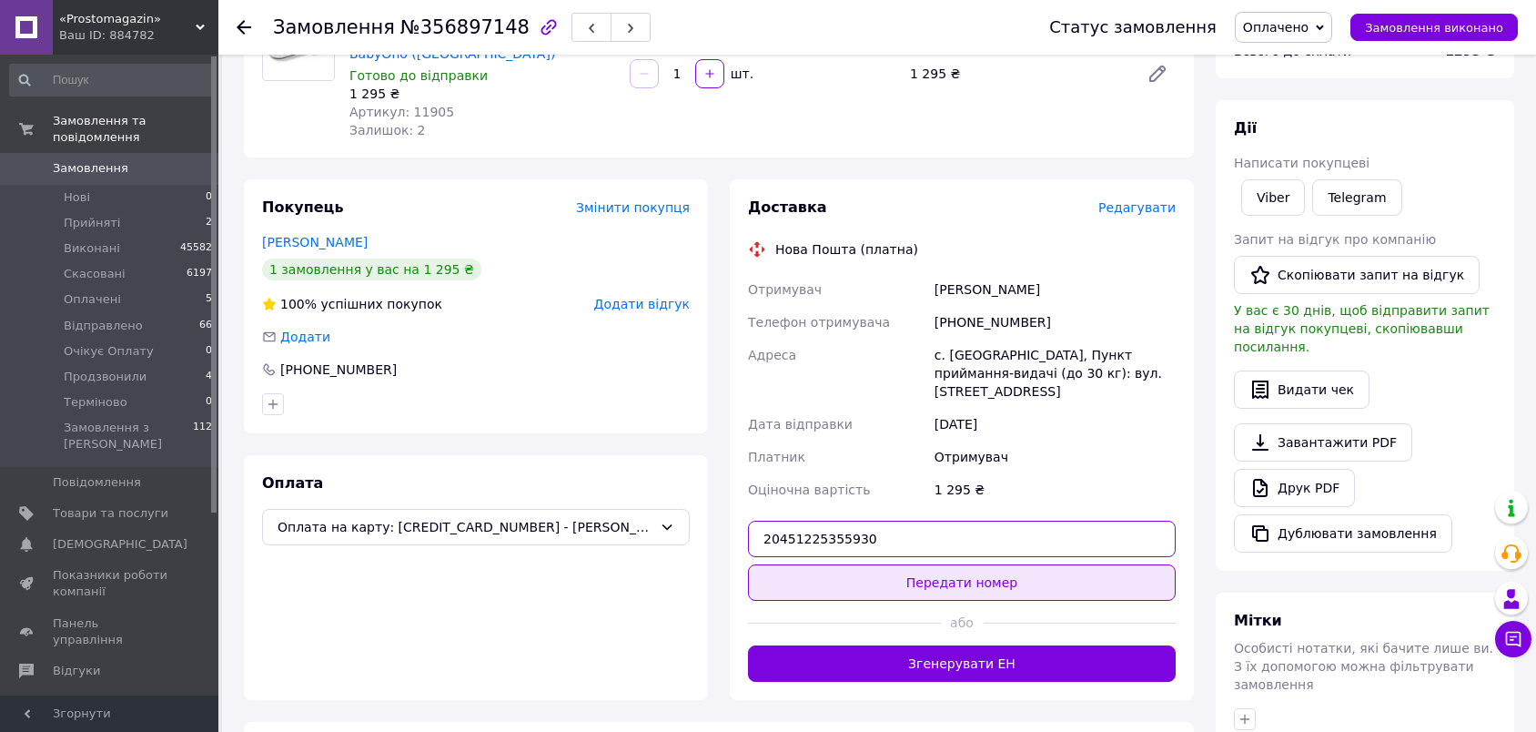
type input "20451225355930"
click at [1102, 564] on button "Передати номер" at bounding box center [962, 582] width 428 height 36
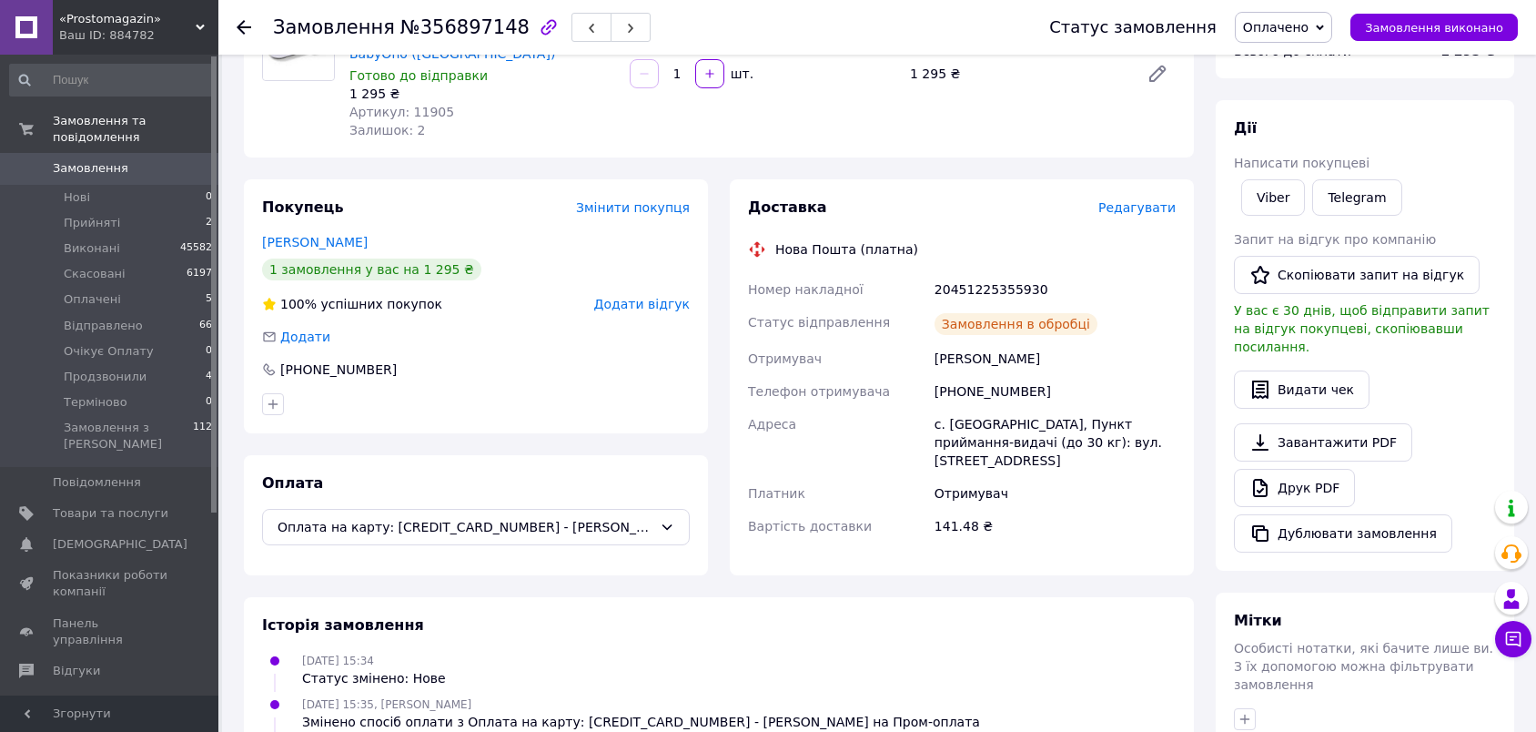
click at [1298, 30] on span "Оплачено" at bounding box center [1276, 27] width 66 height 15
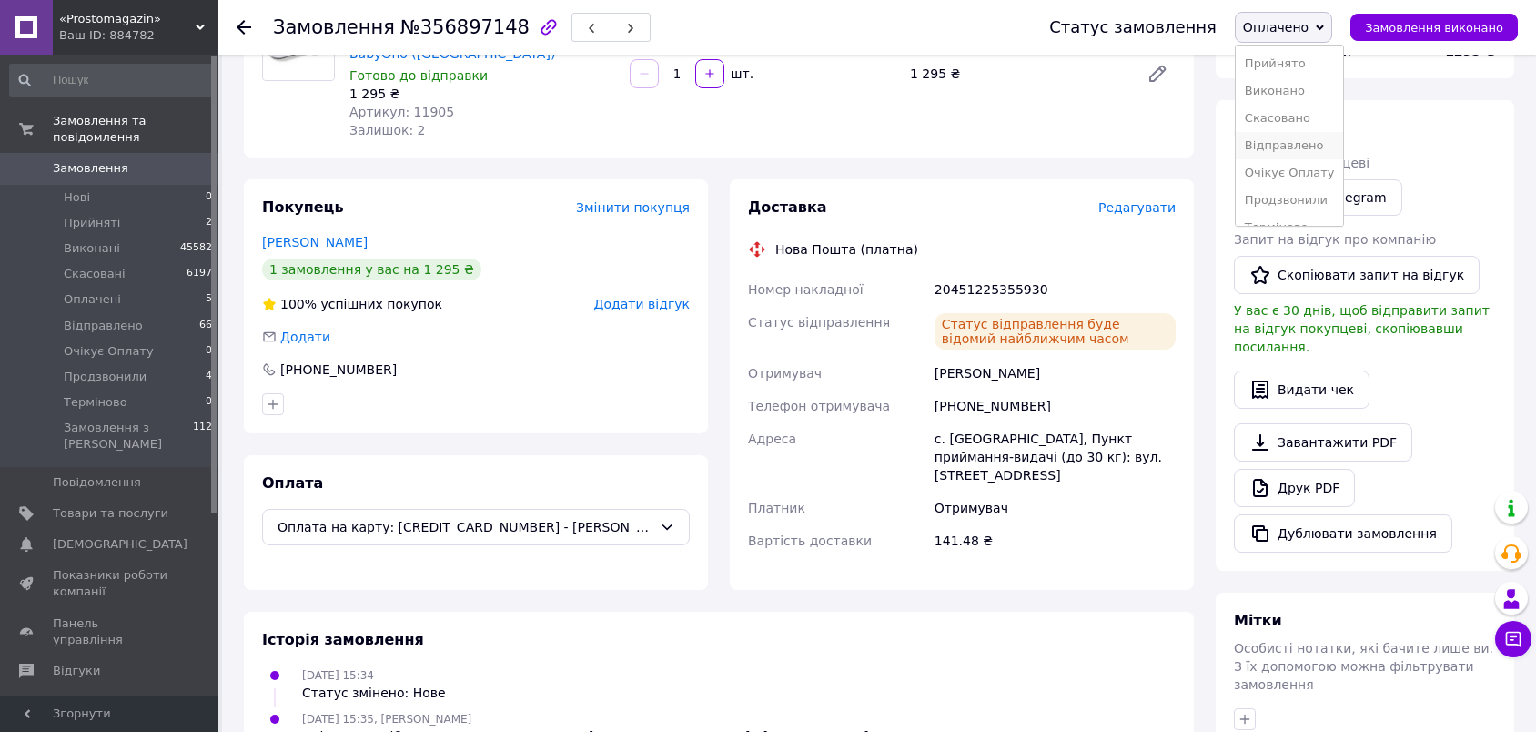
click at [1303, 139] on li "Відправлено" at bounding box center [1290, 145] width 108 height 27
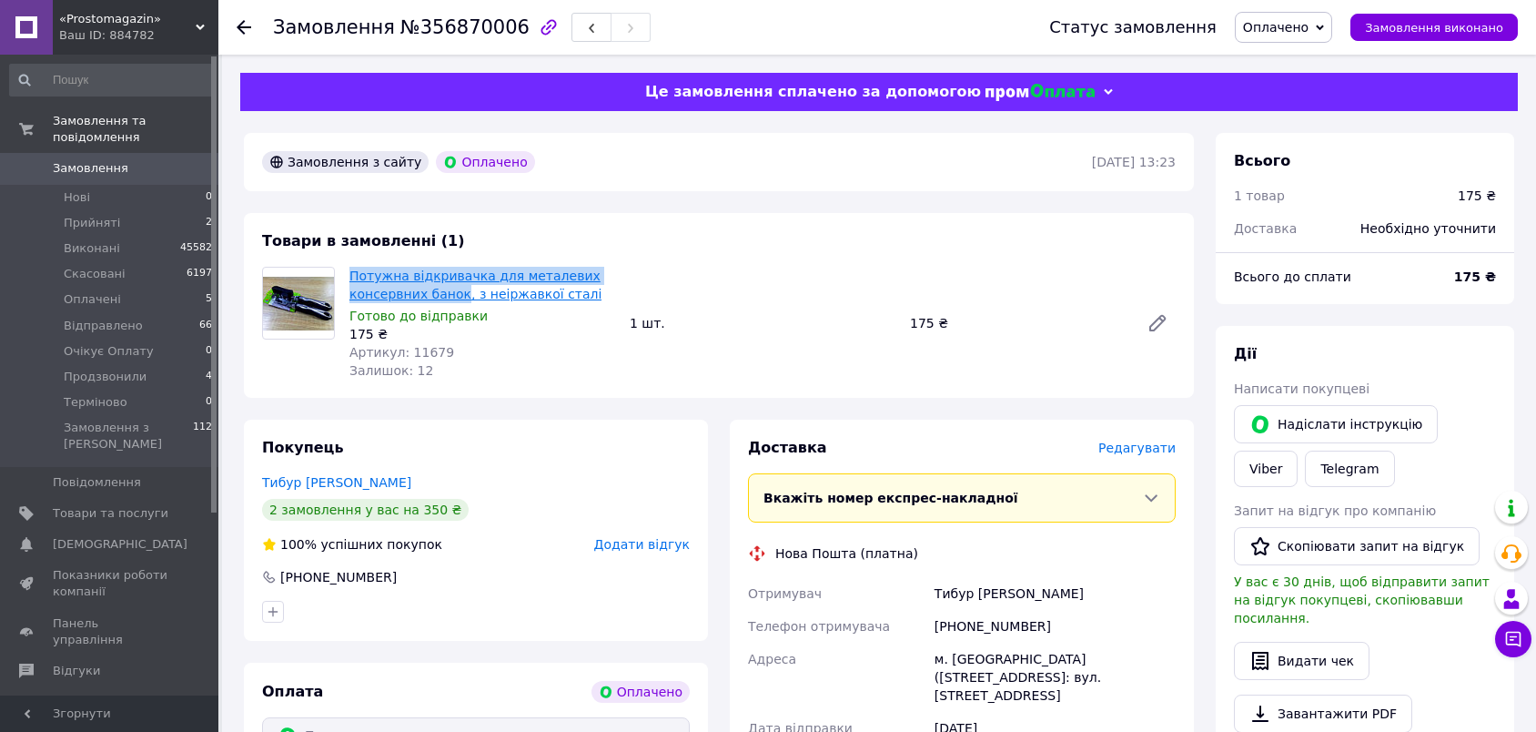
drag, startPoint x: 346, startPoint y: 278, endPoint x: 456, endPoint y: 295, distance: 111.4
click at [456, 295] on div "Потужна відкривачка для металевих консервних банок, з неіржавкої сталі [GEOGRAP…" at bounding box center [482, 323] width 280 height 120
copy link "Потужна відкривачка для металевих консервних банок"
click at [978, 622] on div "[PHONE_NUMBER]" at bounding box center [1055, 626] width 248 height 33
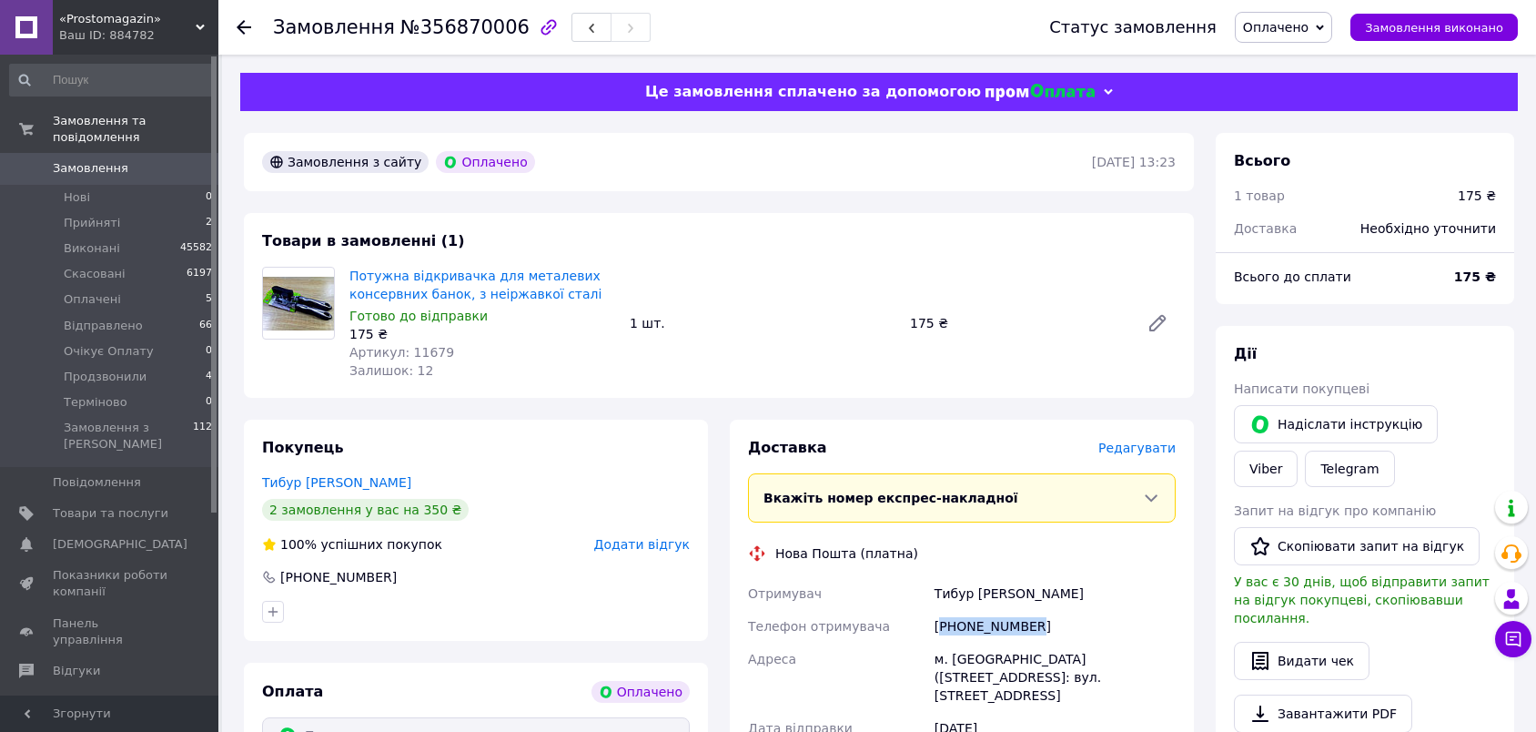
click at [978, 622] on div "+380673913575" at bounding box center [1055, 626] width 248 height 33
copy div "+380673913575"
click at [954, 581] on div "Тибур Андрій" at bounding box center [1055, 593] width 248 height 33
click at [954, 580] on div "Тибур Андрій" at bounding box center [1055, 593] width 248 height 33
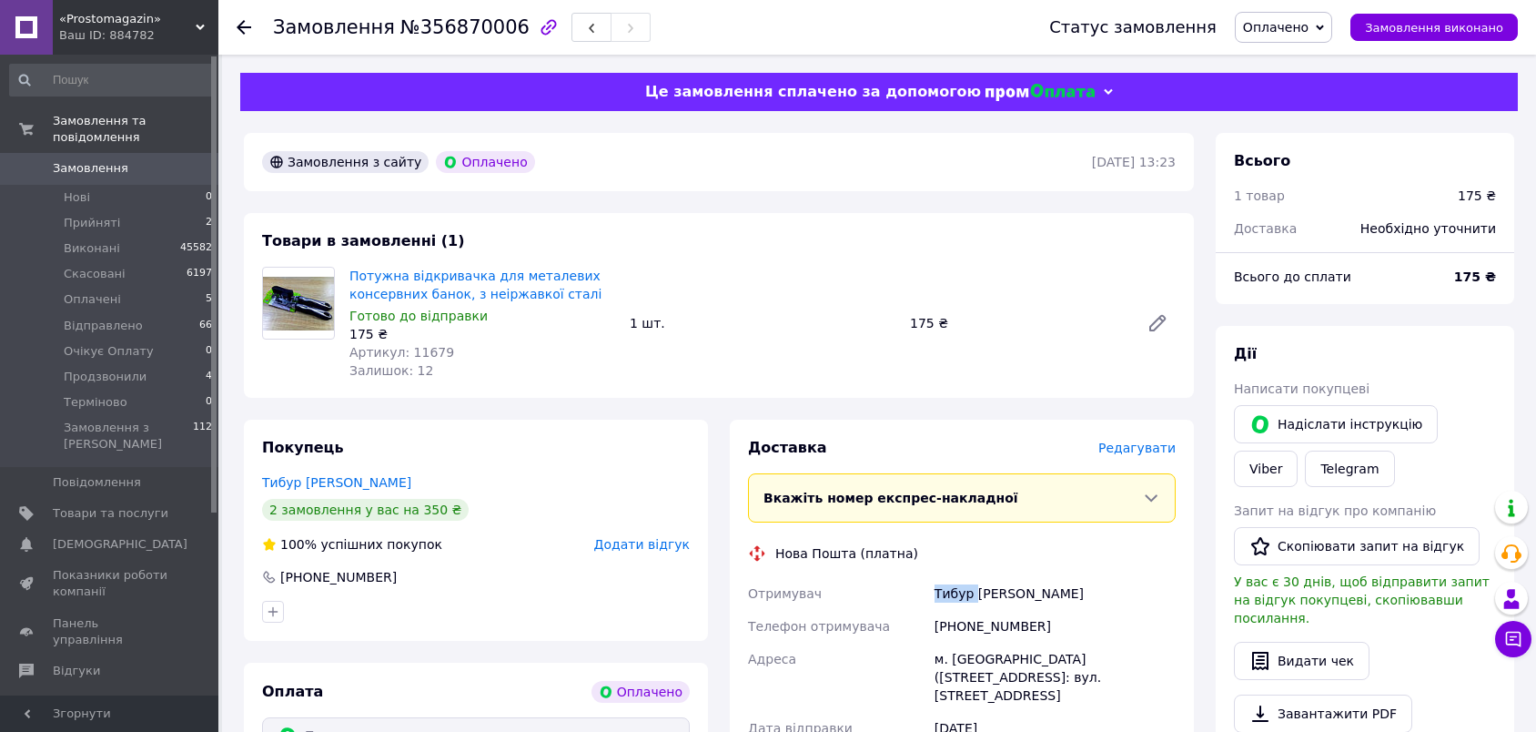
copy div "Тибур"
click at [988, 590] on div "Тибур Андрій" at bounding box center [1055, 593] width 248 height 33
copy div "Андрій"
click at [990, 651] on div "м. Барвінкове (Харківська обл.), №1: вул. Центральна, 14є" at bounding box center [1055, 676] width 248 height 69
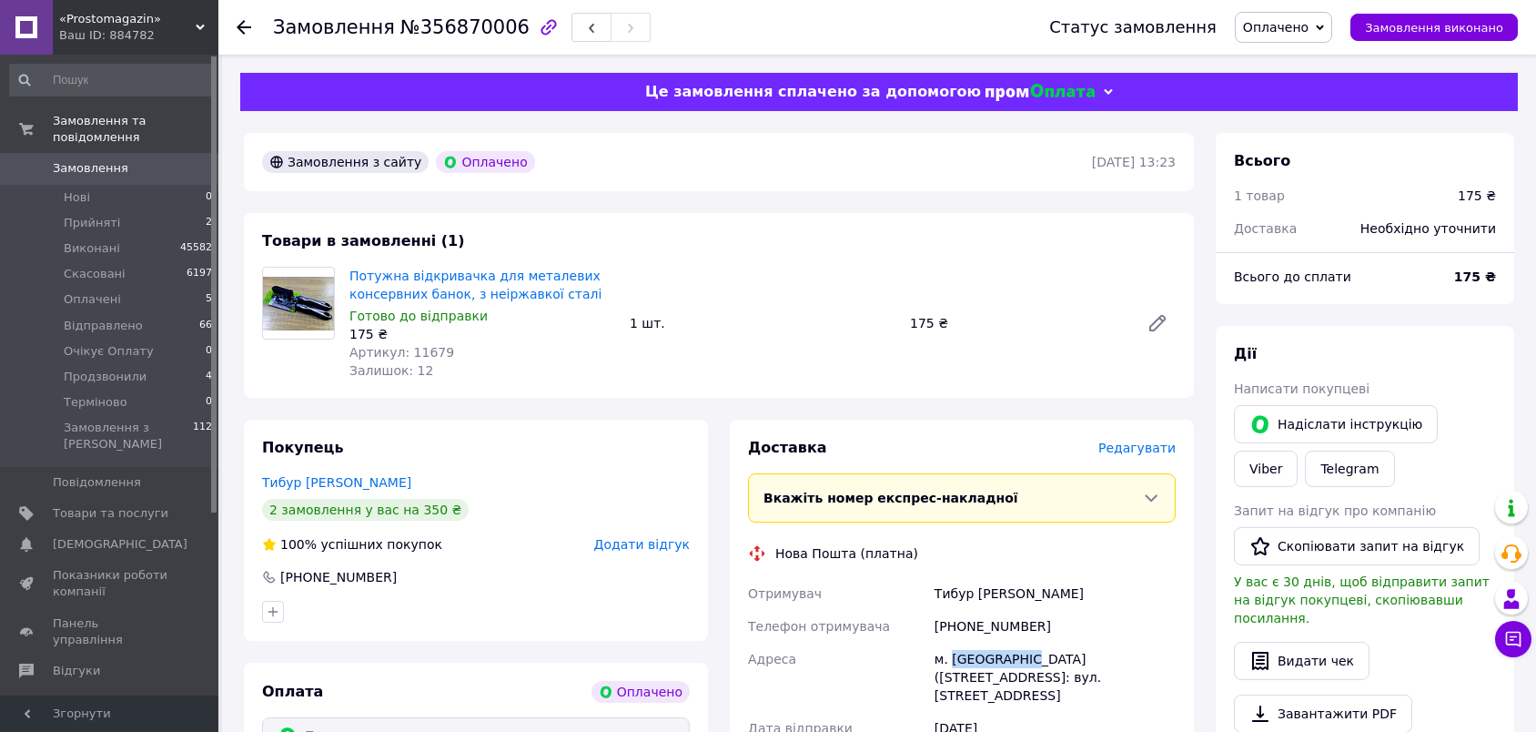
click at [990, 651] on div "м. Барвінкове (Харківська обл.), №1: вул. Центральна, 14є" at bounding box center [1055, 676] width 248 height 69
copy div "Барвінкове"
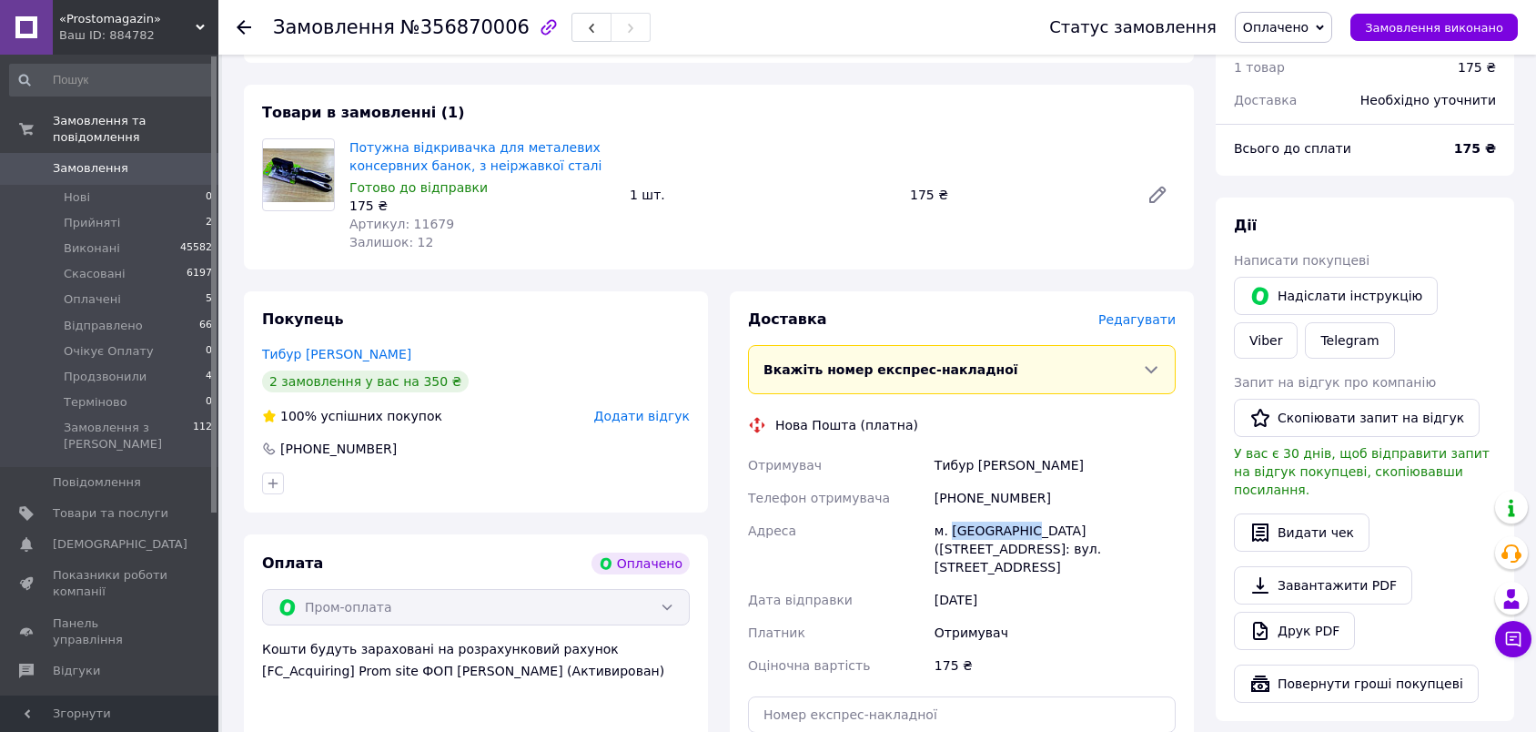
scroll to position [202, 0]
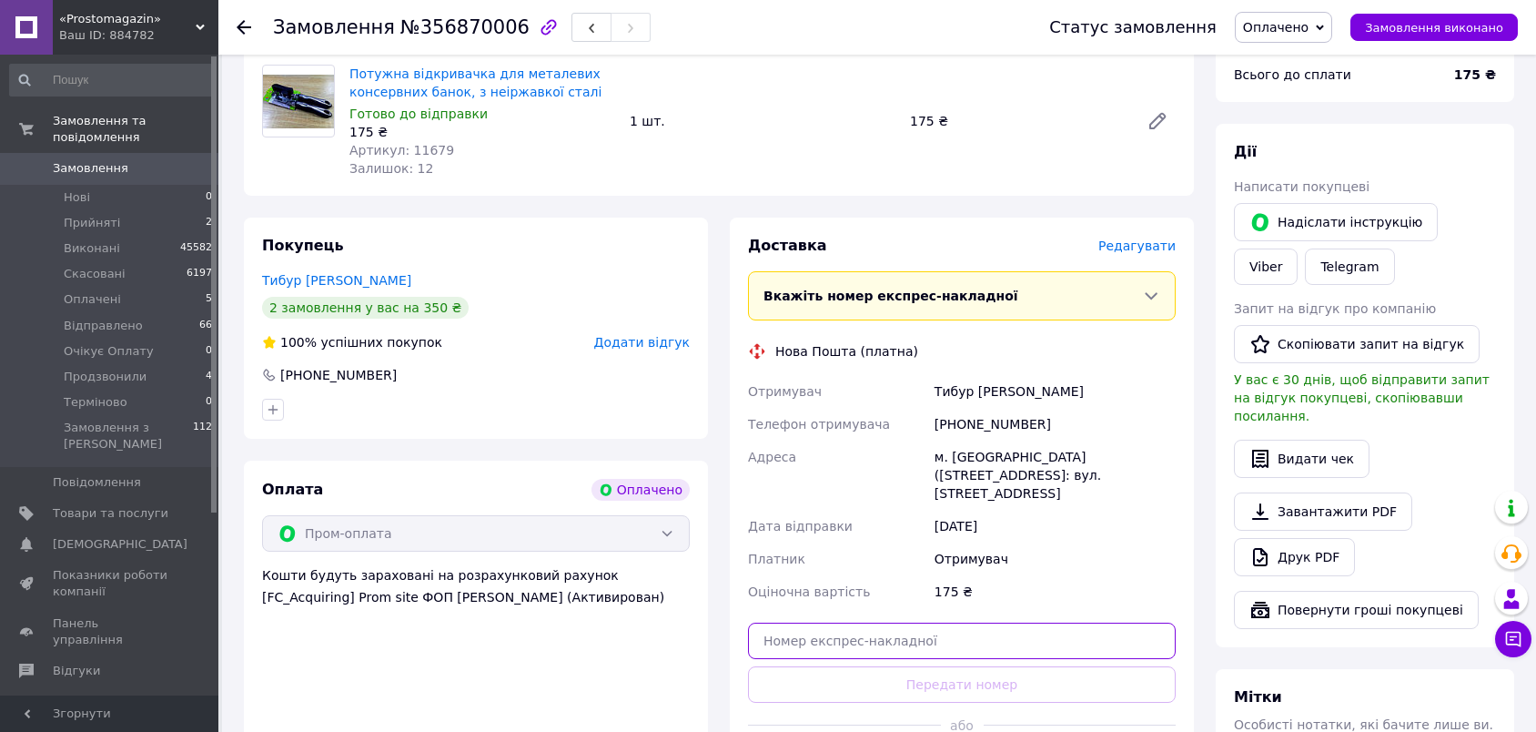
click at [1052, 622] on input "text" at bounding box center [962, 640] width 428 height 36
paste input "20451225358137"
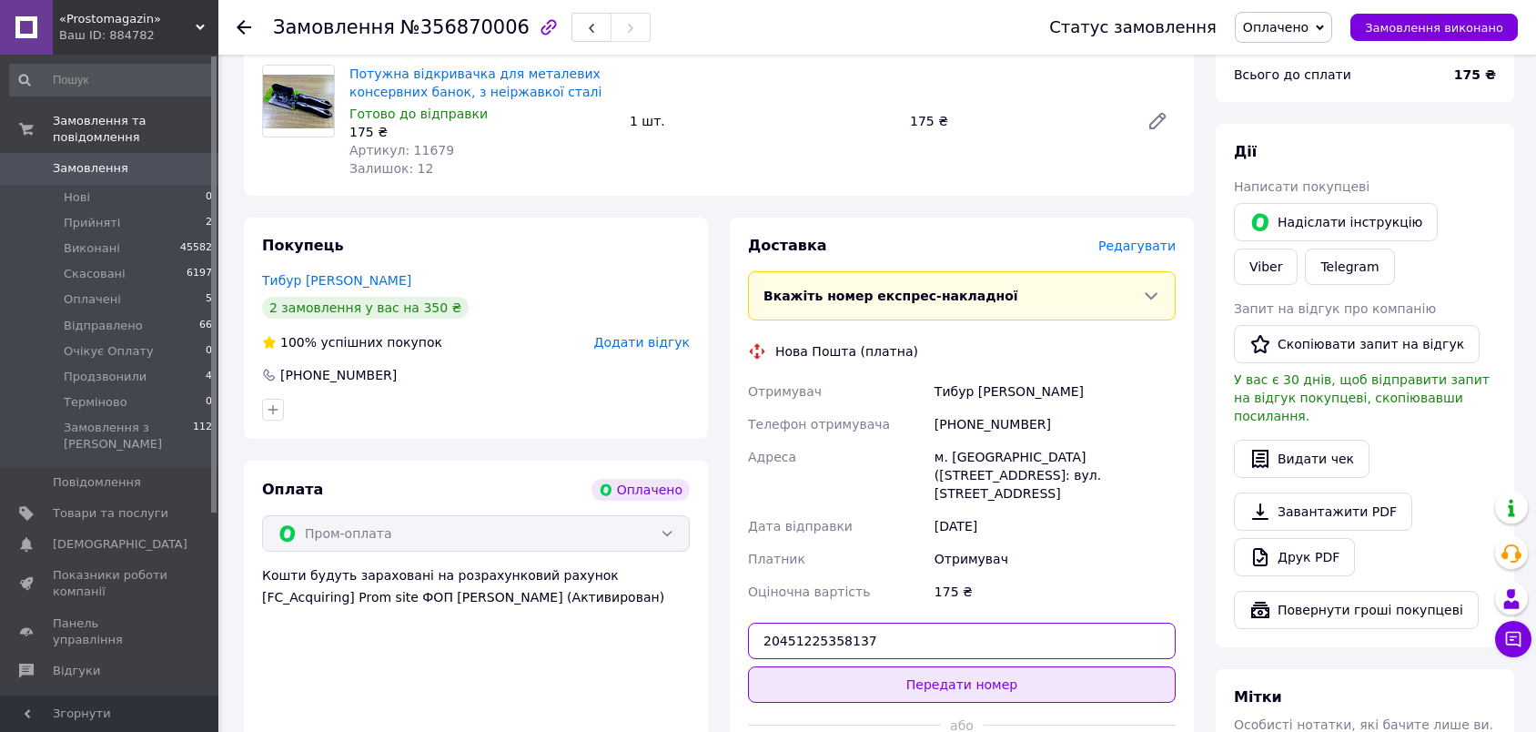
type input "20451225358137"
click at [1051, 666] on button "Передати номер" at bounding box center [962, 684] width 428 height 36
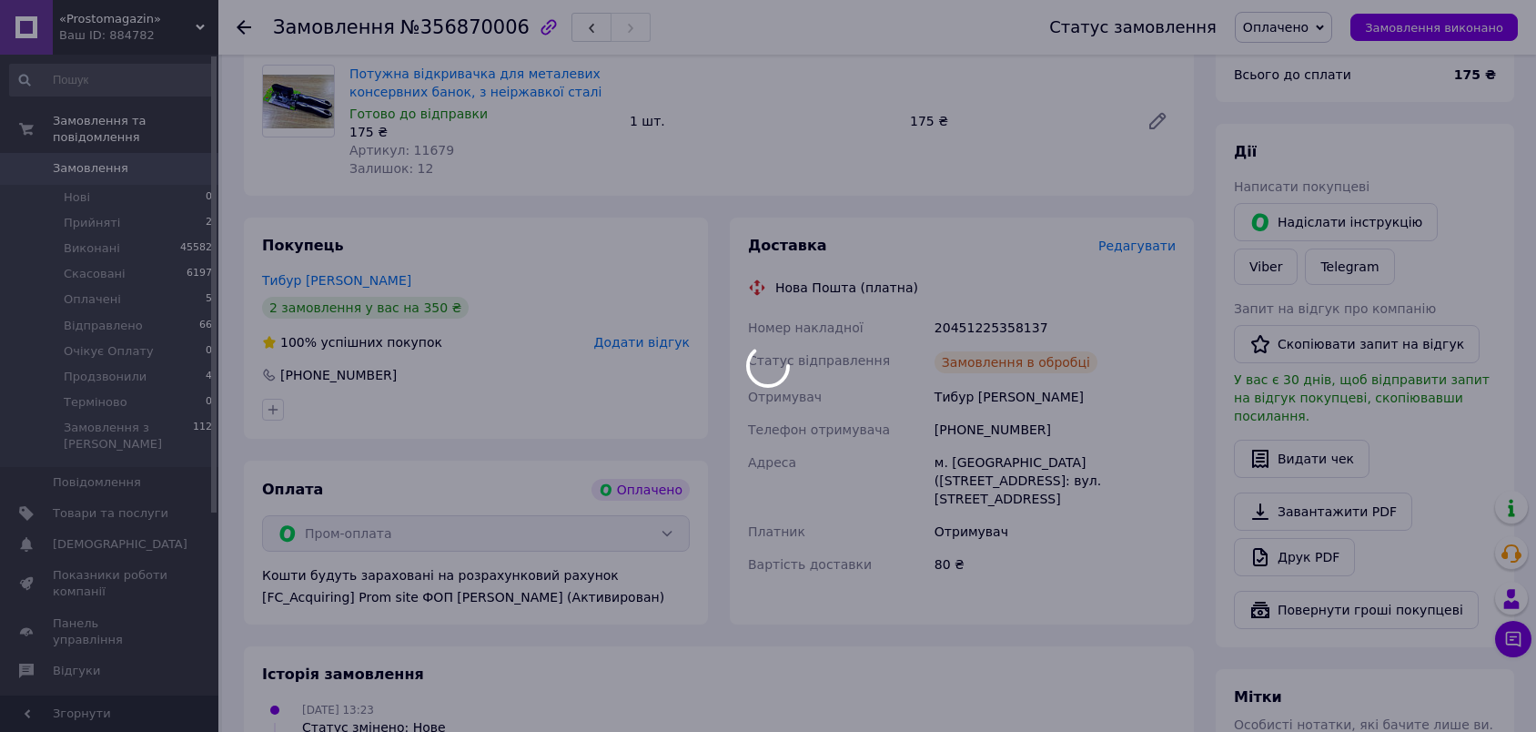
click at [1320, 24] on body "«Prostomagazin» Ваш ID: 884782 Сайт «Prostomagazin» Кабінет покупця Перевірити …" at bounding box center [768, 453] width 1536 height 1311
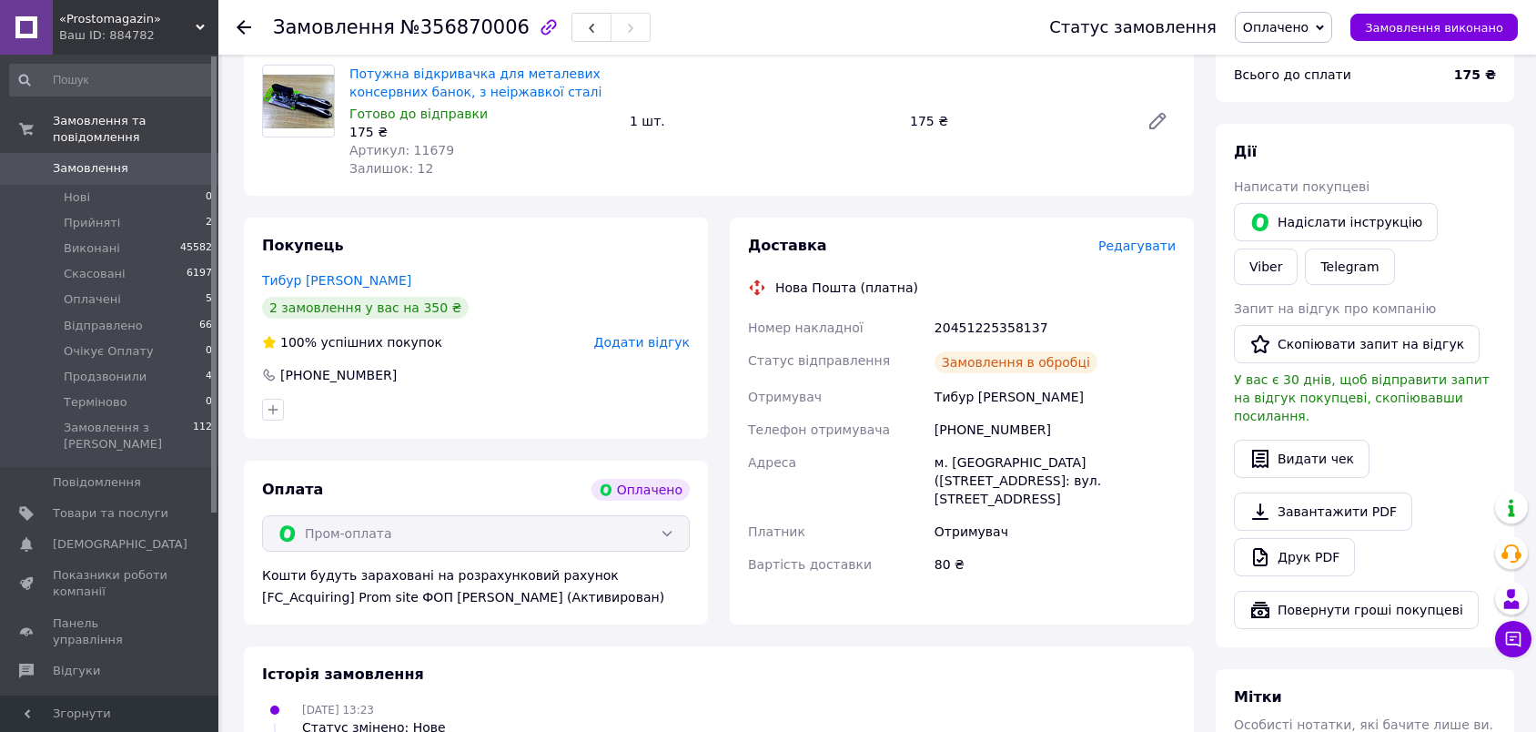
click at [1308, 25] on span "Оплачено" at bounding box center [1276, 27] width 66 height 15
click at [1305, 141] on li "Відправлено" at bounding box center [1290, 145] width 108 height 27
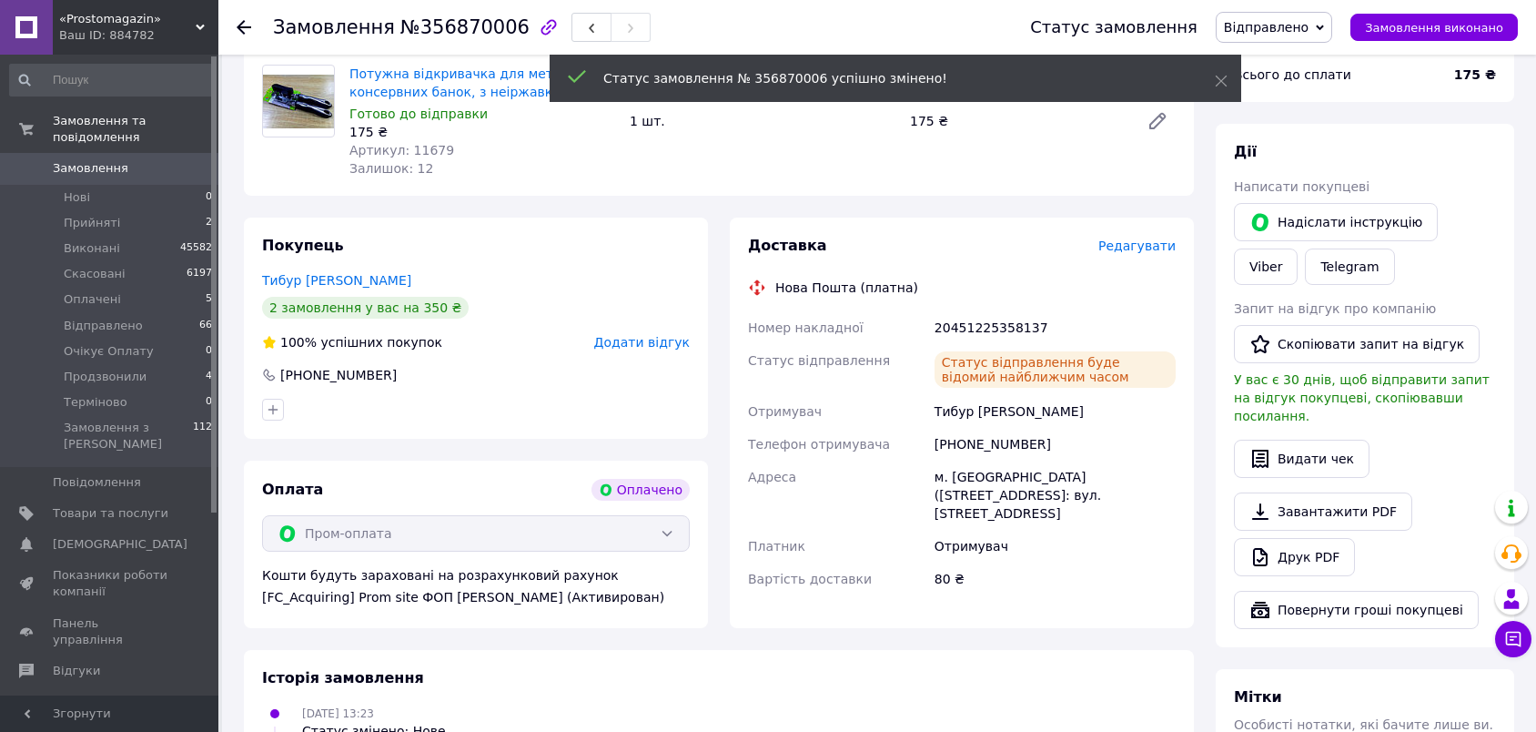
click at [313, 282] on link "Тибур Андрій" at bounding box center [336, 280] width 149 height 15
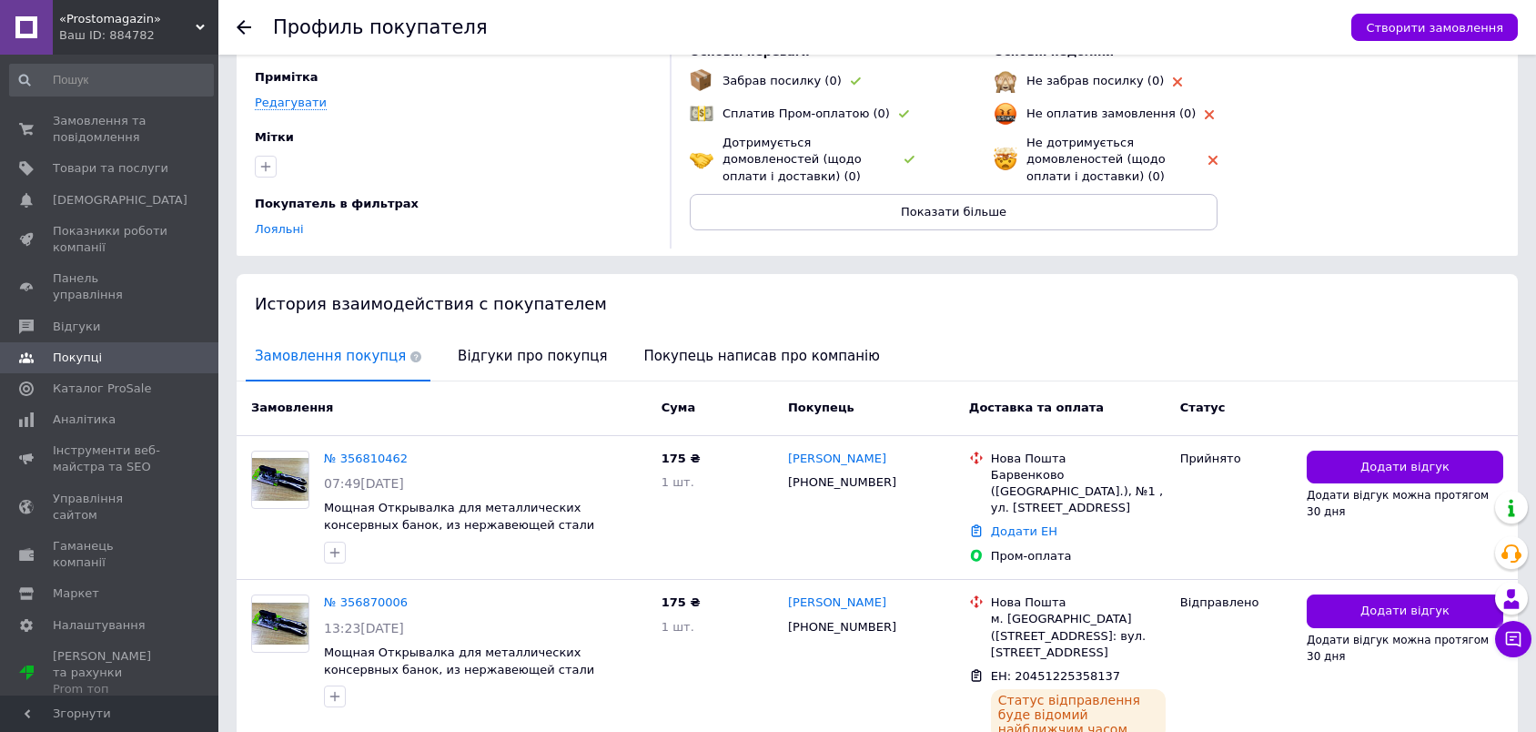
scroll to position [240, 0]
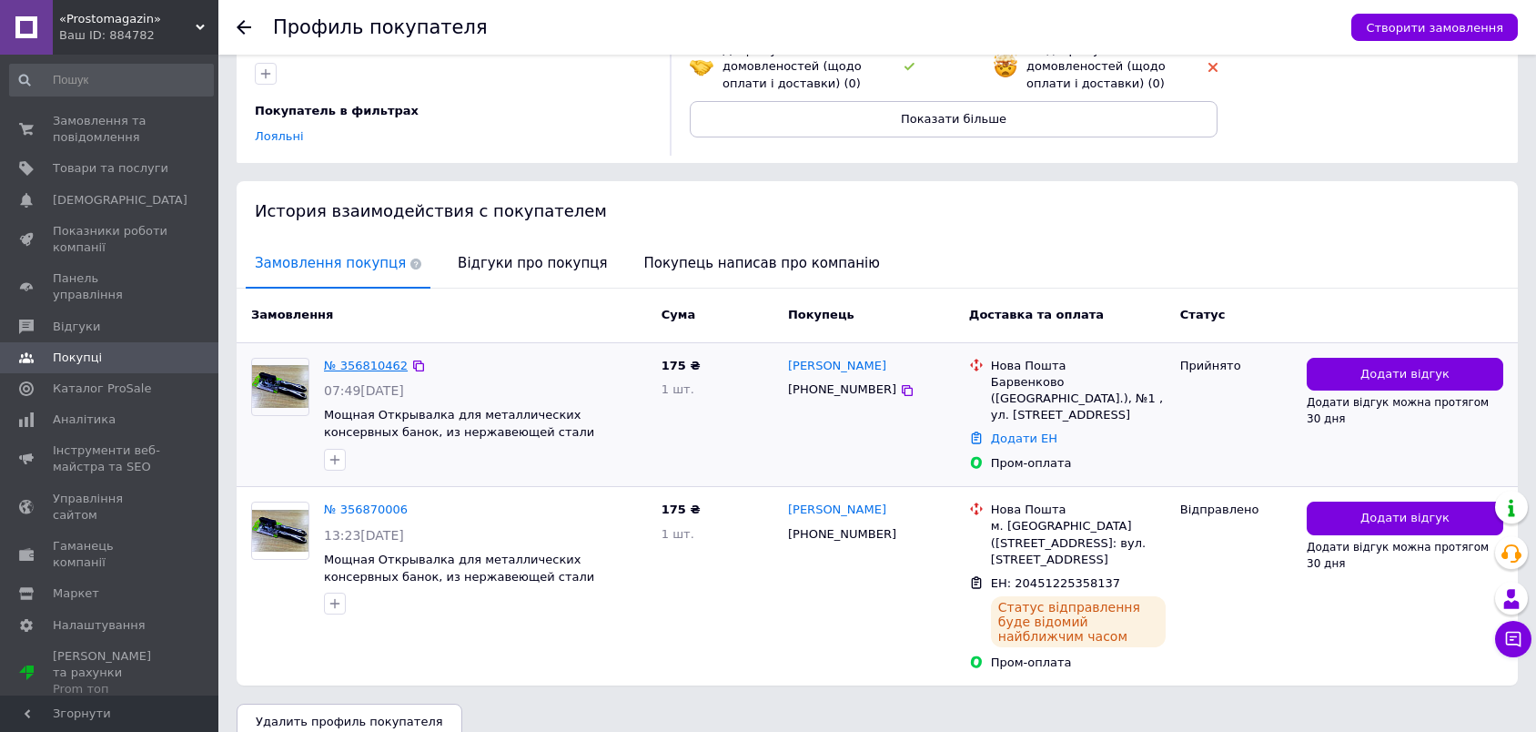
click at [357, 358] on link "№ 356810462" at bounding box center [366, 365] width 84 height 14
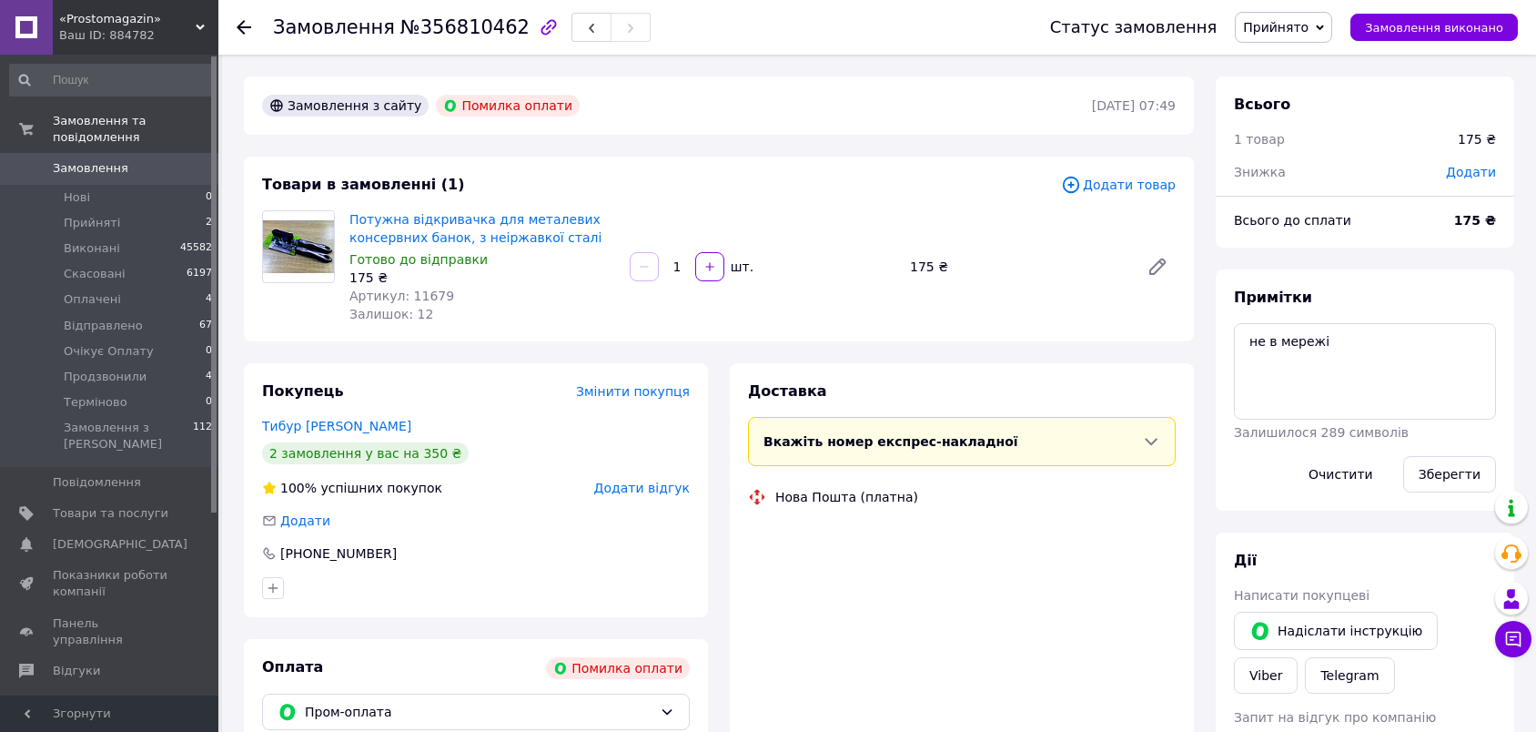
click at [1307, 25] on span "Прийнято" at bounding box center [1276, 27] width 66 height 15
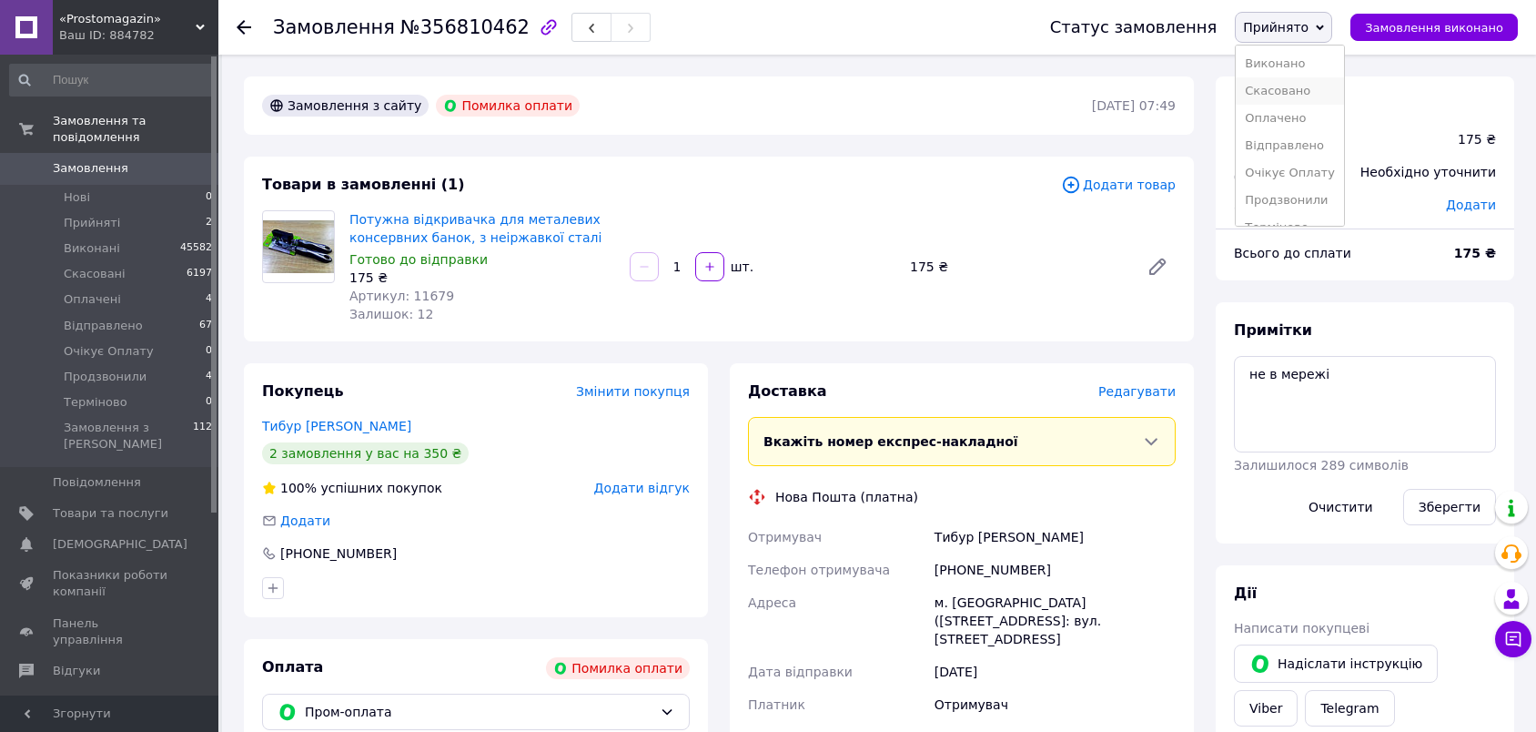
click at [1301, 88] on li "Скасовано" at bounding box center [1290, 90] width 108 height 27
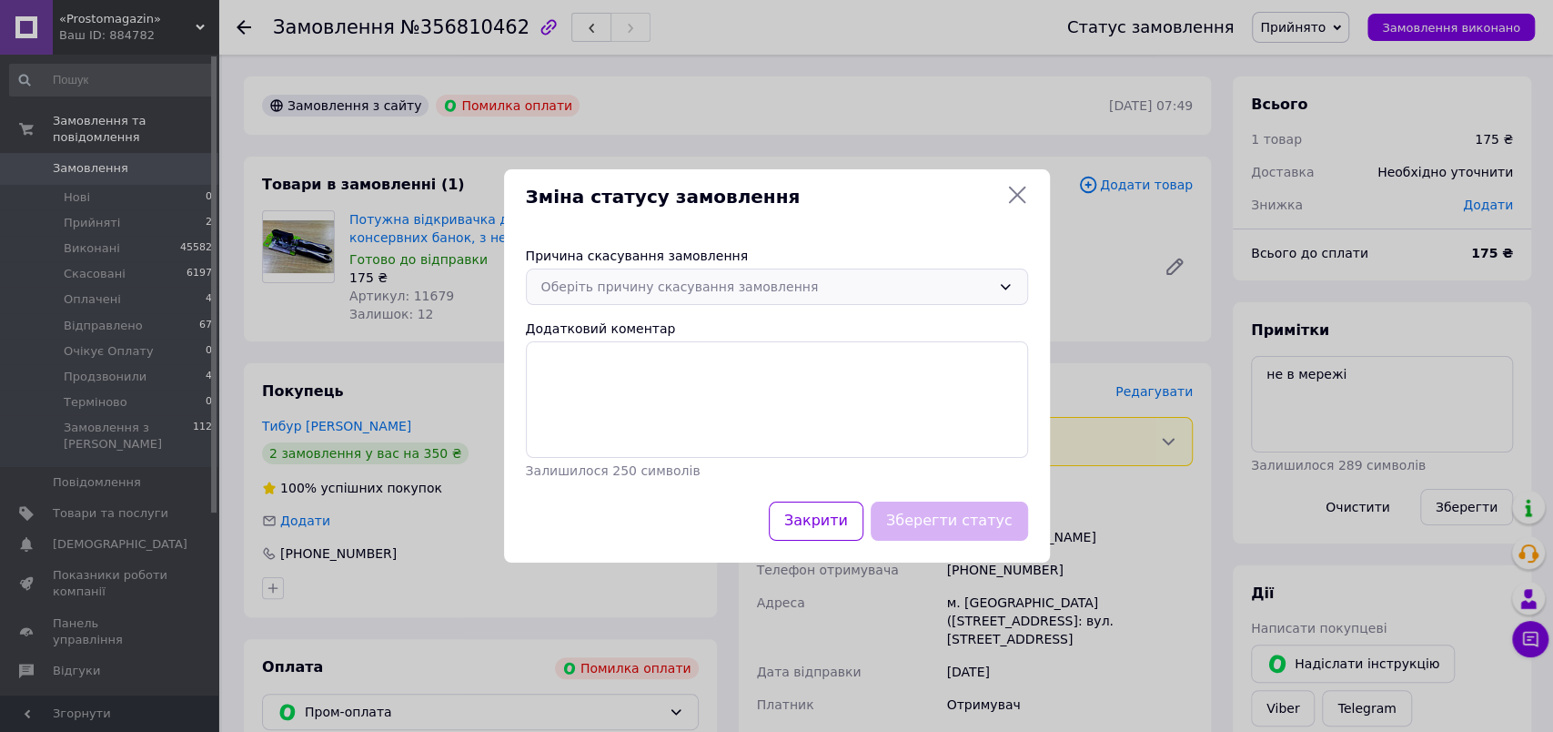
click at [756, 284] on div "Оберіть причину скасування замовлення" at bounding box center [765, 287] width 449 height 20
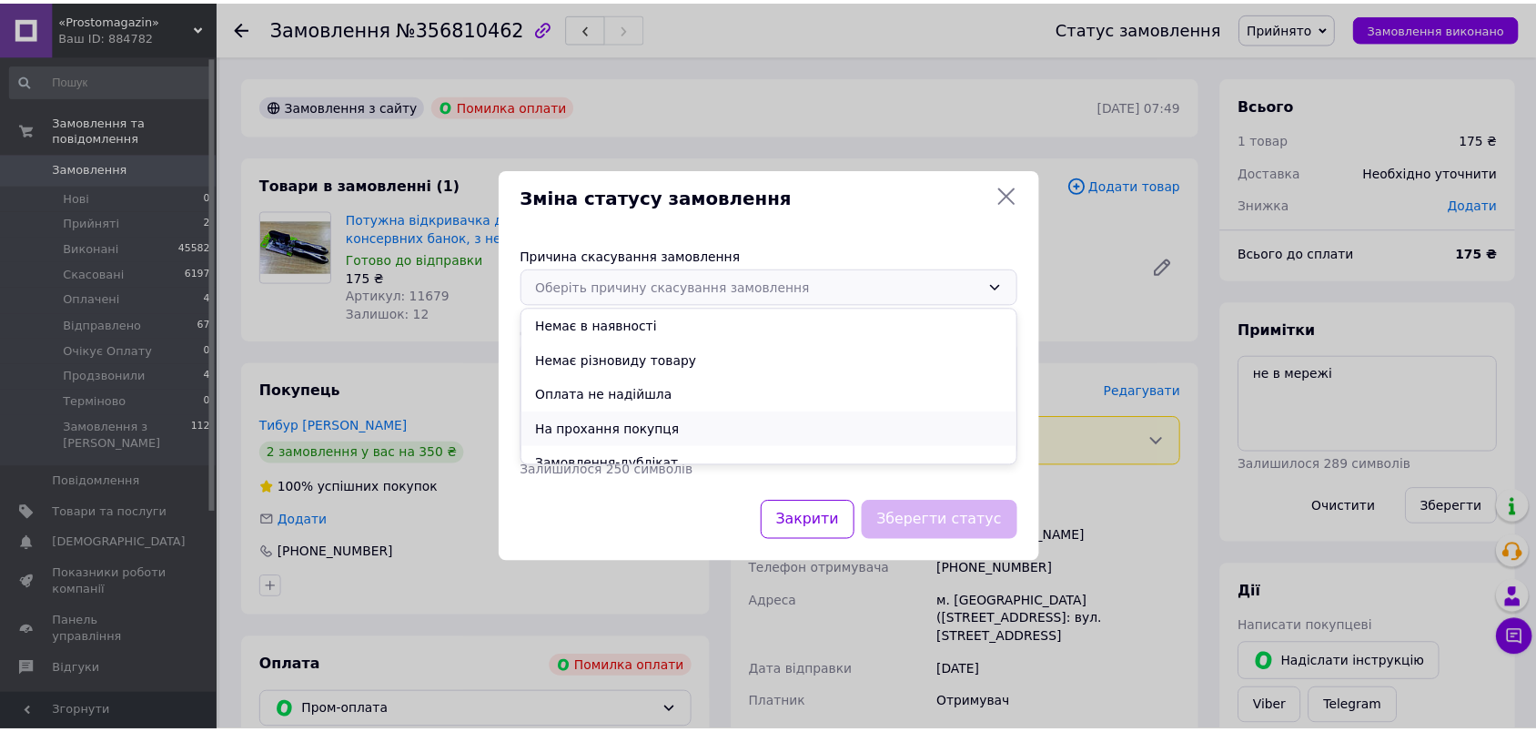
scroll to position [85, 0]
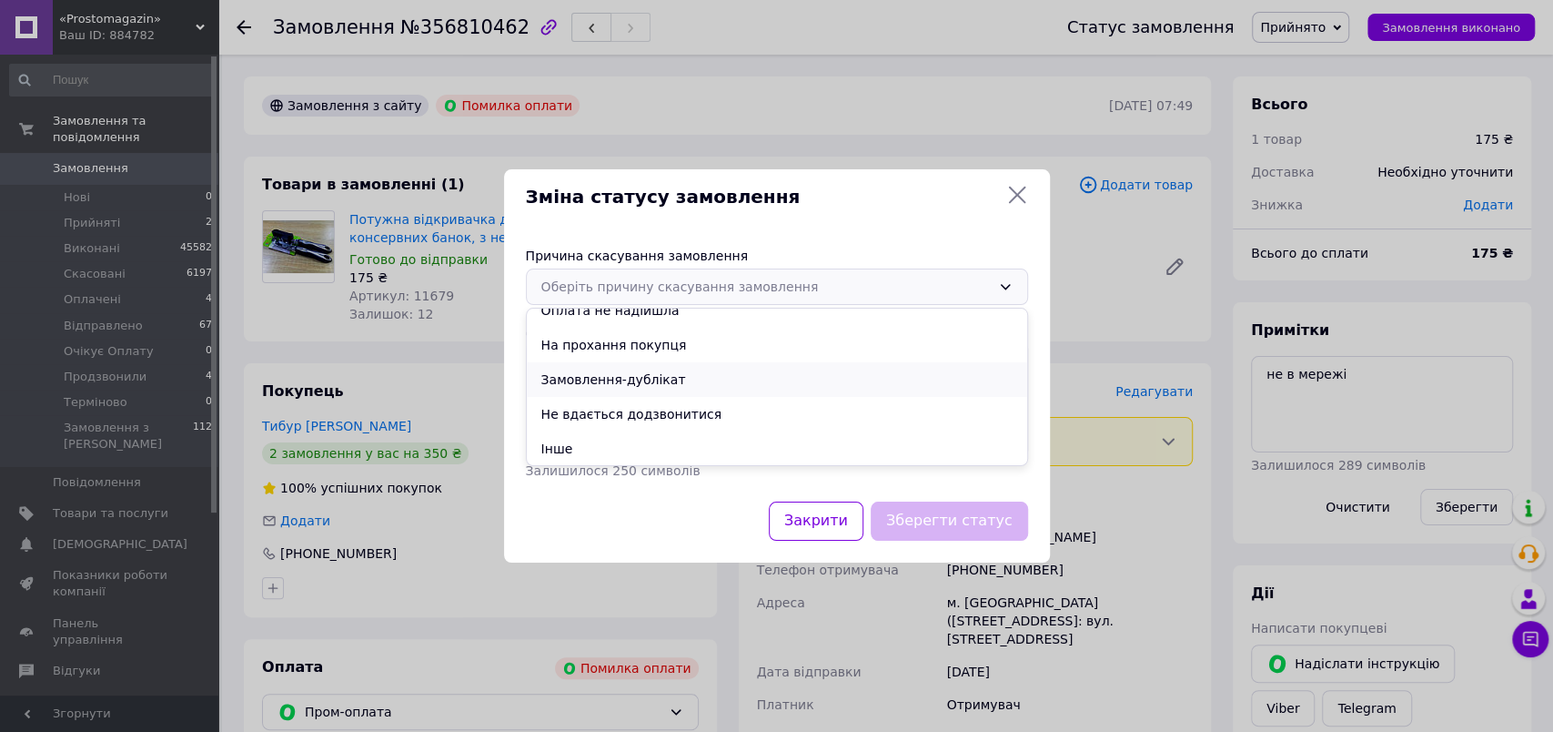
click at [633, 373] on li "Замовлення-дублікат" at bounding box center [777, 379] width 500 height 35
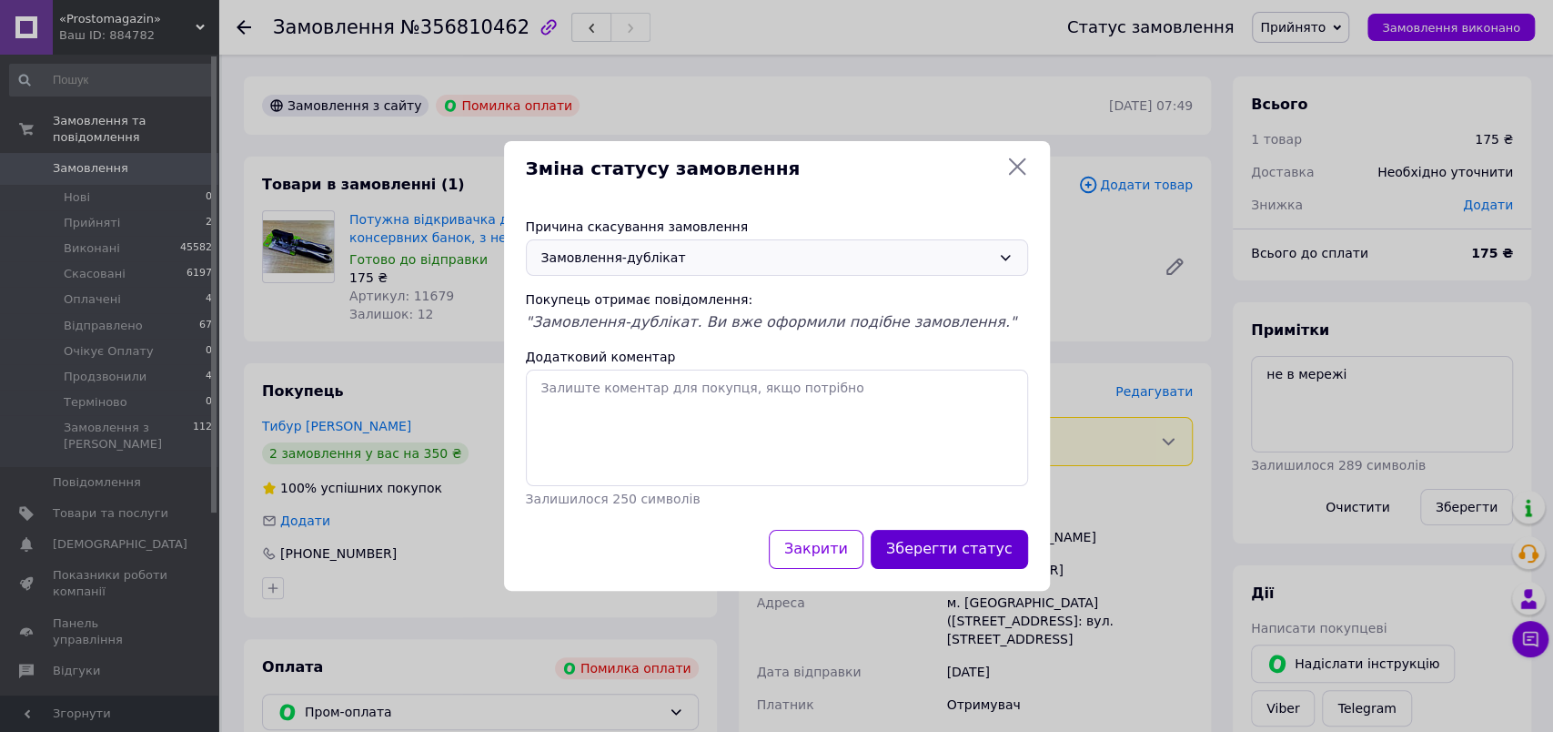
click at [954, 548] on button "Зберегти статус" at bounding box center [949, 549] width 157 height 39
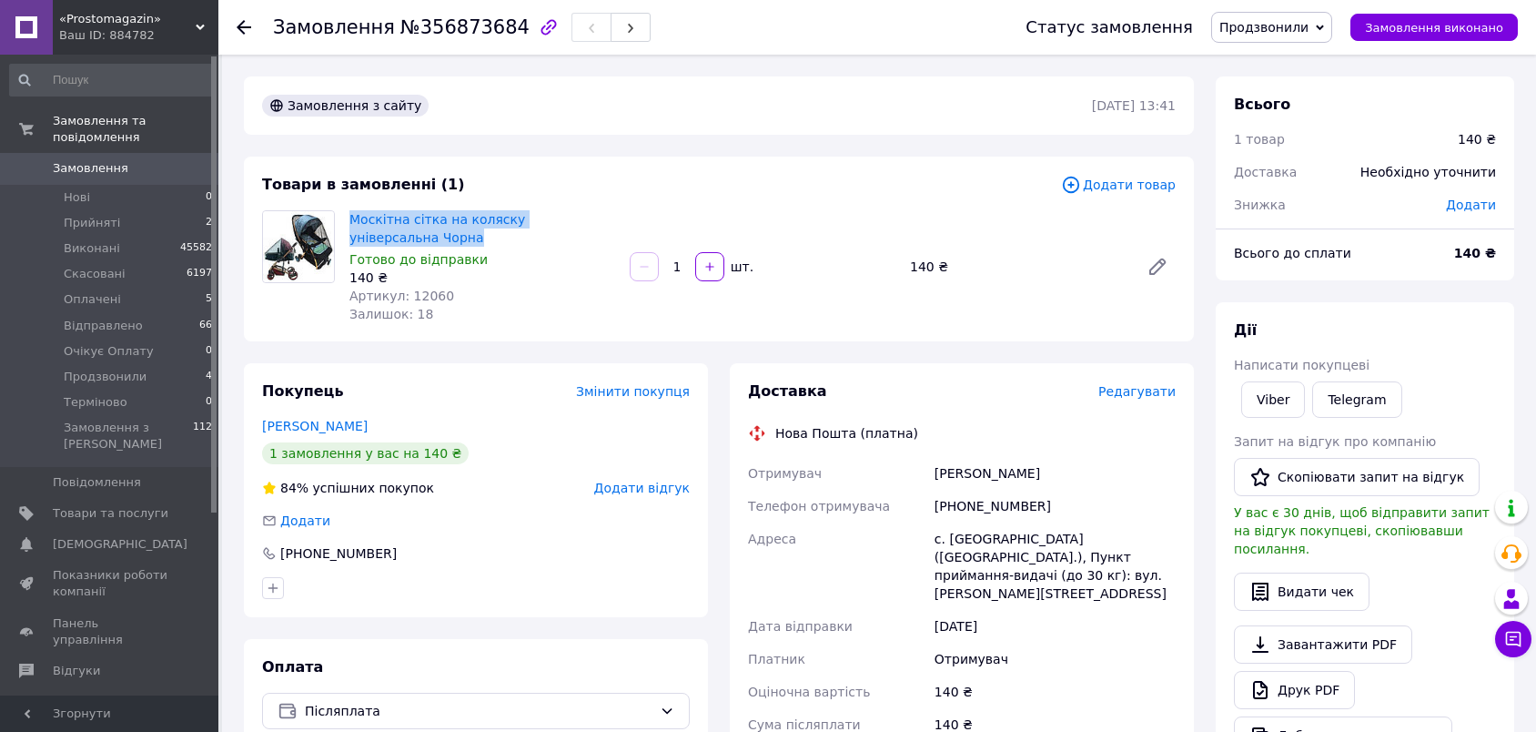
drag, startPoint x: 348, startPoint y: 219, endPoint x: 405, endPoint y: 240, distance: 61.0
click at [405, 240] on div "Москітна сітка на коляску універсальна Чорна Готово до відправки 140 ₴ Артикул:…" at bounding box center [482, 267] width 280 height 120
copy link "Москітна сітка на коляску універсальна Чорна"
click at [979, 506] on div "[PHONE_NUMBER]" at bounding box center [1055, 505] width 248 height 33
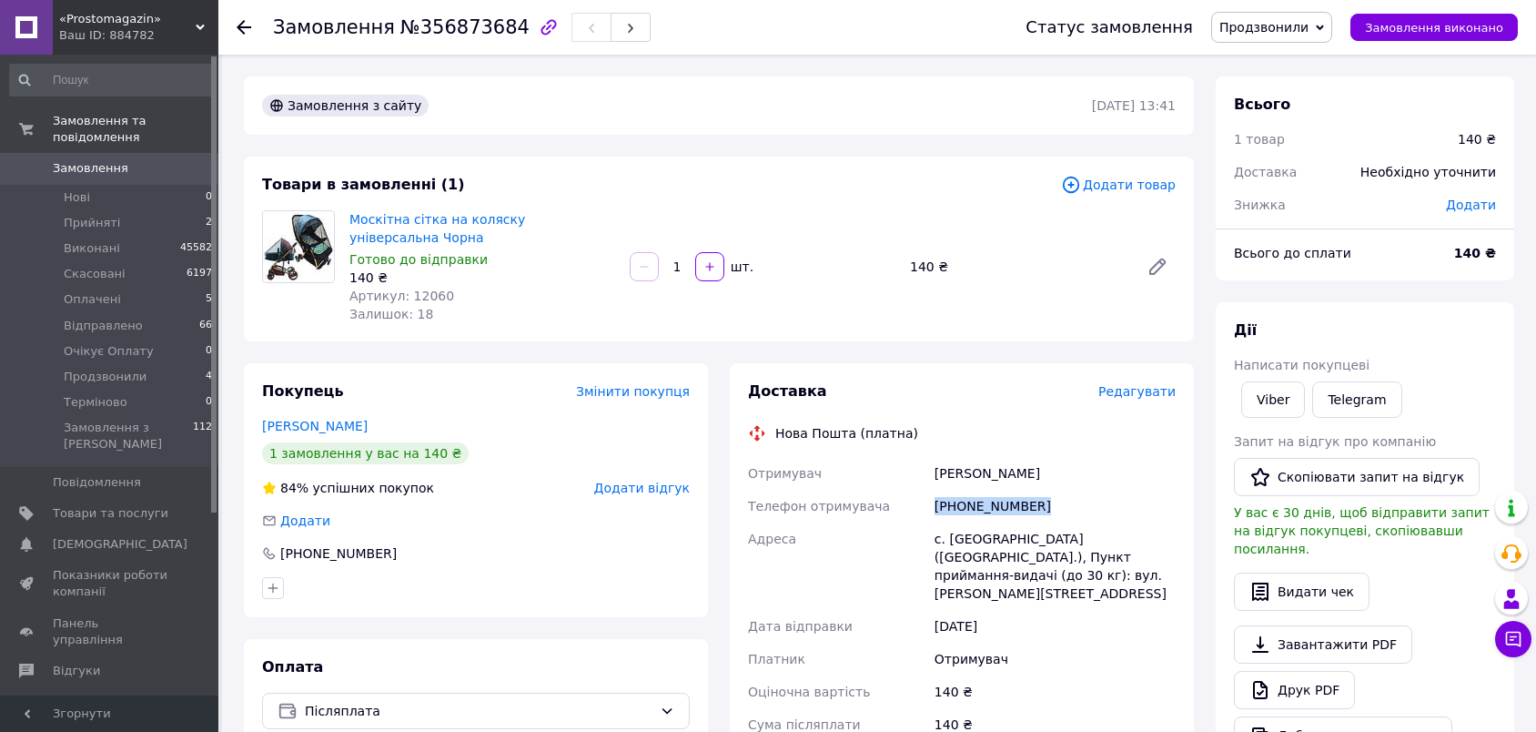
click at [979, 506] on div "[PHONE_NUMBER]" at bounding box center [1055, 505] width 248 height 33
copy div "[PHONE_NUMBER]"
click at [959, 471] on div "[PERSON_NAME]" at bounding box center [1055, 473] width 248 height 33
click at [959, 472] on div "[PERSON_NAME]" at bounding box center [1055, 473] width 248 height 33
copy div "[PERSON_NAME]"
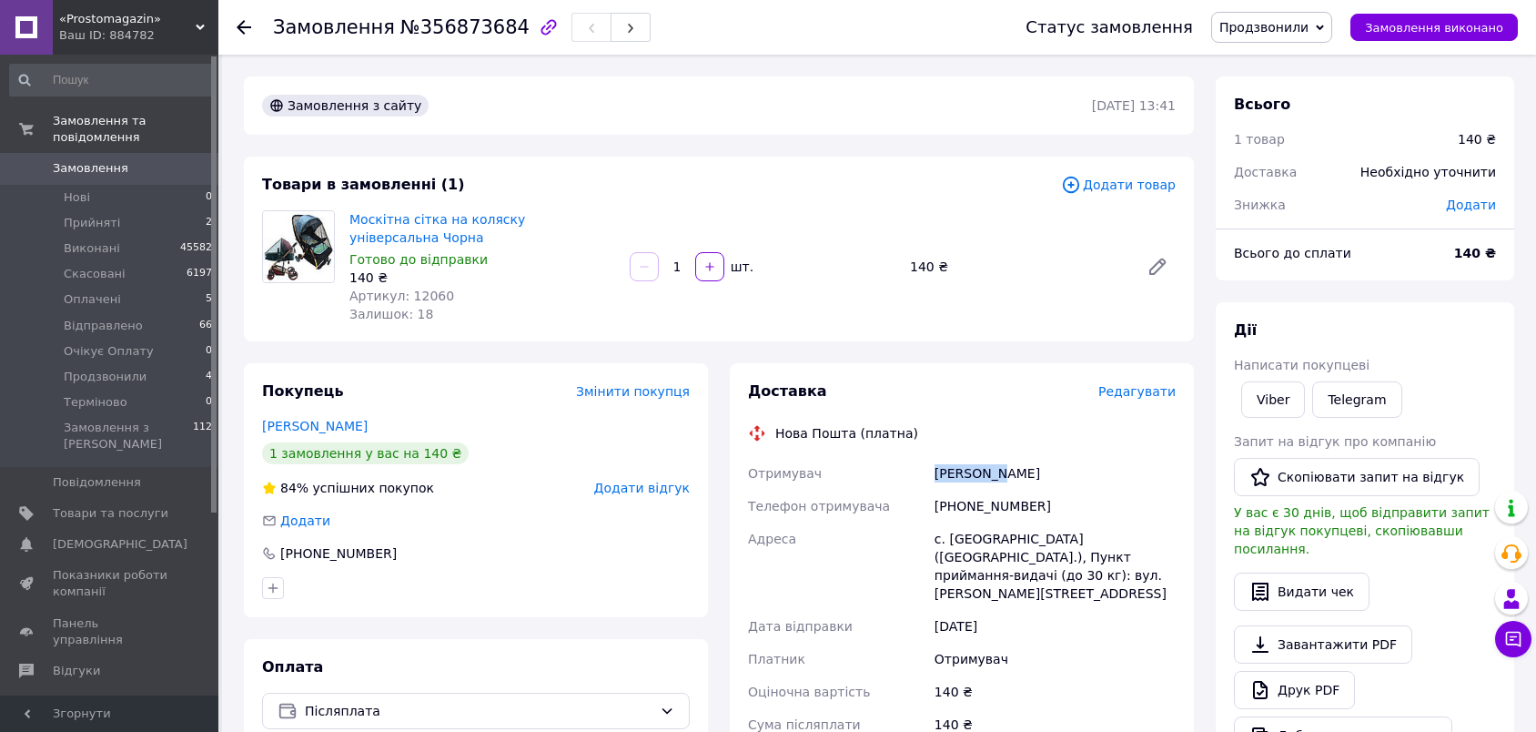
click at [996, 473] on div "[PERSON_NAME]" at bounding box center [1055, 473] width 248 height 33
click at [988, 533] on div "с. [GEOGRAPHIC_DATA] ([GEOGRAPHIC_DATA].), Пункт приймання-видачі (до 30 кг): в…" at bounding box center [1055, 565] width 248 height 87
copy div "[GEOGRAPHIC_DATA]"
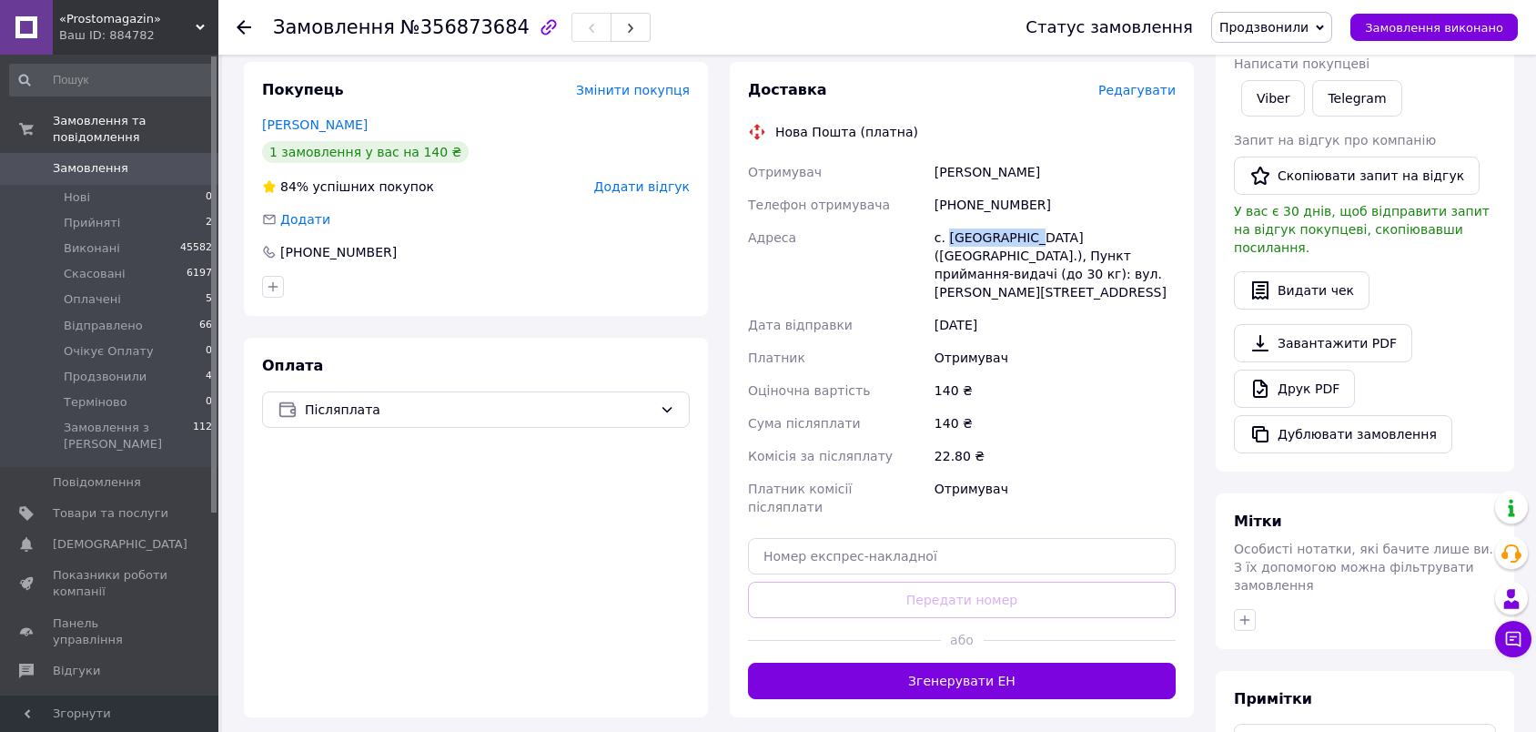
scroll to position [303, 0]
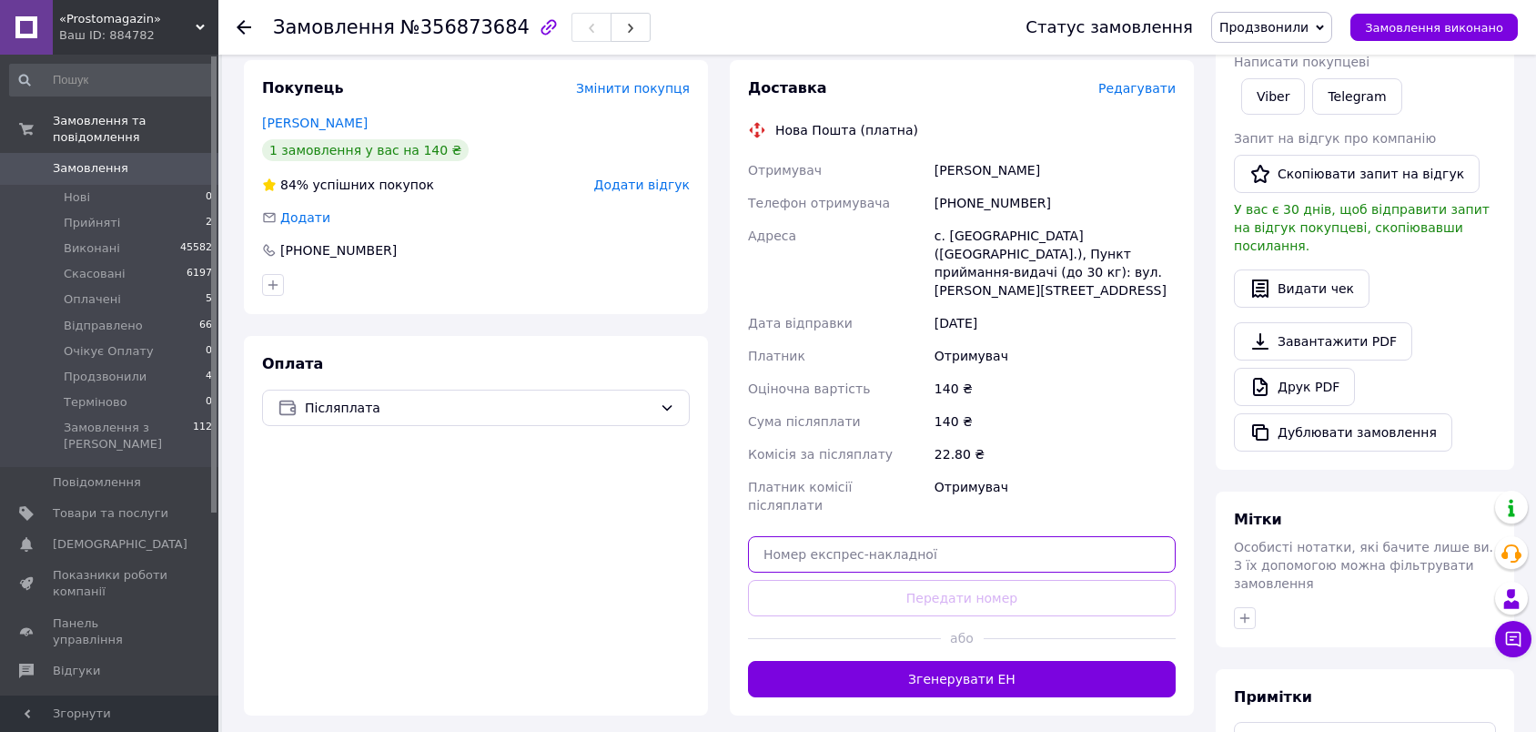
click at [1089, 536] on input "text" at bounding box center [962, 554] width 428 height 36
paste input "20451225367215"
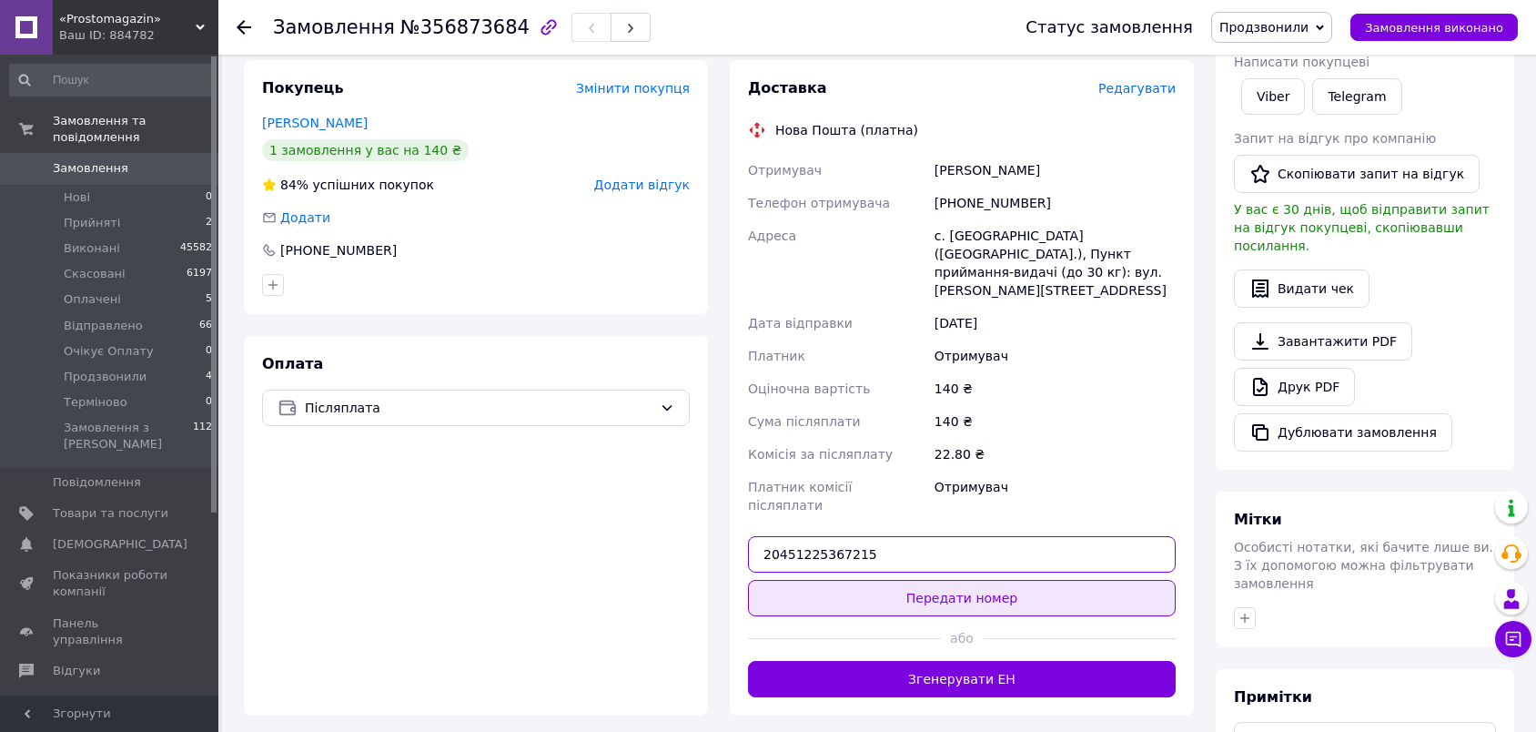
type input "20451225367215"
click at [1090, 580] on button "Передати номер" at bounding box center [962, 598] width 428 height 36
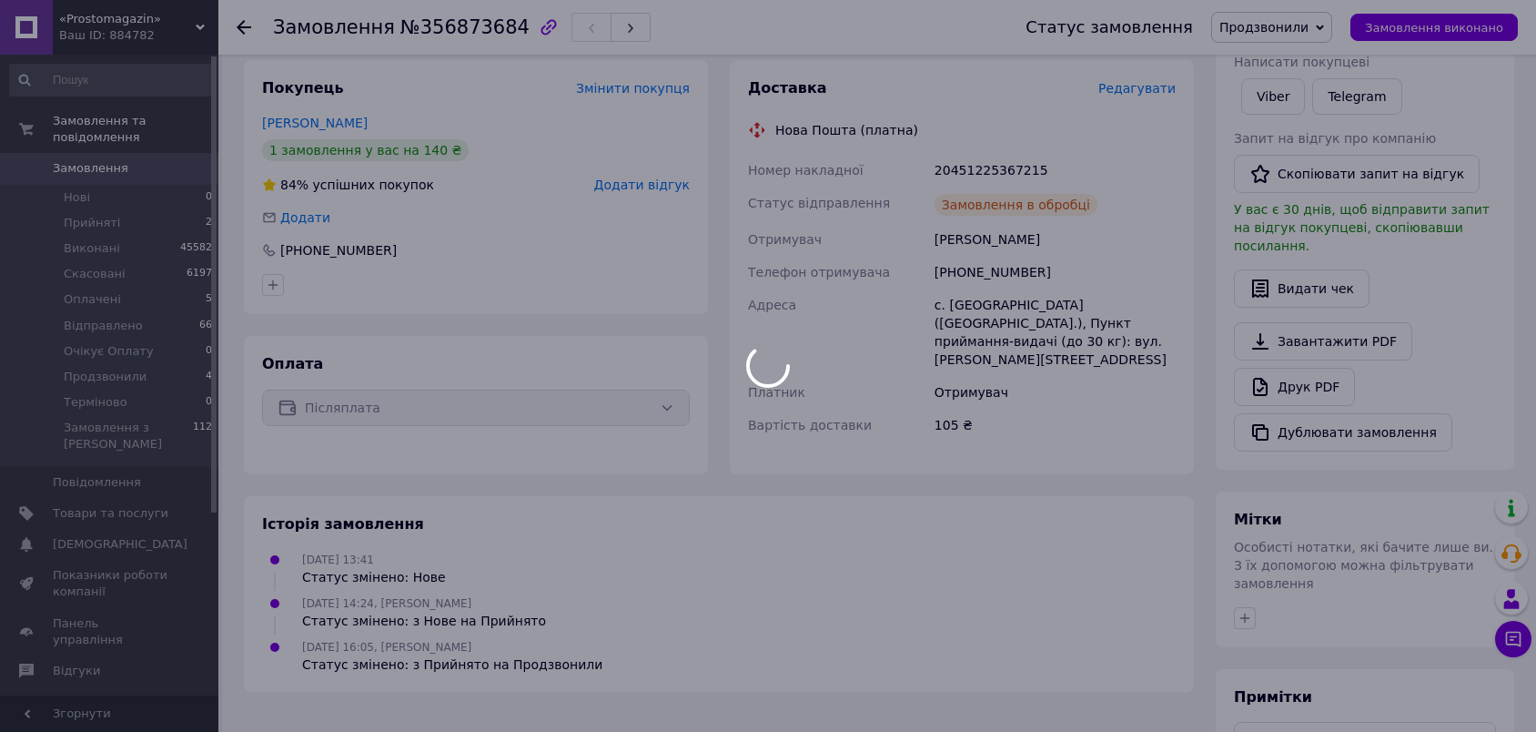
click at [1299, 24] on span "Продзвонили" at bounding box center [1263, 27] width 89 height 15
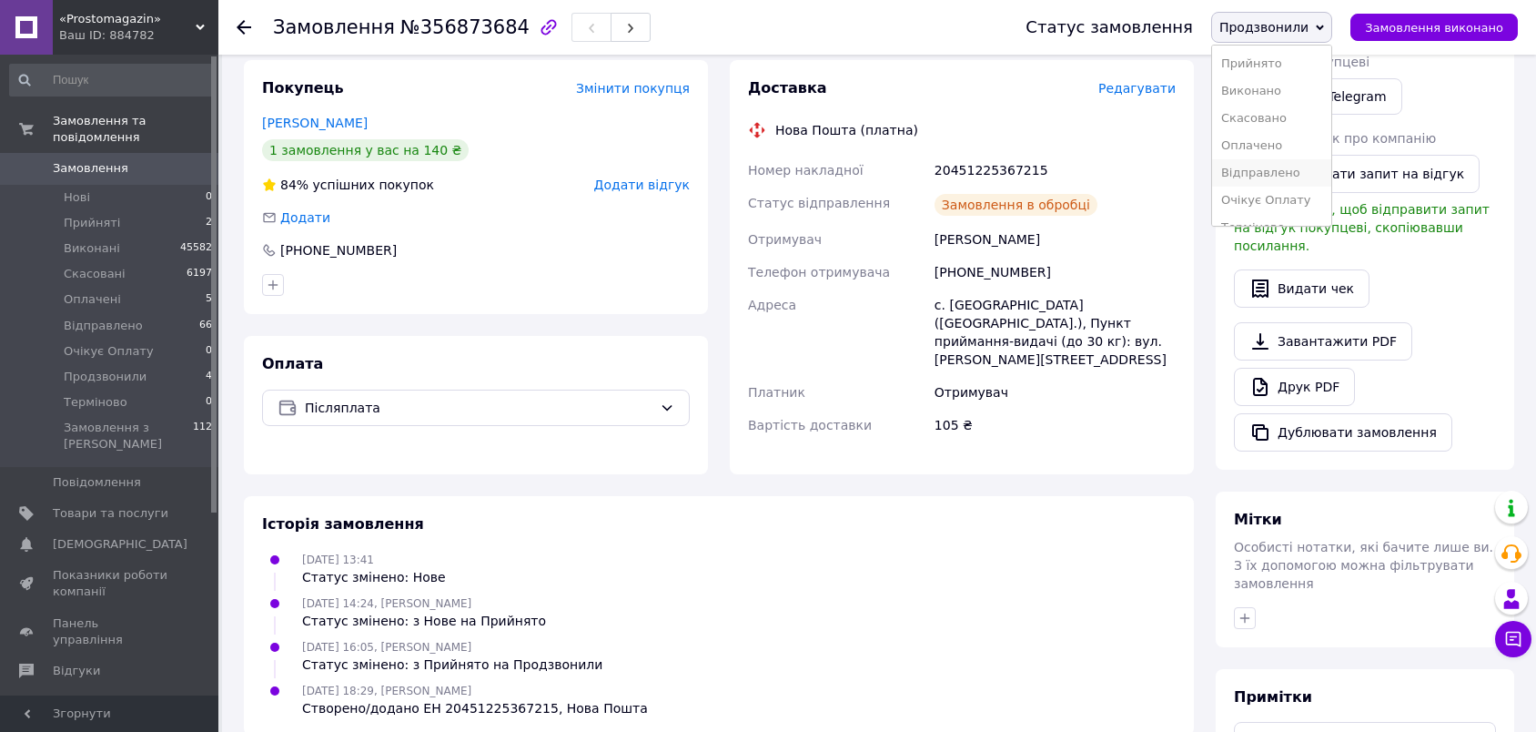
click at [1291, 167] on li "Відправлено" at bounding box center [1271, 172] width 119 height 27
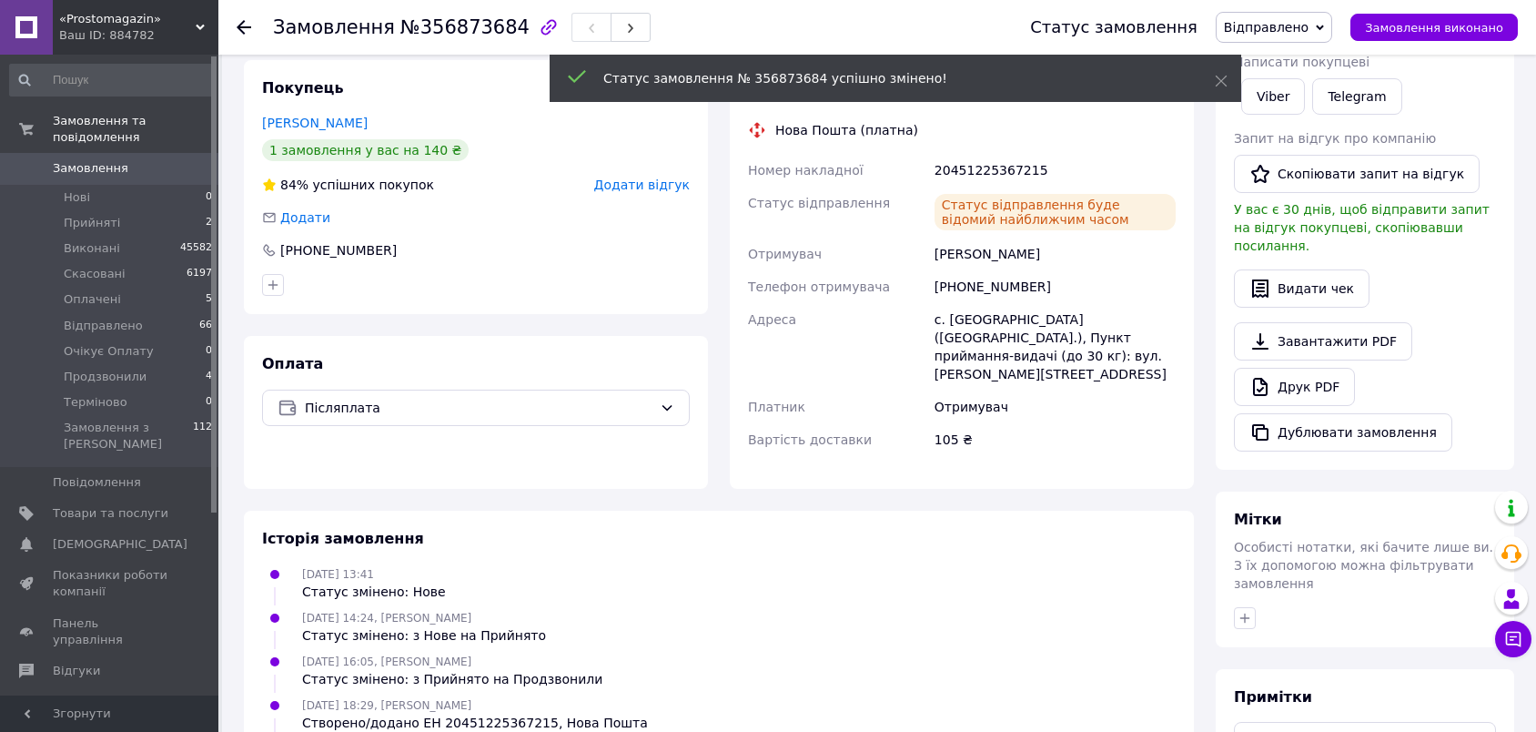
scroll to position [0, 0]
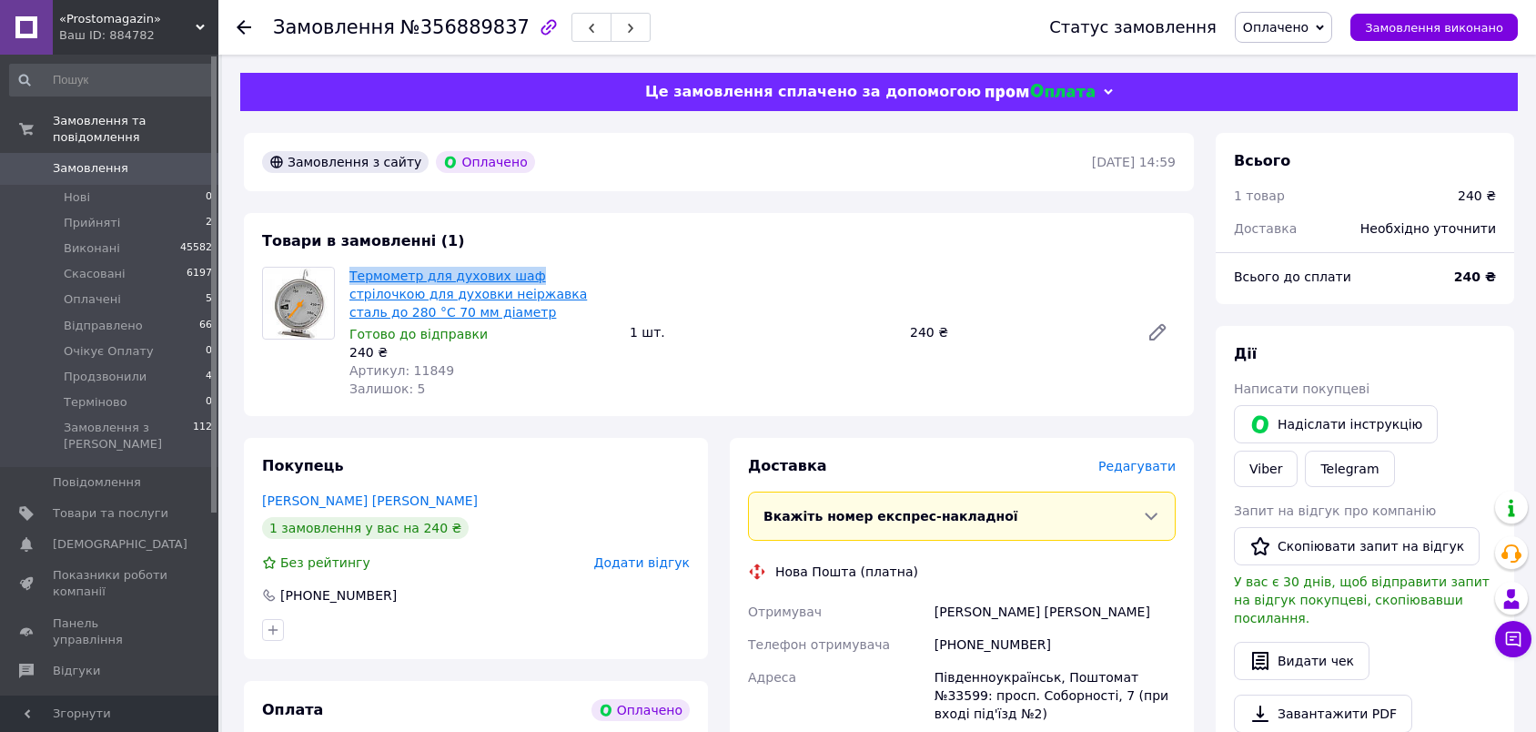
drag, startPoint x: 343, startPoint y: 274, endPoint x: 515, endPoint y: 278, distance: 172.0
click at [515, 278] on div "Термометр для духових шаф стрілочкою для духовки неіржавка сталь до 280 °C 70 м…" at bounding box center [482, 332] width 280 height 138
copy link "Термометр для духових шаф"
click at [1016, 644] on div "[PHONE_NUMBER]" at bounding box center [1055, 644] width 248 height 33
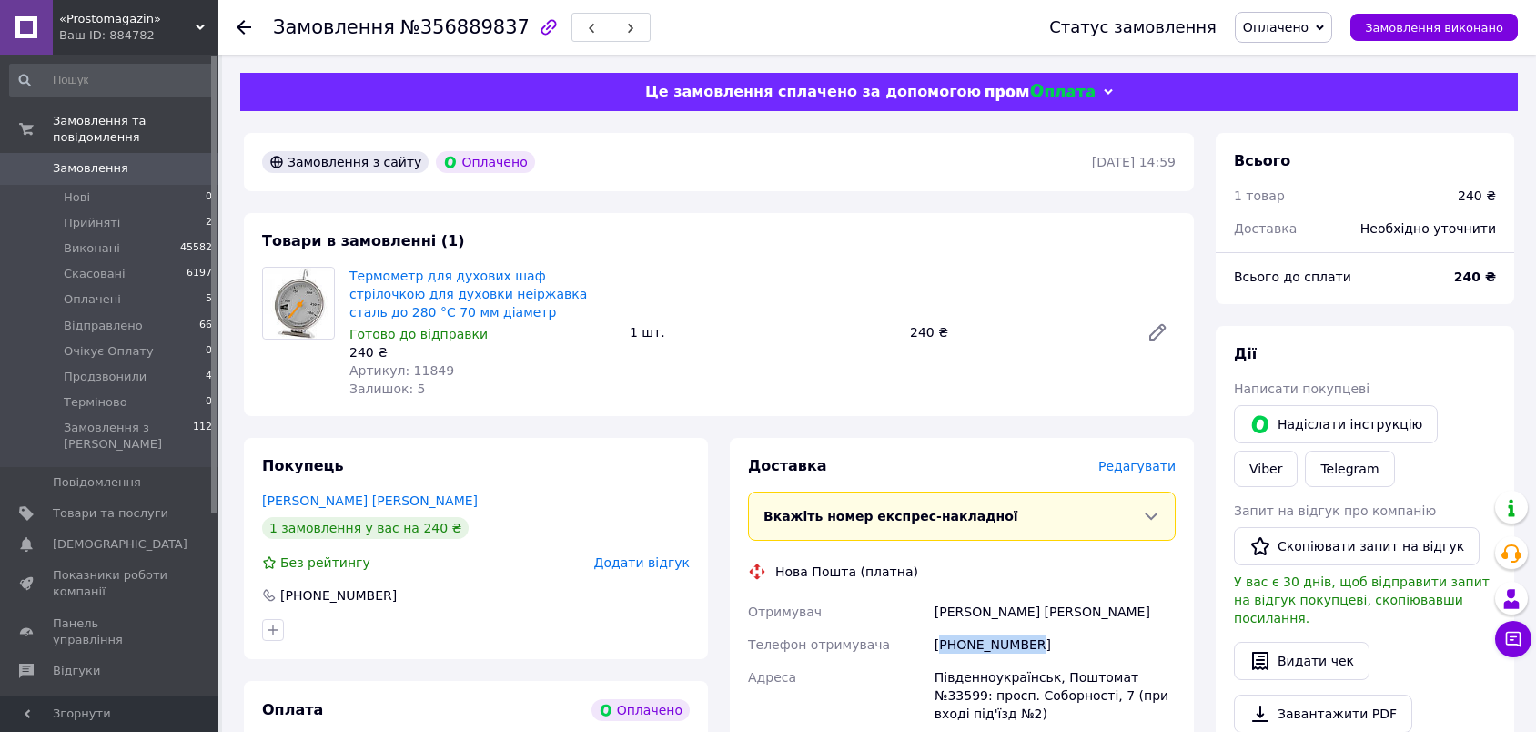
click at [1016, 644] on div "[PHONE_NUMBER]" at bounding box center [1055, 644] width 248 height 33
copy div "[PHONE_NUMBER]"
click at [962, 613] on div "[PERSON_NAME] [PERSON_NAME]" at bounding box center [1055, 611] width 248 height 33
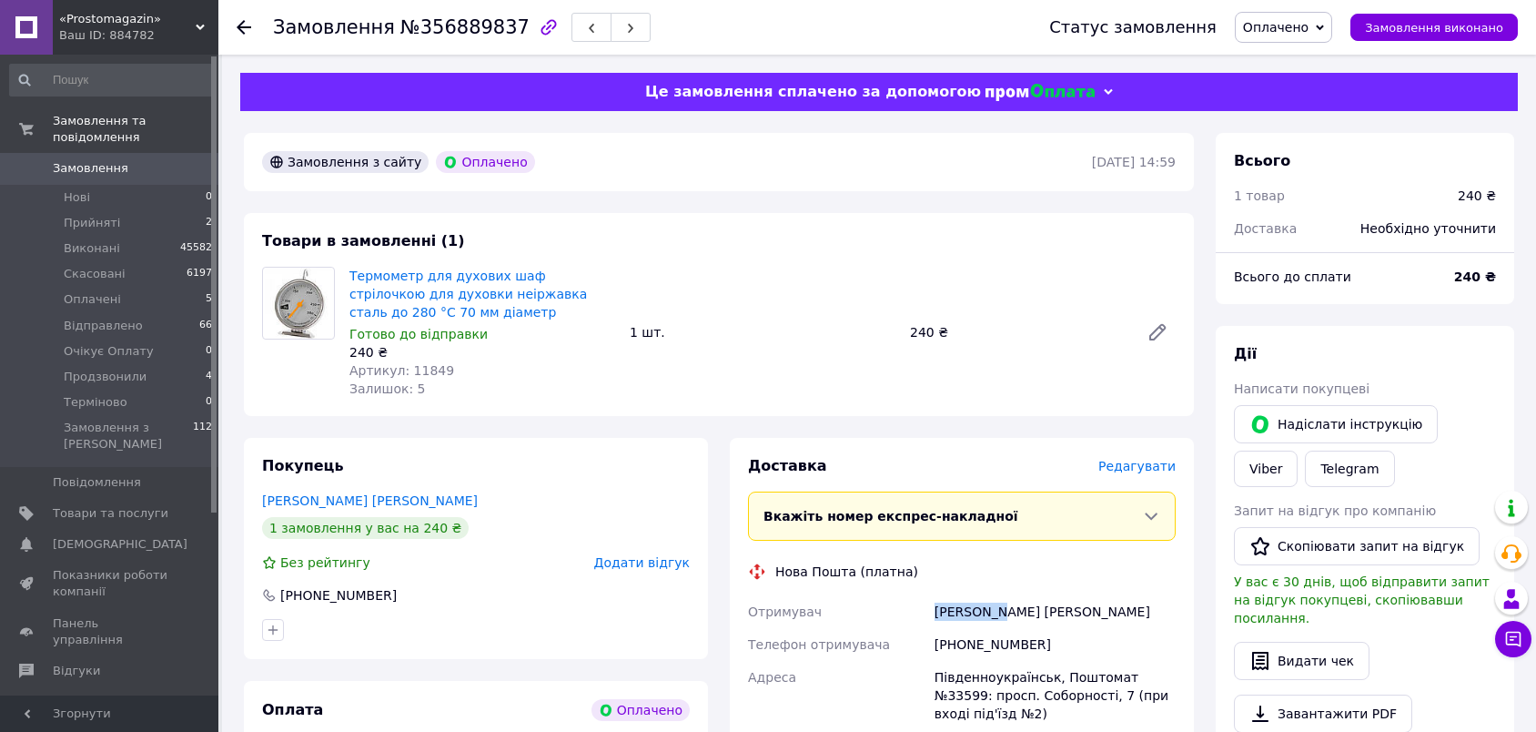
copy div "[PERSON_NAME]"
click at [1016, 606] on div "[PERSON_NAME] [PERSON_NAME]" at bounding box center [1055, 611] width 248 height 33
copy div "[PERSON_NAME]"
click at [964, 679] on div "Південноукраїнськ, Поштомат №33599: просп. Соборності, 7 (при вході під'їзд №2)" at bounding box center [1055, 695] width 248 height 69
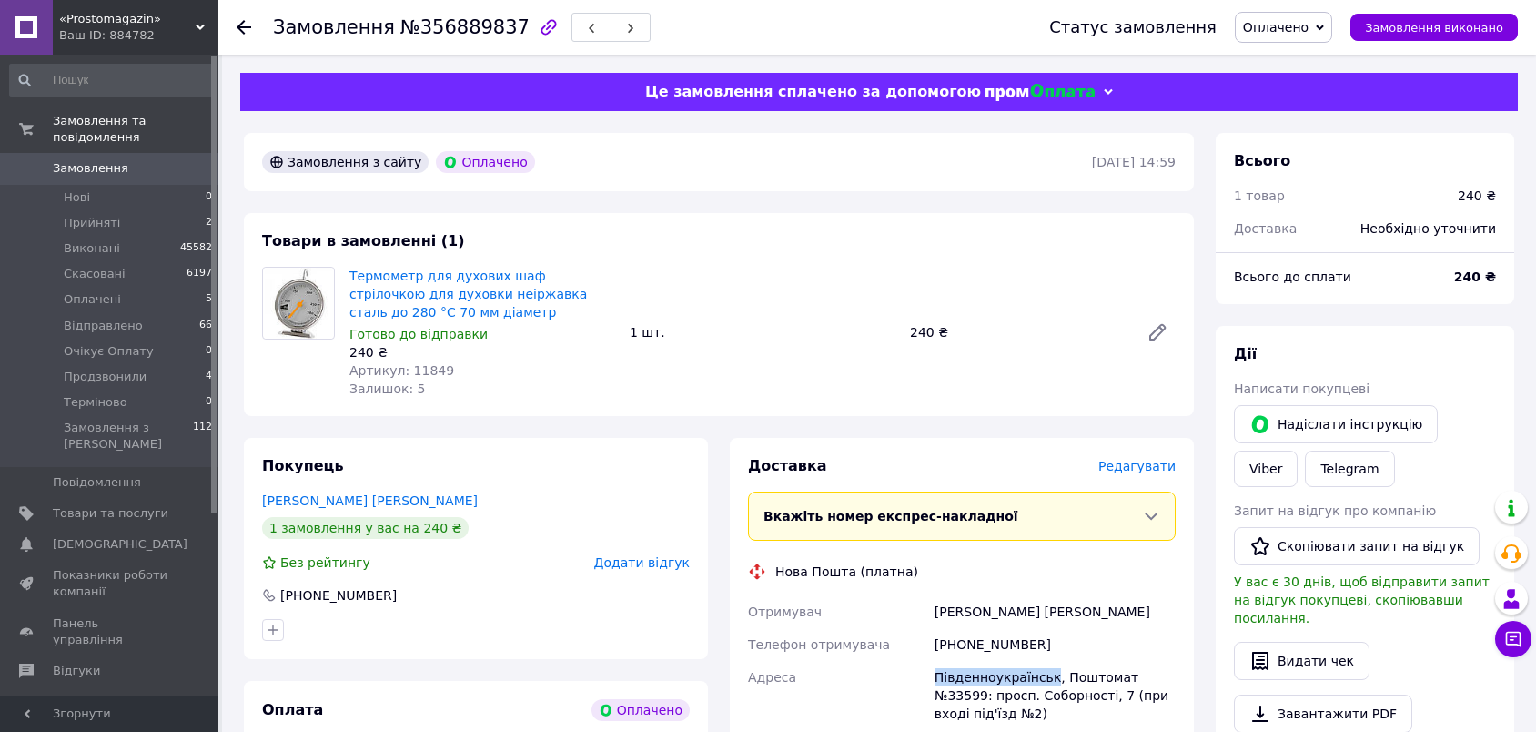
click at [964, 679] on div "Південноукраїнськ, Поштомат №33599: просп. Соборності, 7 (при вході під'їзд №2)" at bounding box center [1055, 695] width 248 height 69
copy div "Південноукраїнськ"
click at [1142, 674] on div "Південноукраїнськ, Поштомат №33599: просп. Соборності, 7 (при вході під'їзд №2)" at bounding box center [1055, 695] width 248 height 69
copy div "33599"
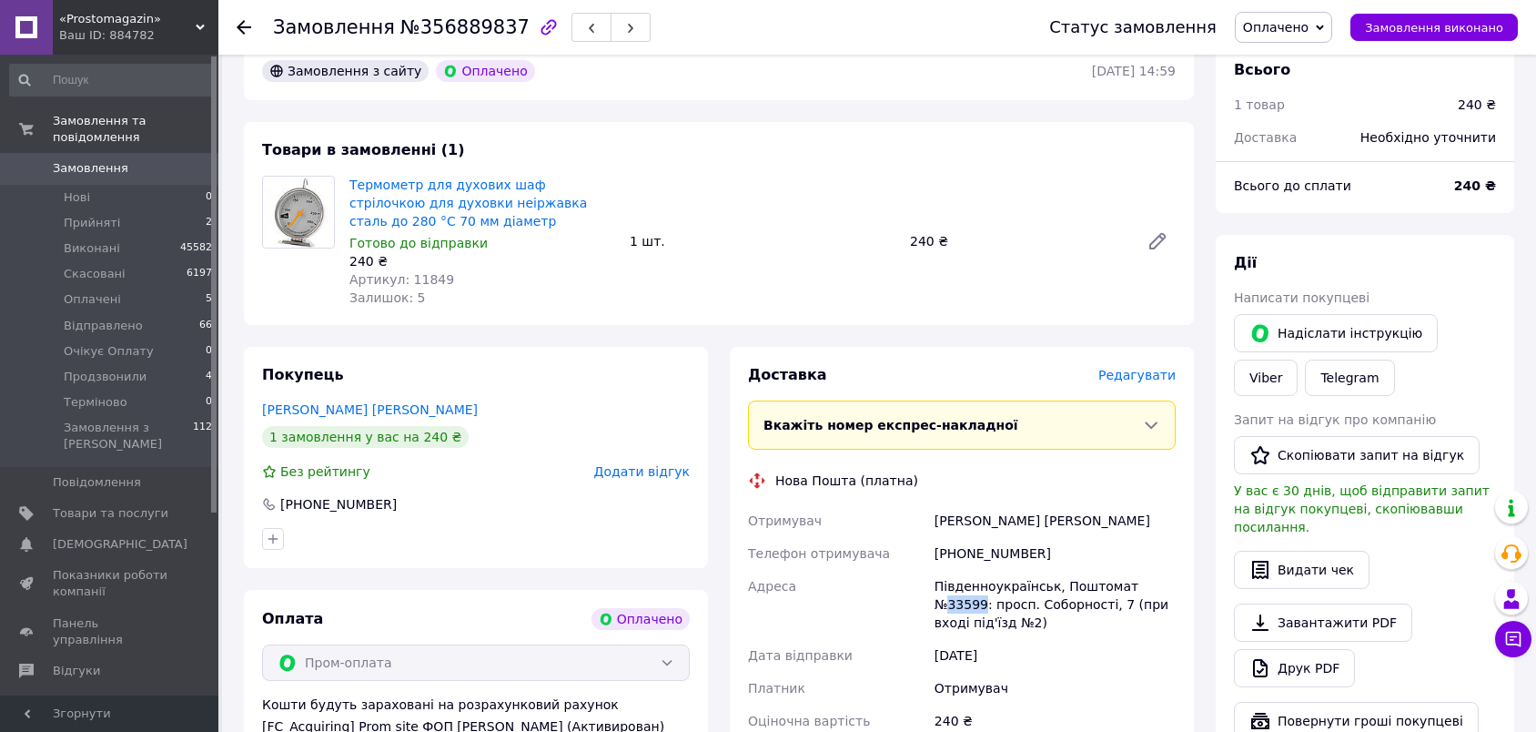
scroll to position [404, 0]
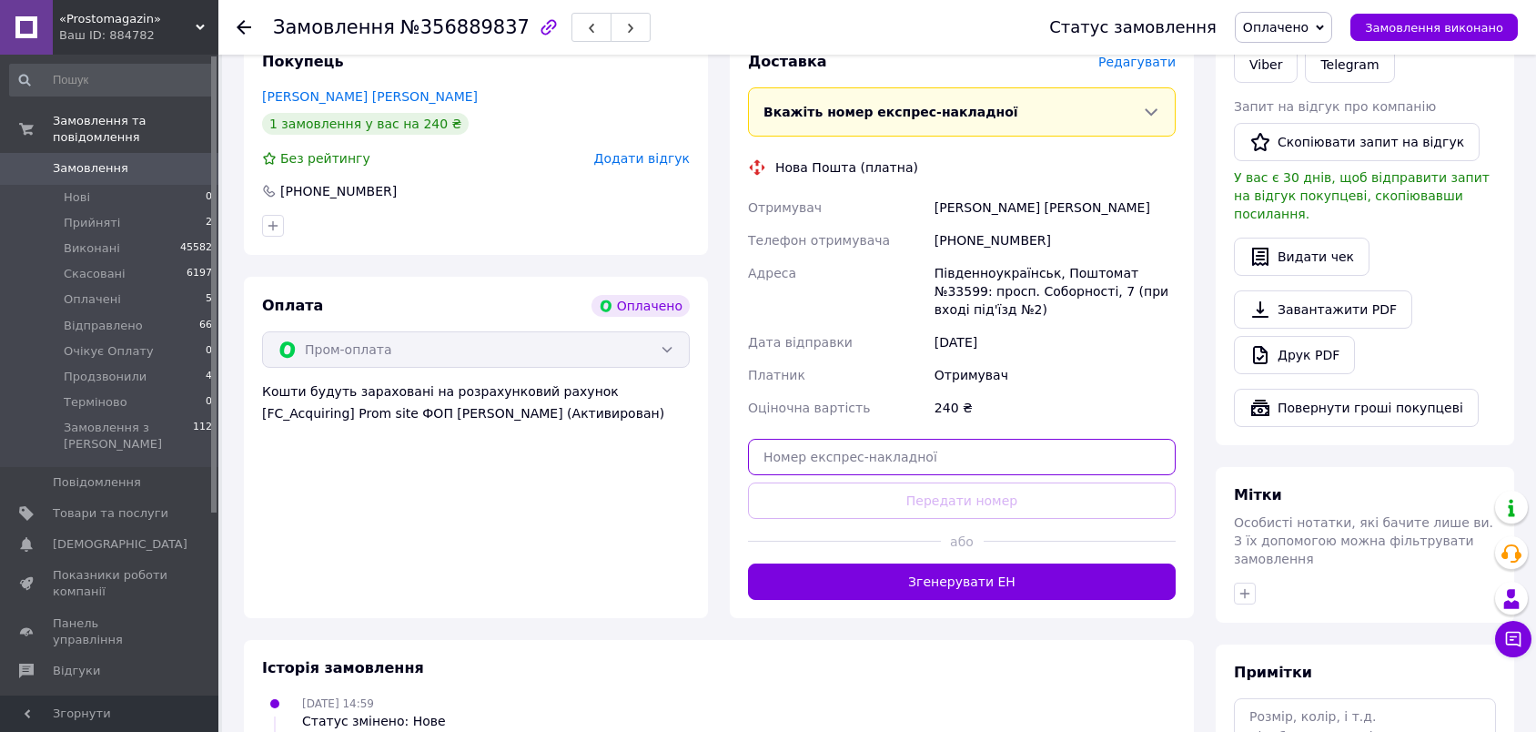
click at [1034, 456] on input "text" at bounding box center [962, 457] width 428 height 36
paste input "20451225359270"
type input "20451225359270"
click at [1036, 487] on button "Передати номер" at bounding box center [962, 500] width 428 height 36
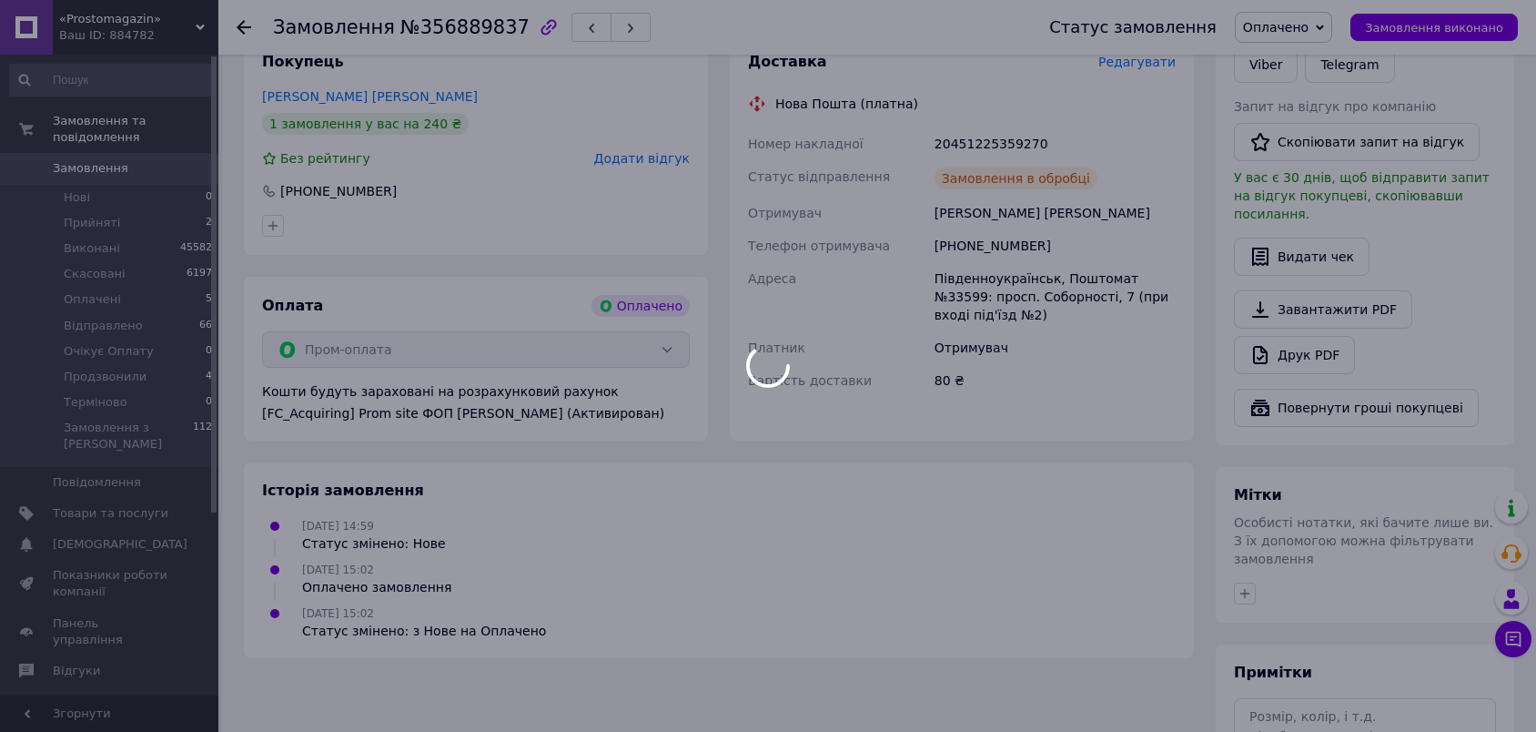
click at [1301, 26] on body "«Prostomagazin» Ваш ID: 884782 Сайт «Prostomagazin» Кабінет покупця Перевірити …" at bounding box center [768, 251] width 1536 height 1311
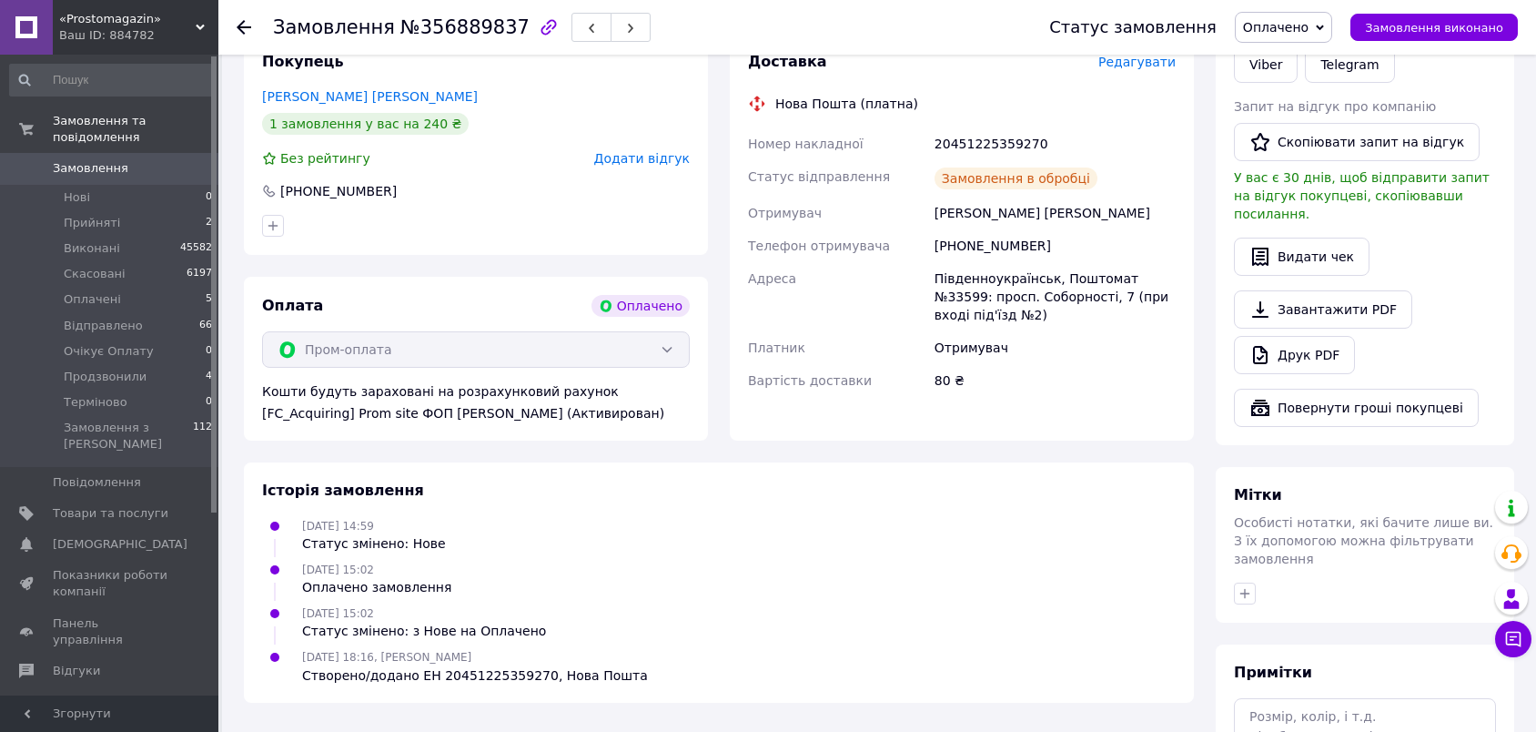
click at [1302, 21] on span "Оплачено" at bounding box center [1276, 27] width 66 height 15
click at [1306, 142] on li "Відправлено" at bounding box center [1290, 145] width 108 height 27
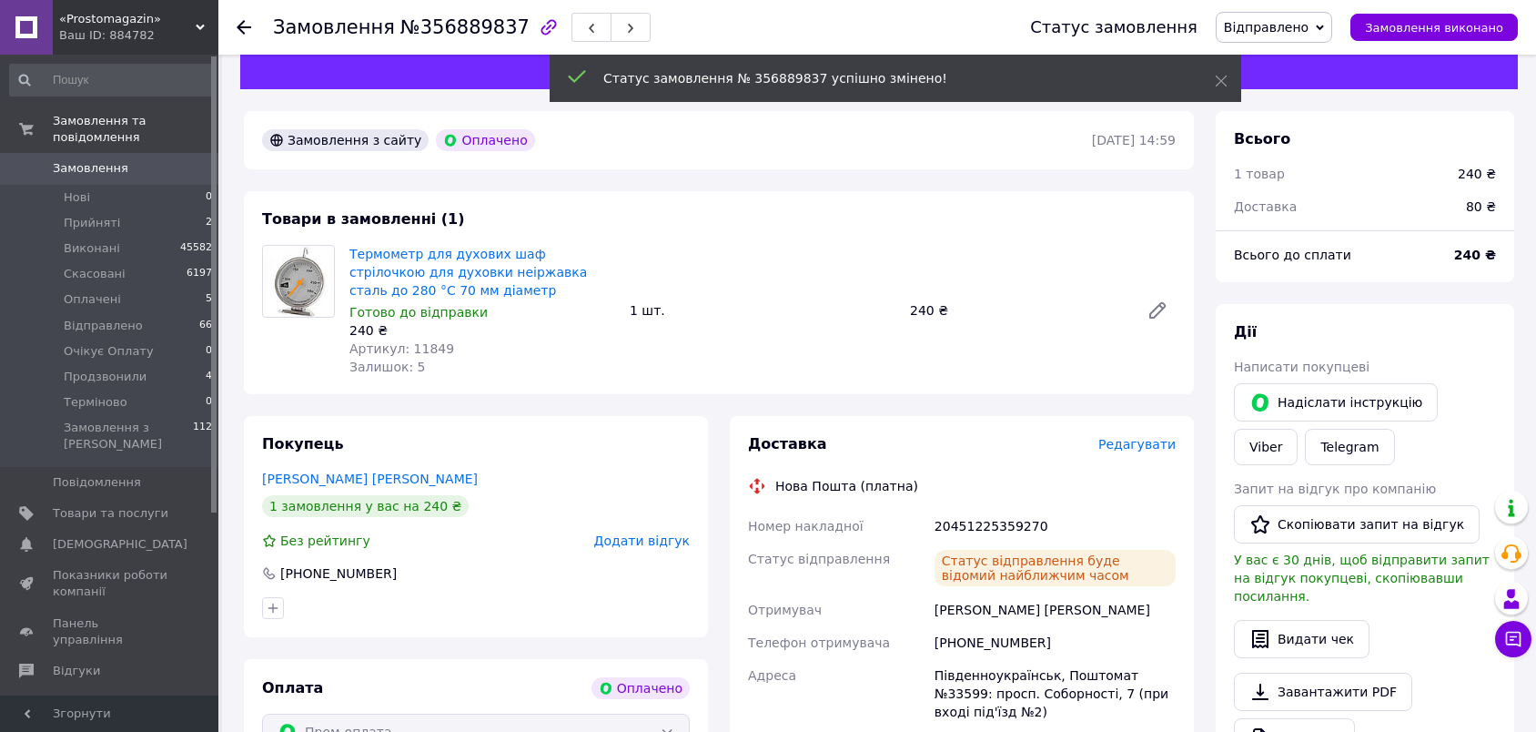
scroll to position [0, 0]
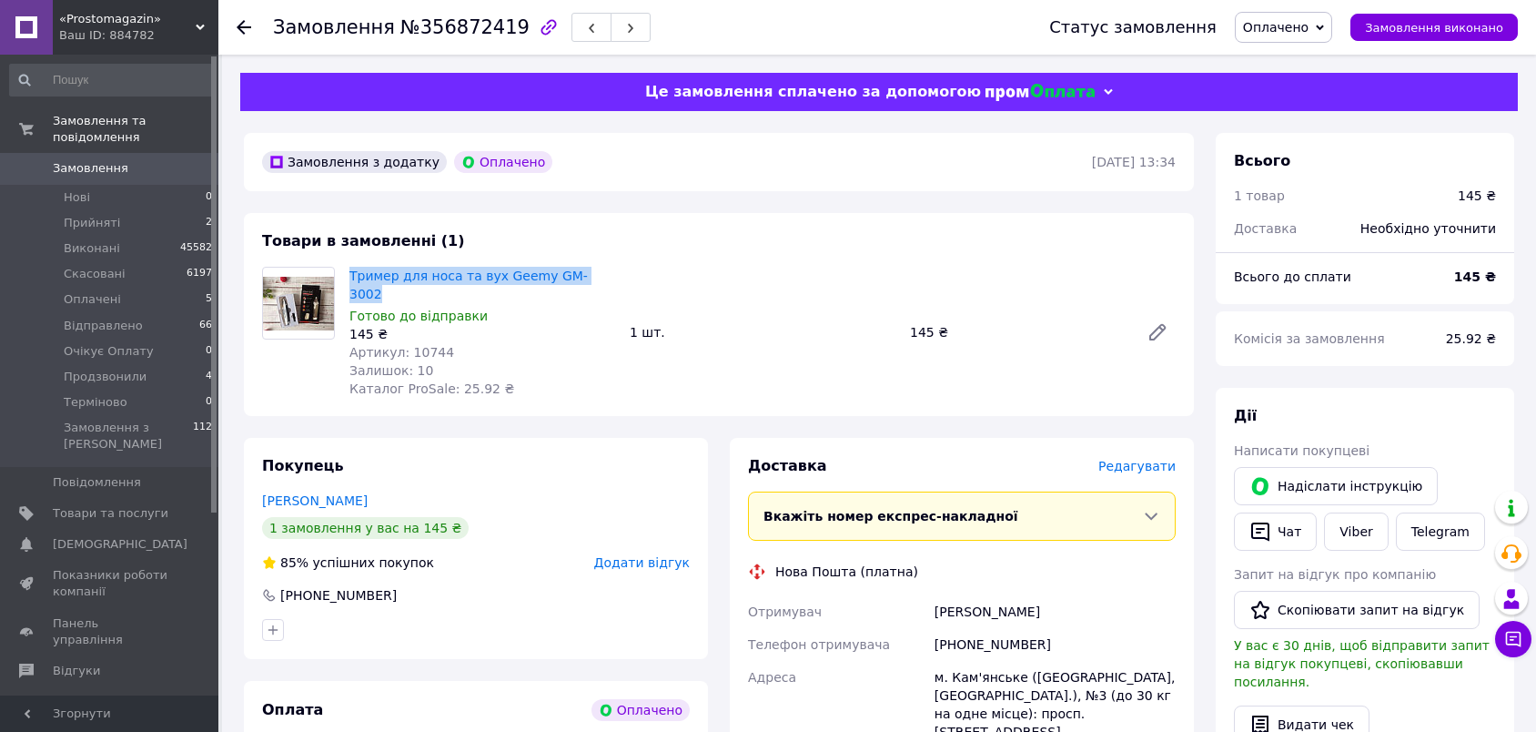
drag, startPoint x: 346, startPoint y: 275, endPoint x: 587, endPoint y: 274, distance: 241.1
click at [587, 274] on div "Тример для носа та вух Geemy GM-3002 Готово до відправки 145 ₴ Артикул: 10744 З…" at bounding box center [482, 332] width 280 height 138
copy link "Тример для носа та вух Geemy GM-3002"
click at [989, 628] on div "[PHONE_NUMBER]" at bounding box center [1055, 644] width 248 height 33
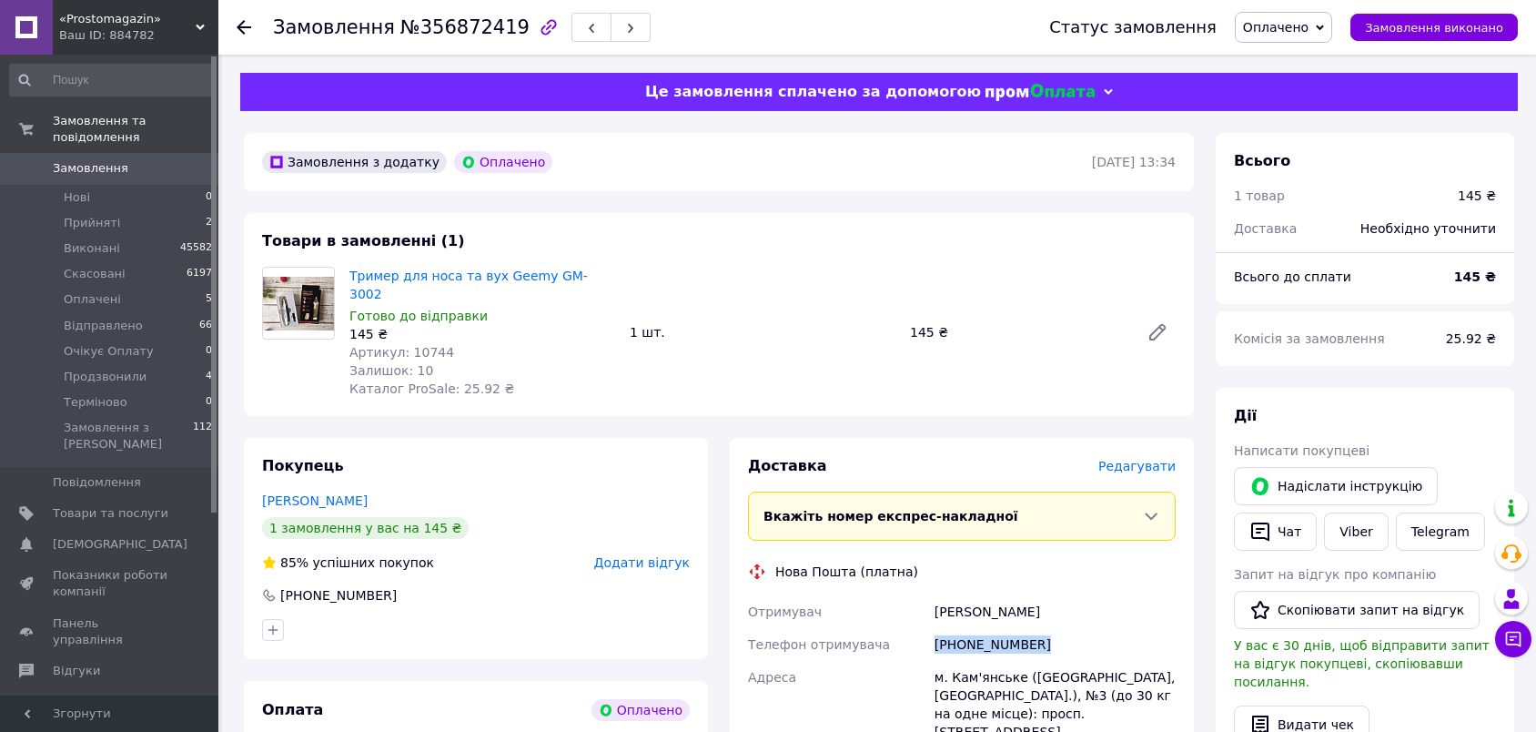
click at [989, 628] on div "[PHONE_NUMBER]" at bounding box center [1055, 644] width 248 height 33
copy div "[PHONE_NUMBER]"
click at [941, 595] on div "[PERSON_NAME]" at bounding box center [1055, 611] width 248 height 33
click at [941, 595] on div "Капуста Олег" at bounding box center [1055, 611] width 248 height 33
copy div "Капуста"
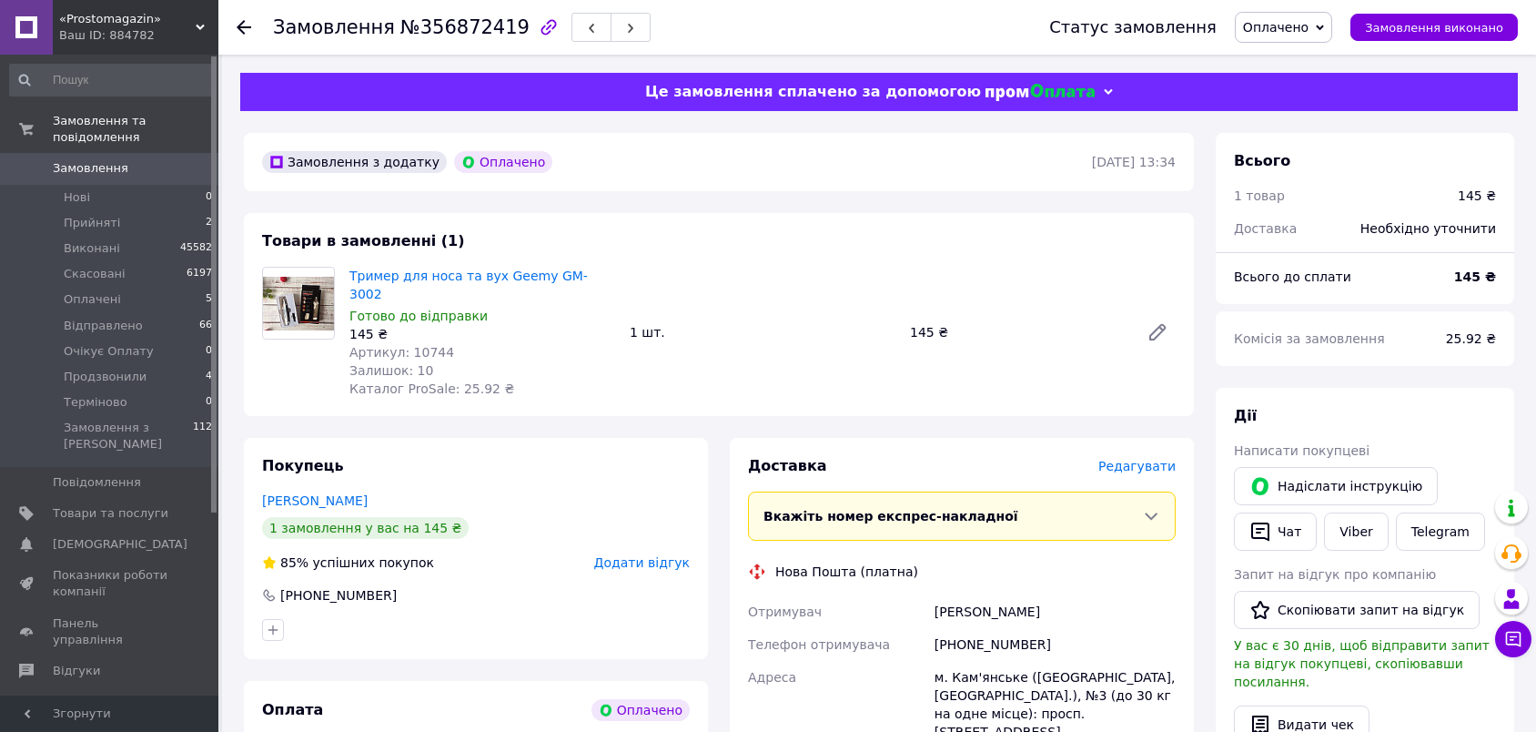
click at [994, 595] on div "Капуста Олег" at bounding box center [1055, 611] width 248 height 33
click at [993, 595] on div "Капуста Олег" at bounding box center [1055, 611] width 248 height 33
copy div "Олег"
click at [990, 661] on div "м. Кам'янське ([GEOGRAPHIC_DATA], [GEOGRAPHIC_DATA].), №3 (до 30 кг на одне міс…" at bounding box center [1055, 704] width 248 height 87
click at [988, 661] on div "м. Кам'янське ([GEOGRAPHIC_DATA], [GEOGRAPHIC_DATA].), №3 (до 30 кг на одне міс…" at bounding box center [1055, 704] width 248 height 87
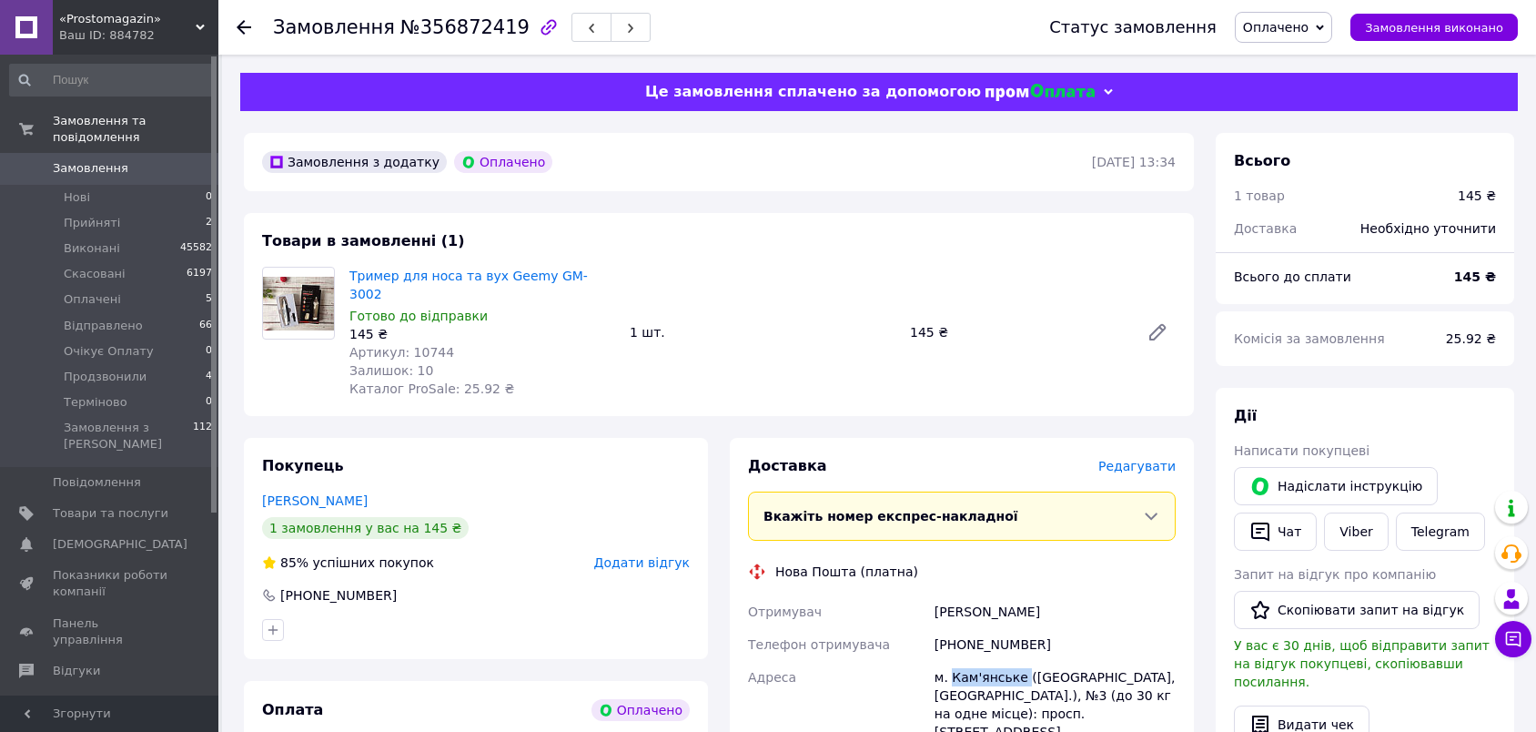
copy div "Кам'янське"
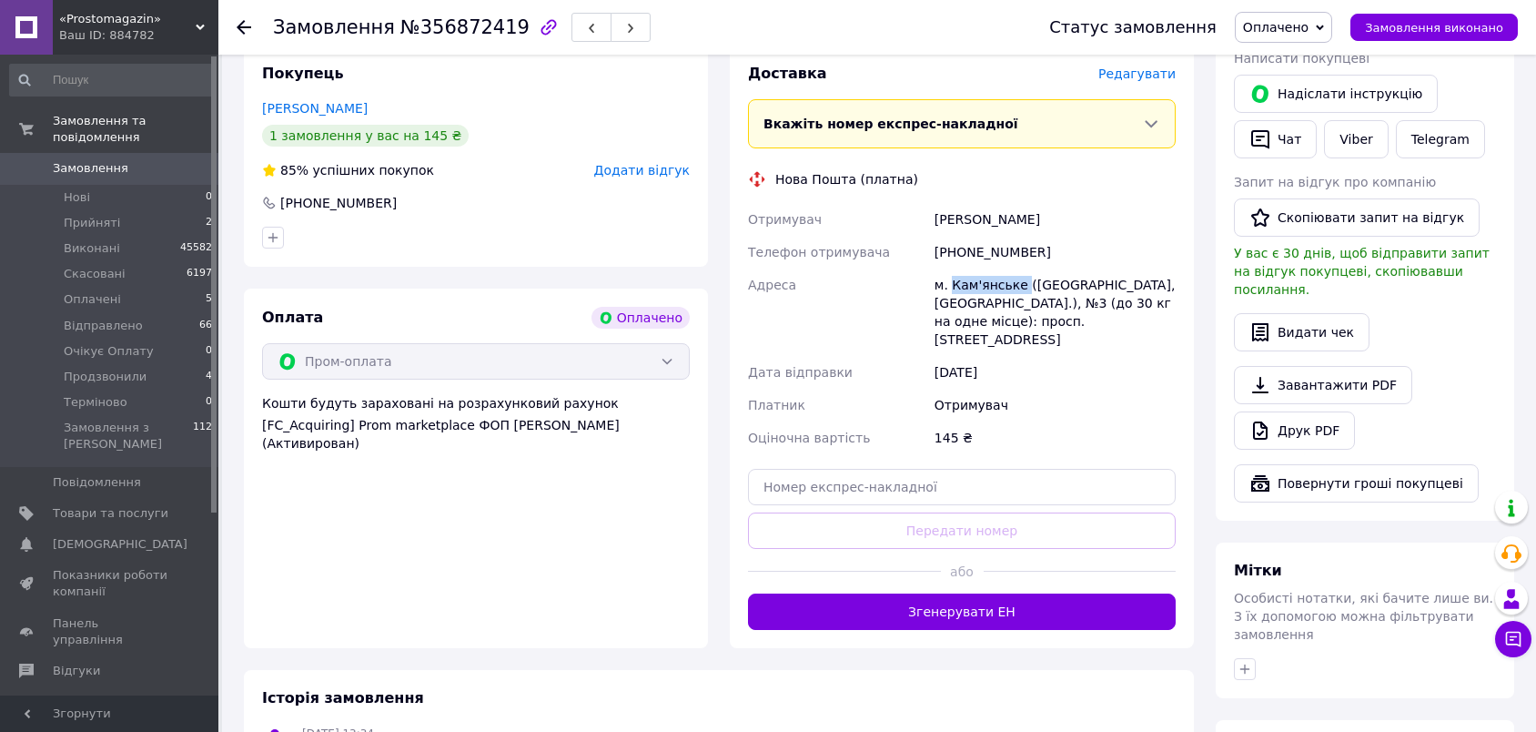
scroll to position [404, 0]
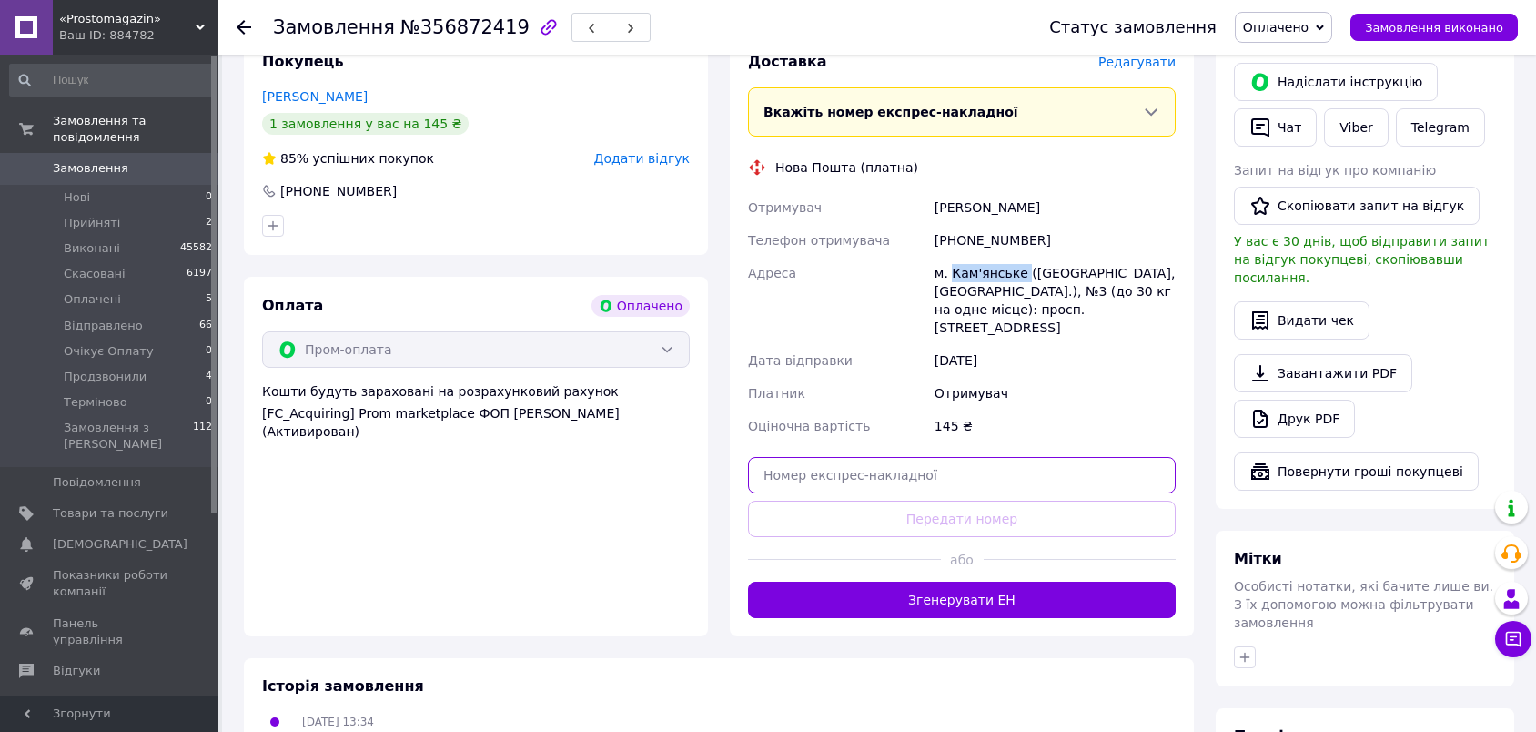
click at [950, 457] on input "text" at bounding box center [962, 475] width 428 height 36
paste input "20451225366339"
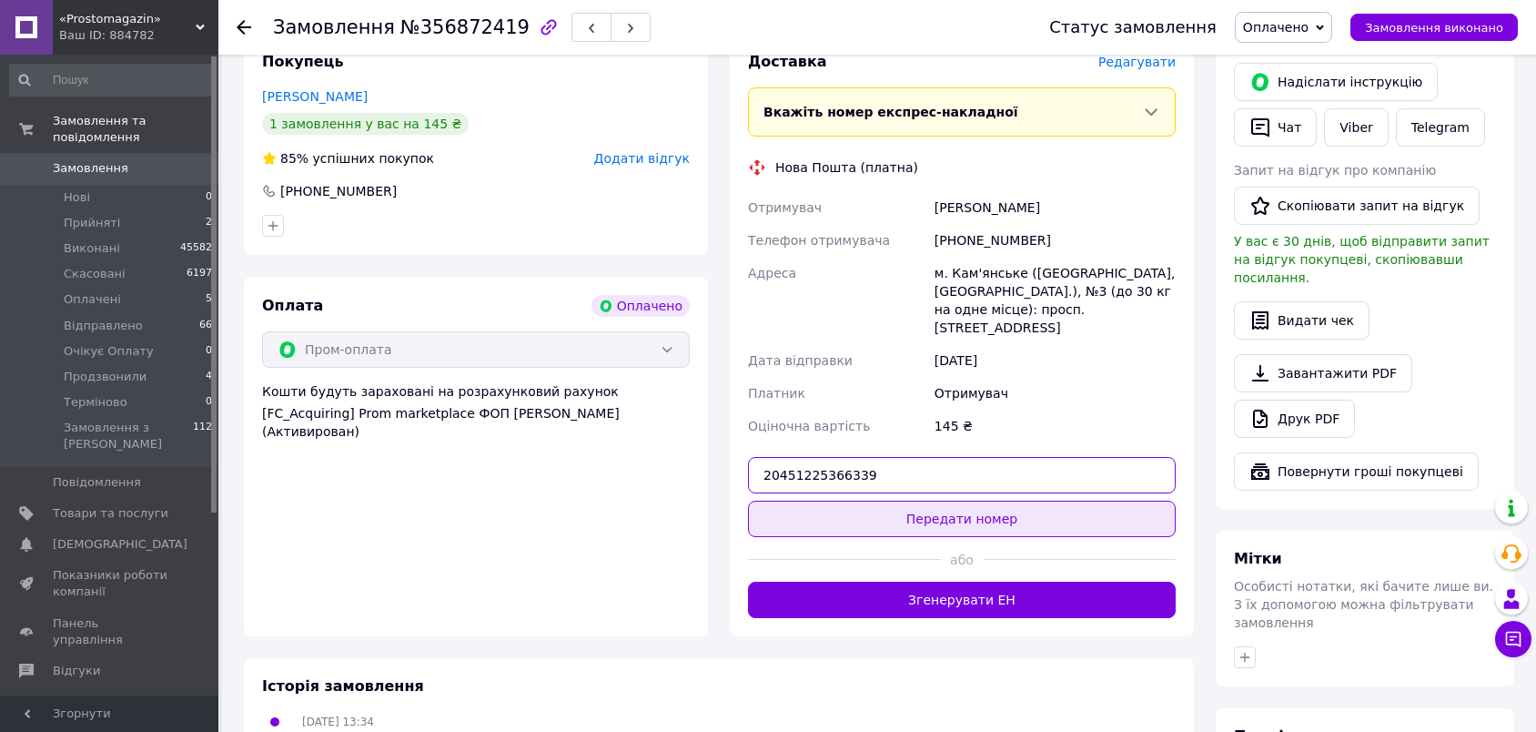
type input "20451225366339"
click at [1055, 500] on button "Передати номер" at bounding box center [962, 518] width 428 height 36
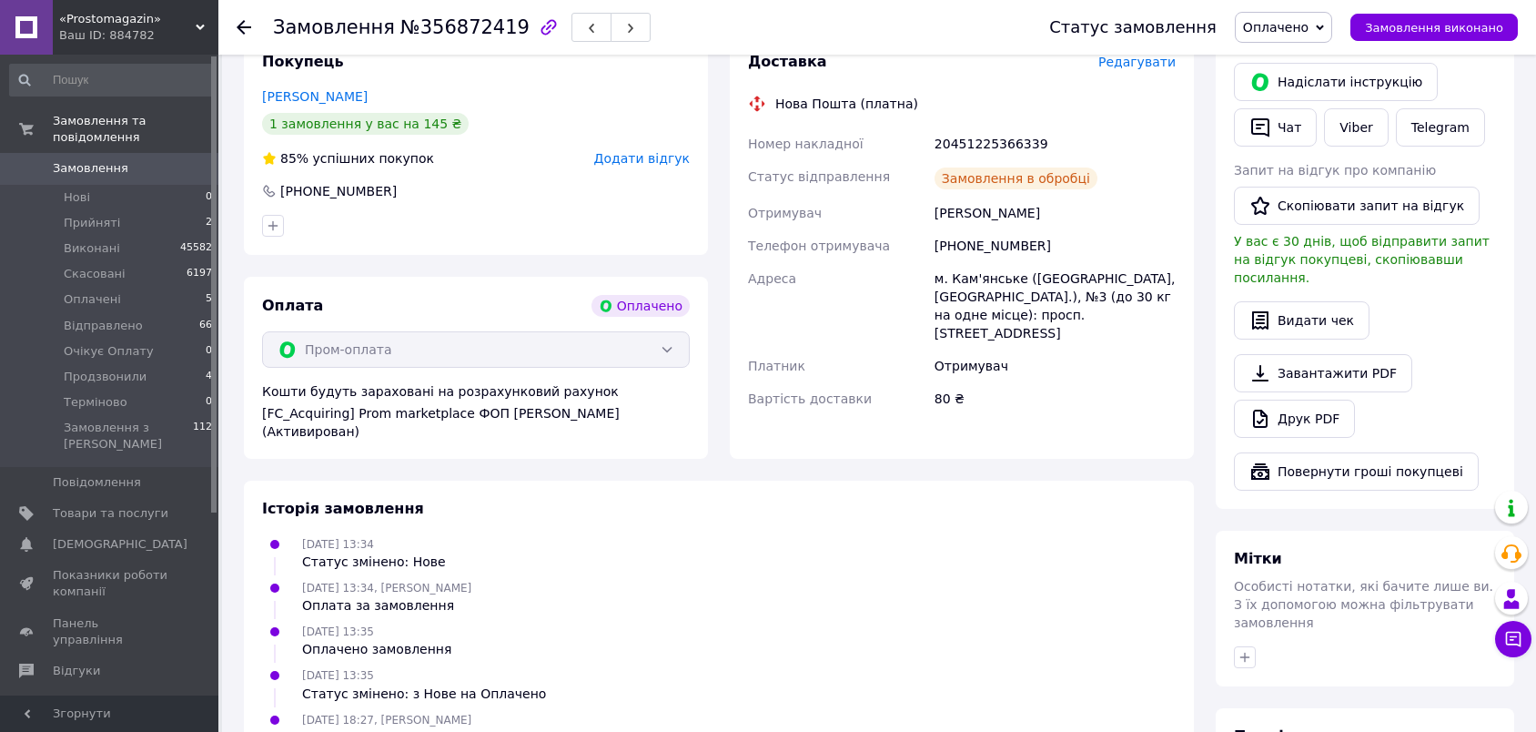
click at [1308, 26] on span "Оплачено" at bounding box center [1276, 27] width 66 height 15
click at [1296, 146] on li "Відправлено" at bounding box center [1290, 145] width 108 height 27
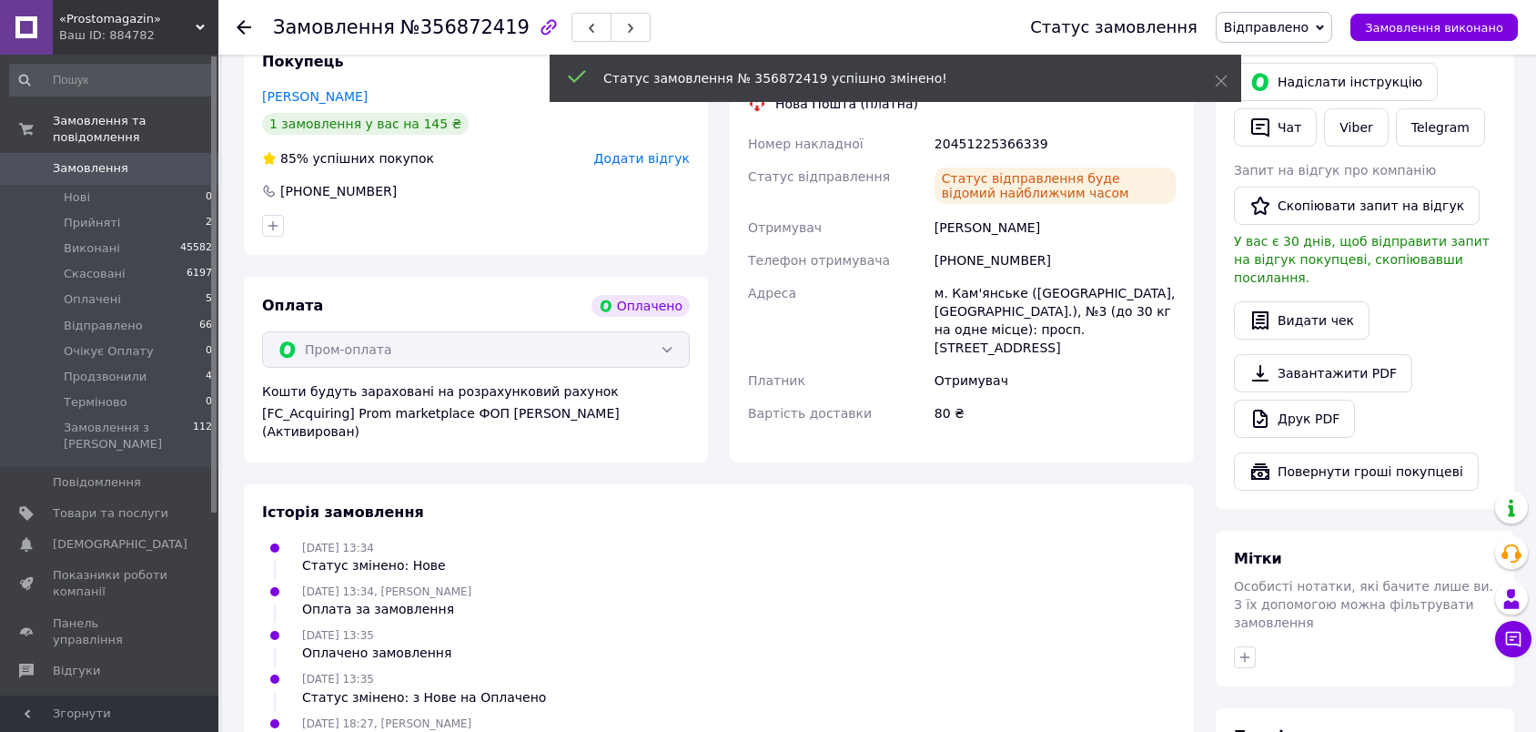
scroll to position [0, 0]
